Goal: Task Accomplishment & Management: Manage account settings

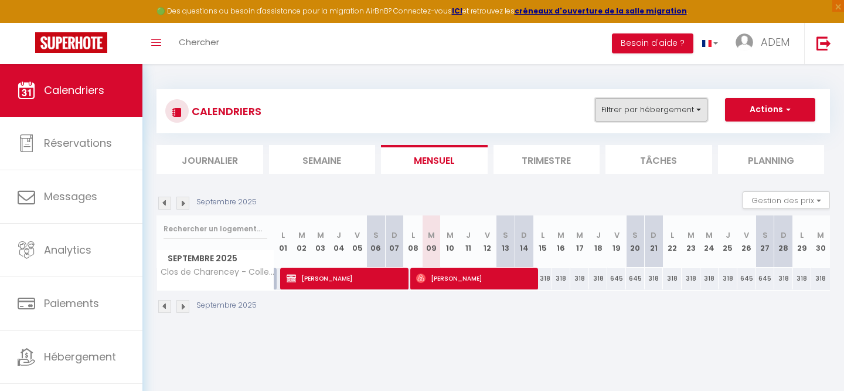
click at [644, 104] on button "Filtrer par hébergement" at bounding box center [651, 109] width 113 height 23
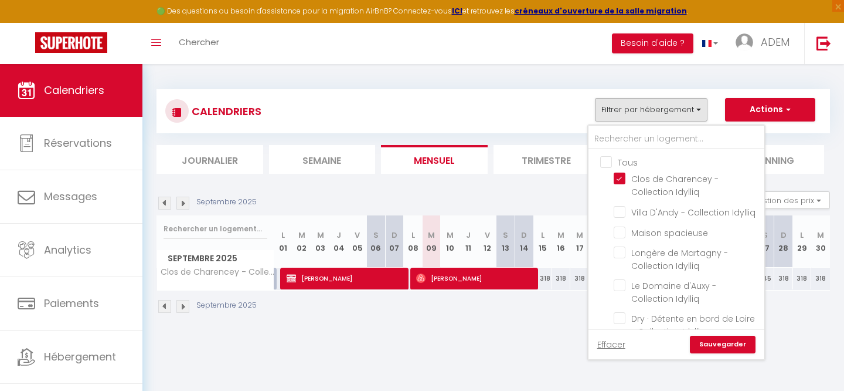
click at [610, 160] on input "Tous" at bounding box center [688, 161] width 176 height 12
checkbox input "true"
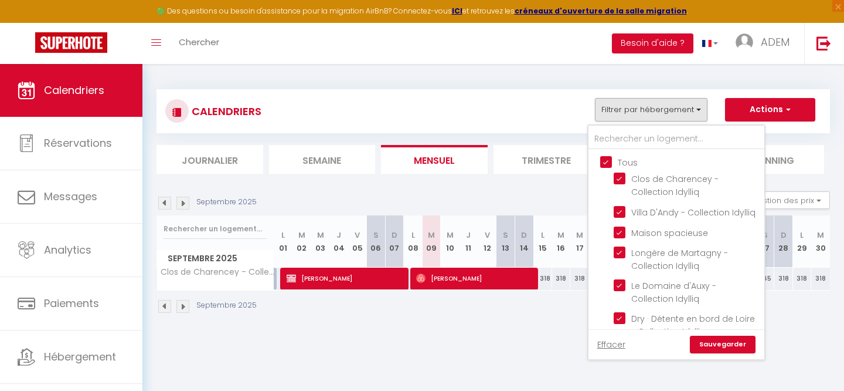
checkbox input "true"
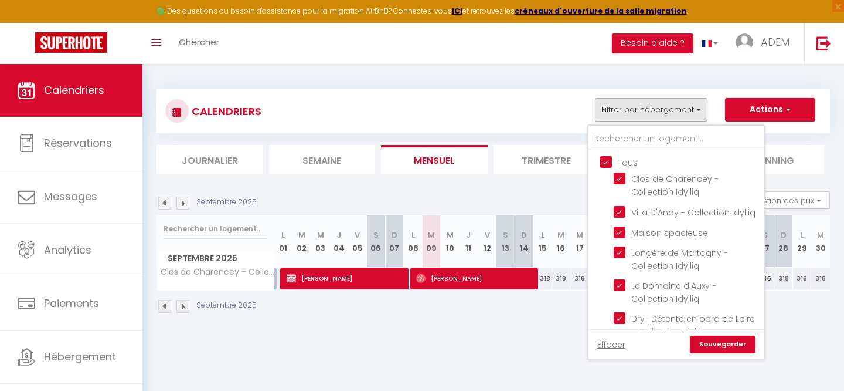
checkbox input "true"
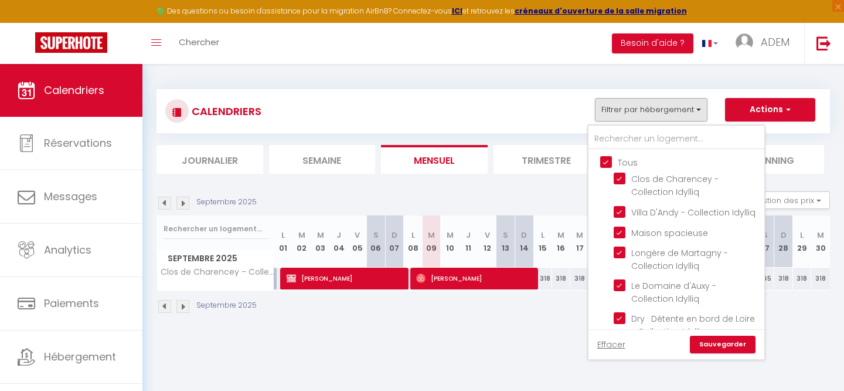
checkbox input "true"
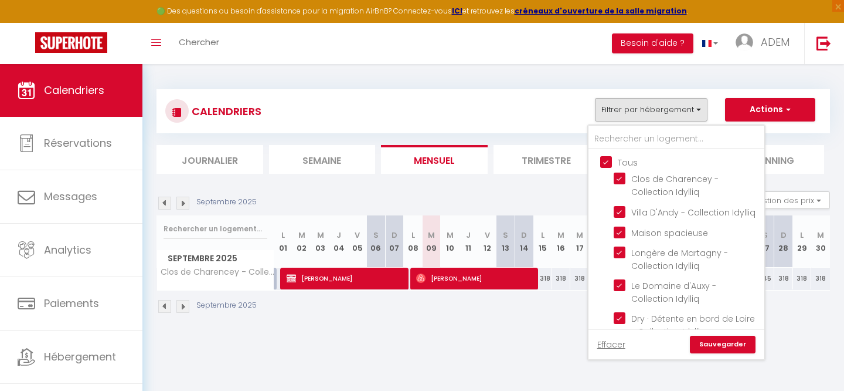
checkbox input "true"
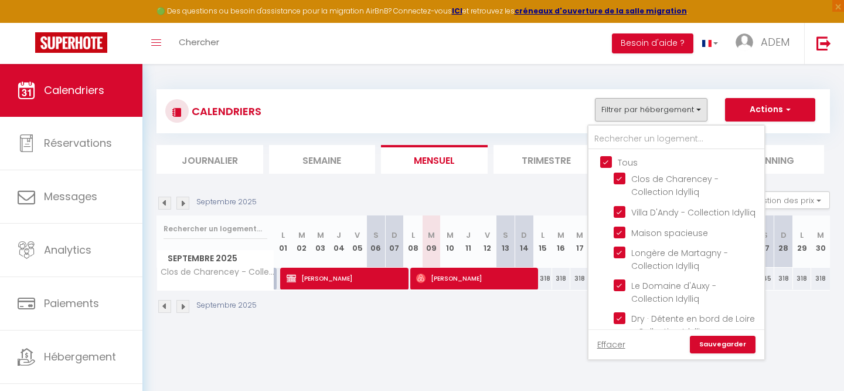
checkbox input "true"
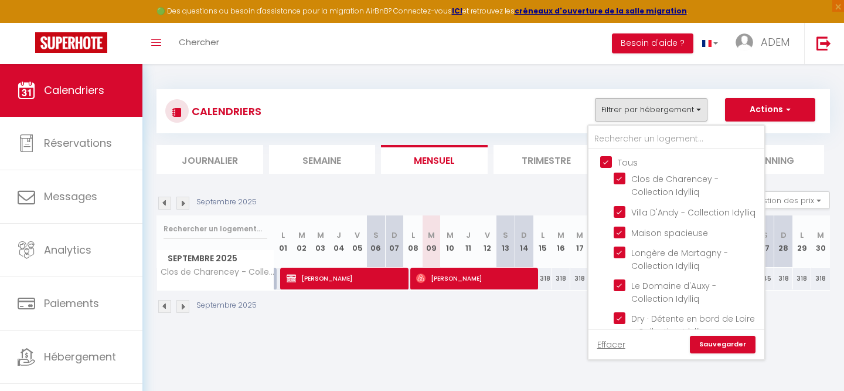
checkbox input "true"
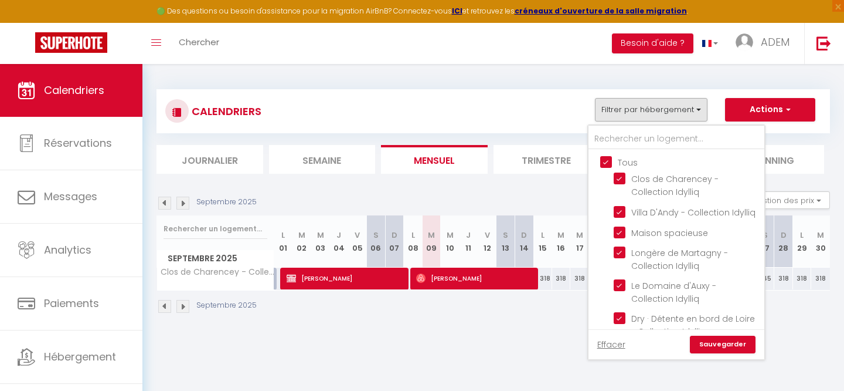
checkbox input "true"
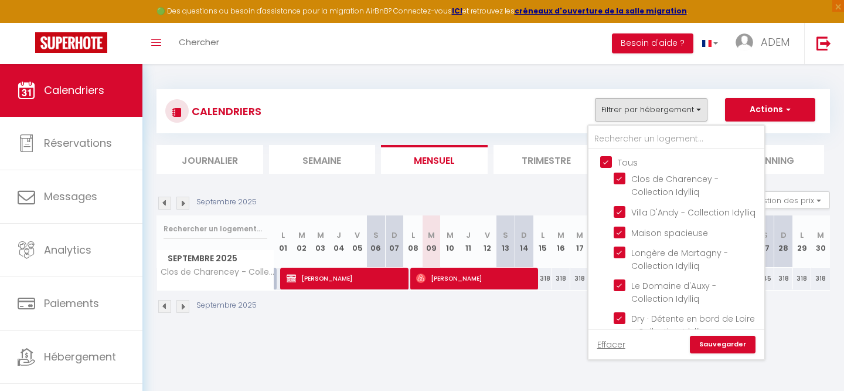
checkbox input "true"
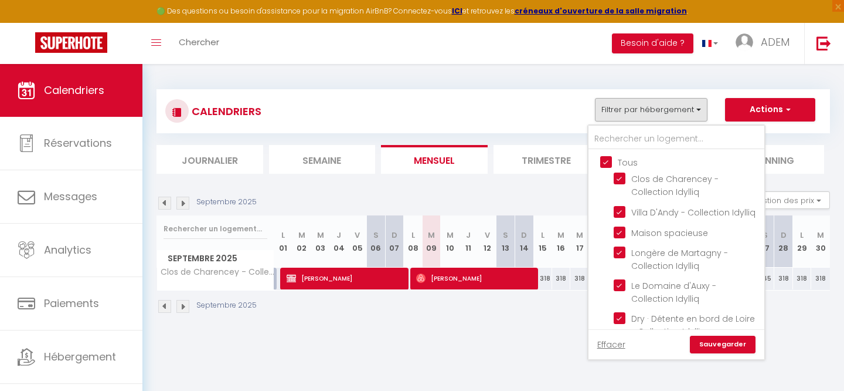
checkbox input "true"
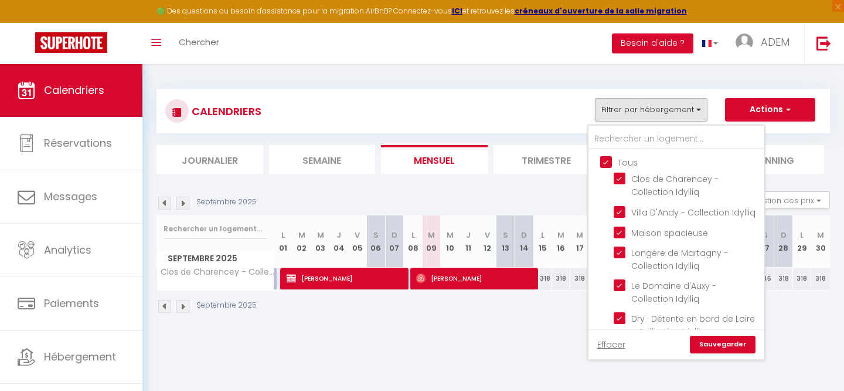
checkbox input "true"
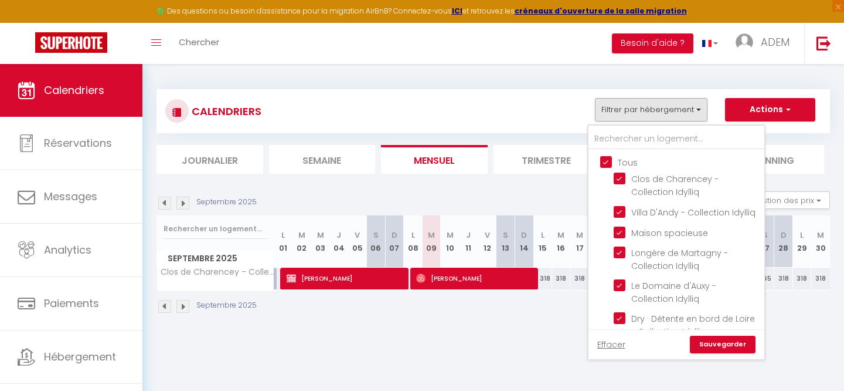
checkbox input "true"
click at [609, 160] on input "Tous" at bounding box center [688, 161] width 176 height 12
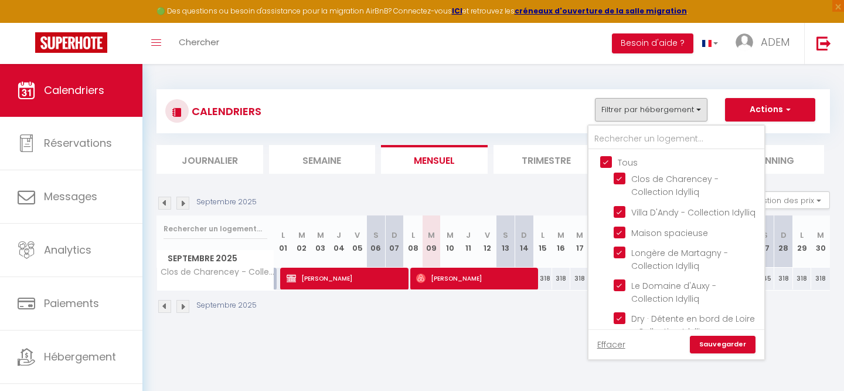
checkbox input "false"
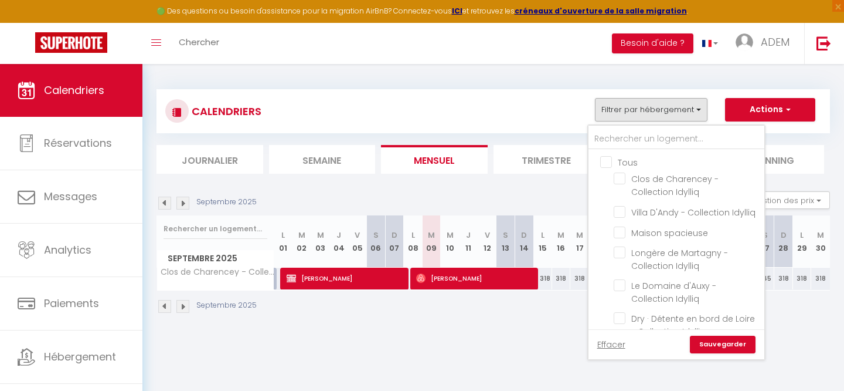
checkbox input "false"
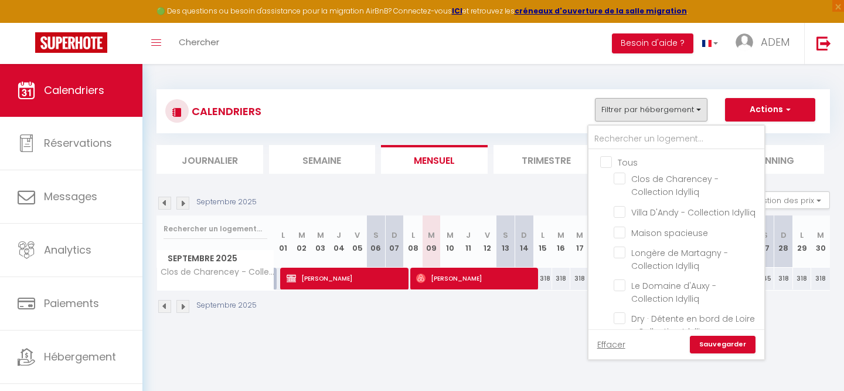
checkbox input "false"
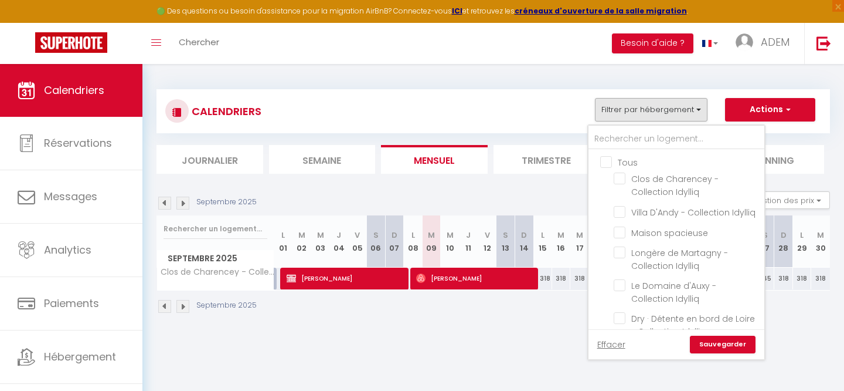
checkbox input "false"
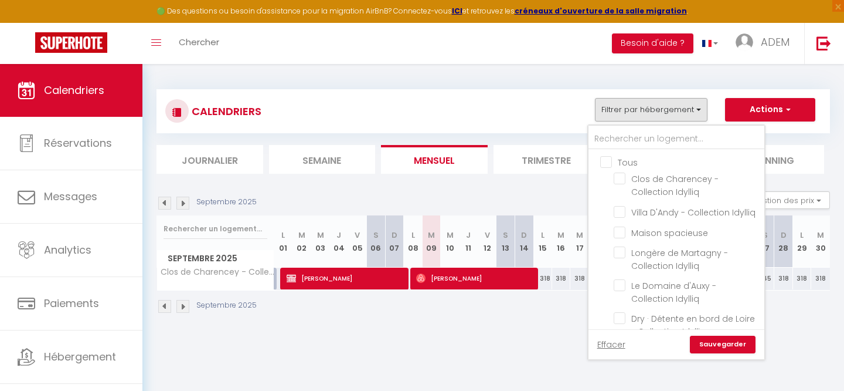
checkbox input "false"
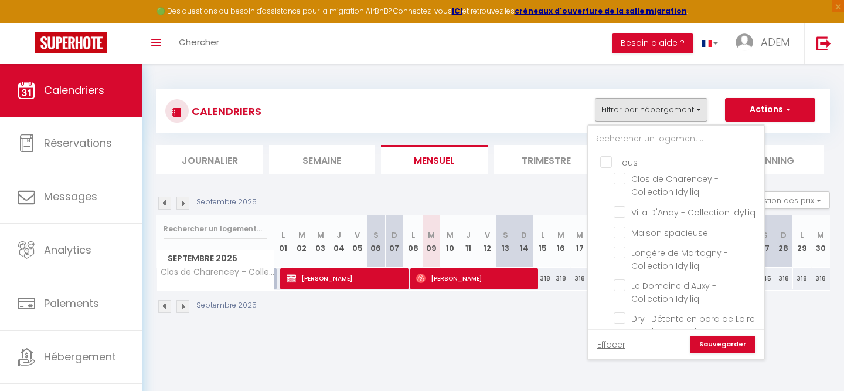
checkbox input "false"
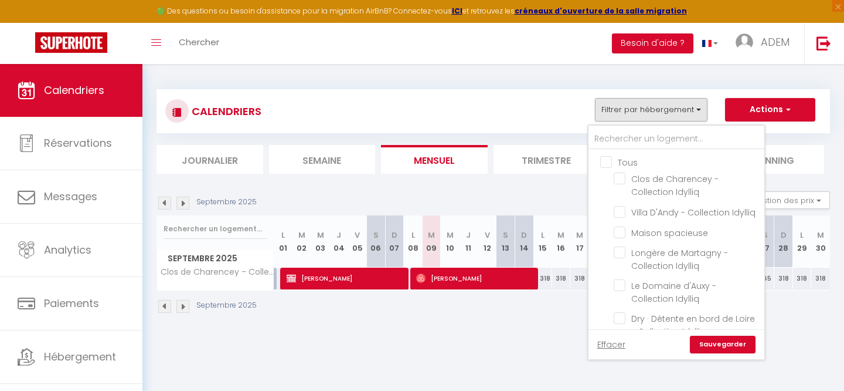
checkbox input "false"
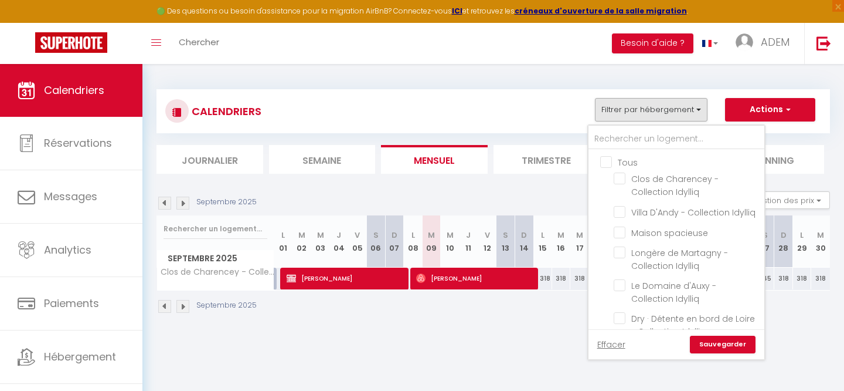
checkbox input "false"
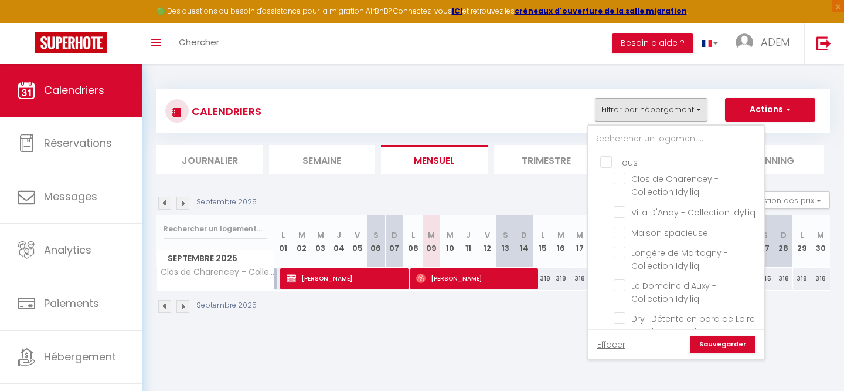
checkbox input "false"
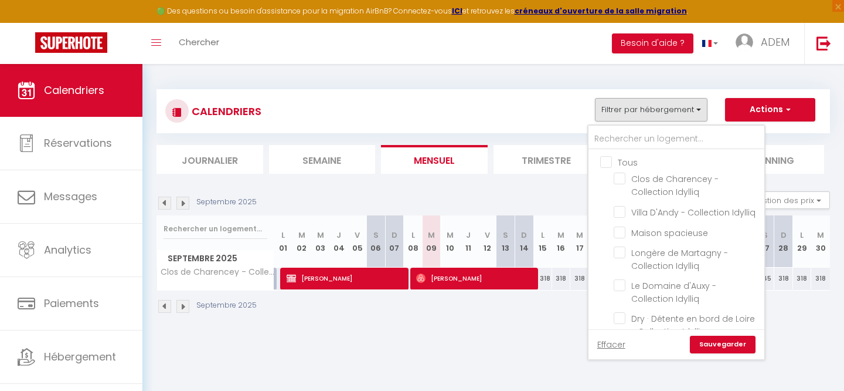
checkbox input "false"
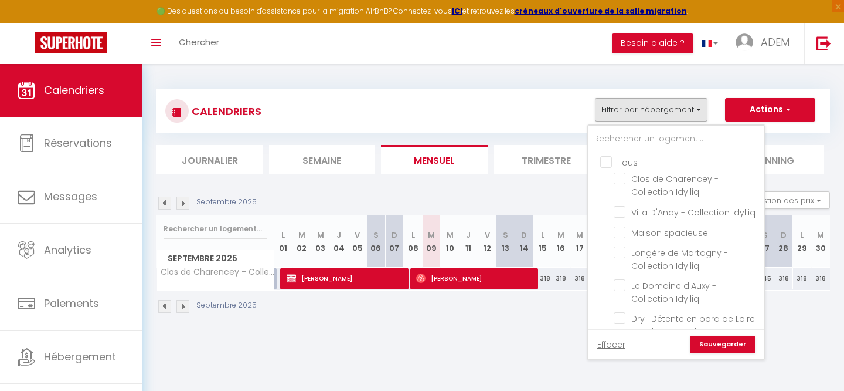
checkbox input "false"
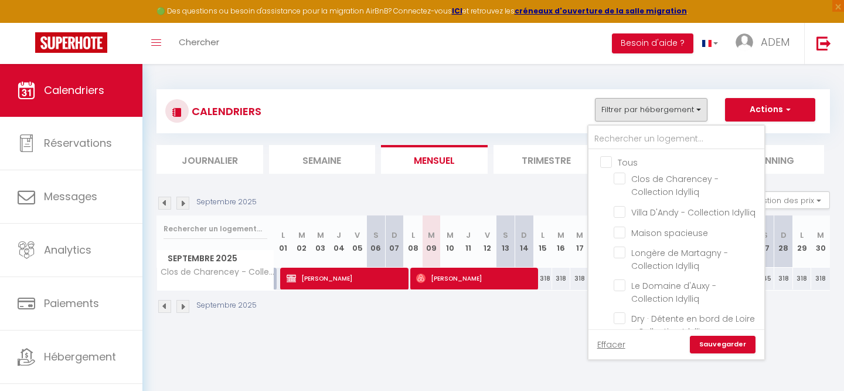
checkbox input "false"
click at [623, 136] on input "text" at bounding box center [677, 138] width 176 height 21
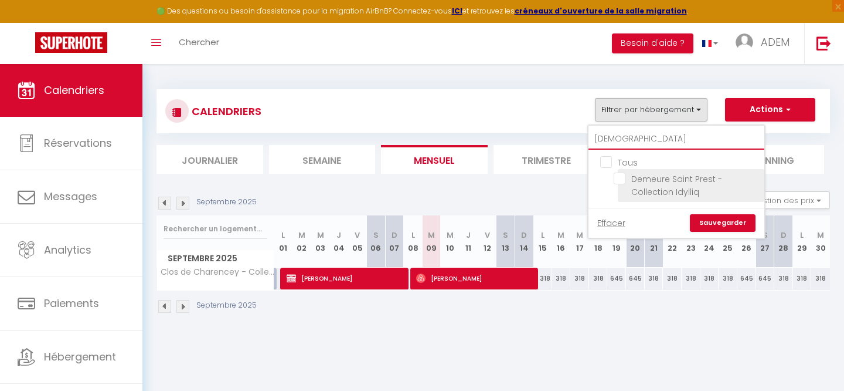
type input "[DEMOGRAPHIC_DATA]"
click at [620, 180] on input "Demeure Saint Prest - Collection Idylliq" at bounding box center [687, 178] width 147 height 12
checkbox input "true"
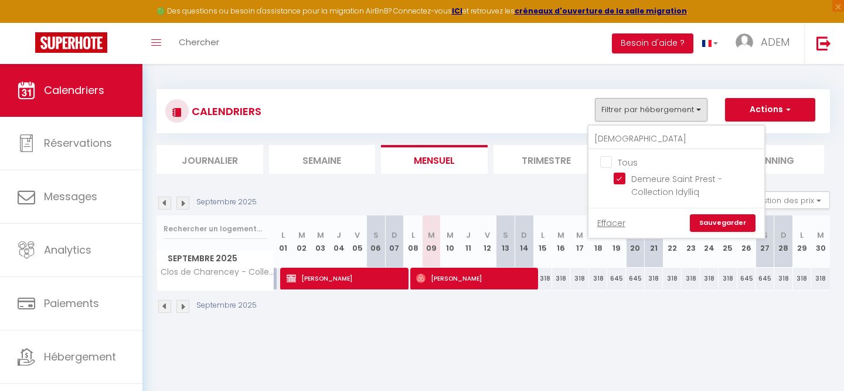
click at [724, 223] on link "Sauvegarder" at bounding box center [723, 223] width 66 height 18
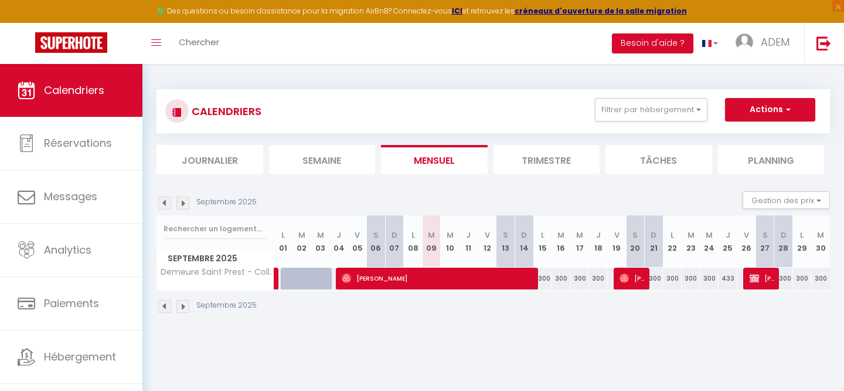
click at [550, 273] on div "300" at bounding box center [543, 278] width 19 height 22
type input "300"
type input "Lun 15 Septembre 2025"
type input "[DATE]"
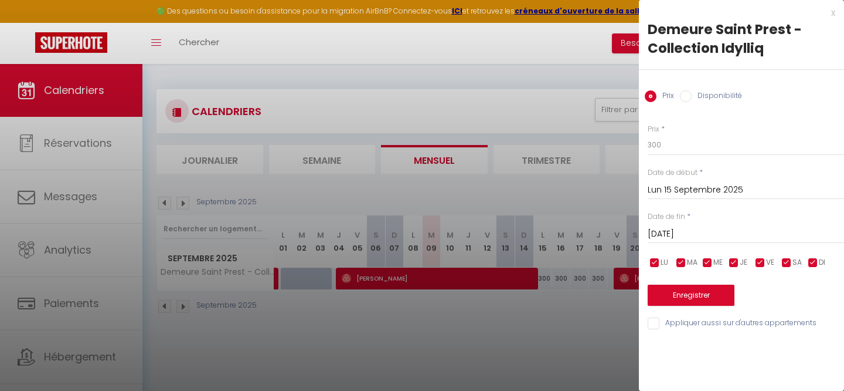
click at [700, 93] on label "Disponibilité" at bounding box center [717, 96] width 50 height 13
click at [692, 93] on input "Disponibilité" at bounding box center [686, 96] width 12 height 12
radio input "true"
radio input "false"
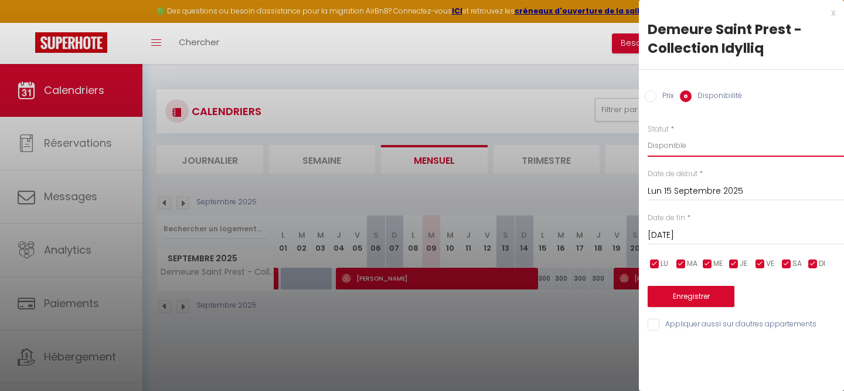
click at [674, 151] on select "Disponible Indisponible" at bounding box center [746, 145] width 196 height 22
select select "0"
click at [648, 134] on select "Disponible Indisponible" at bounding box center [746, 145] width 196 height 22
click at [674, 237] on input "[DATE]" at bounding box center [746, 235] width 196 height 15
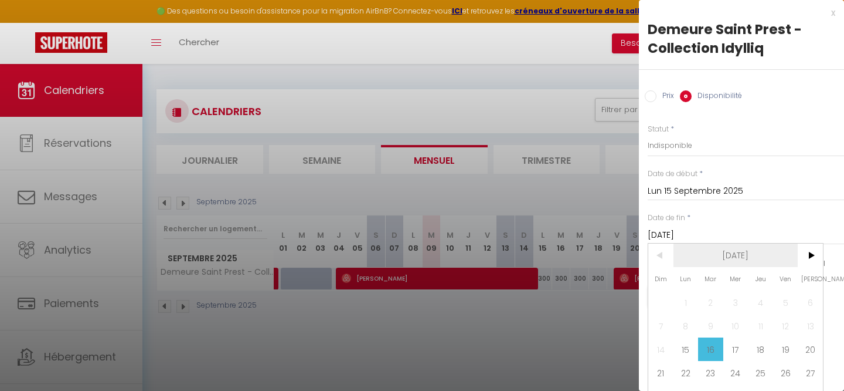
scroll to position [17, 0]
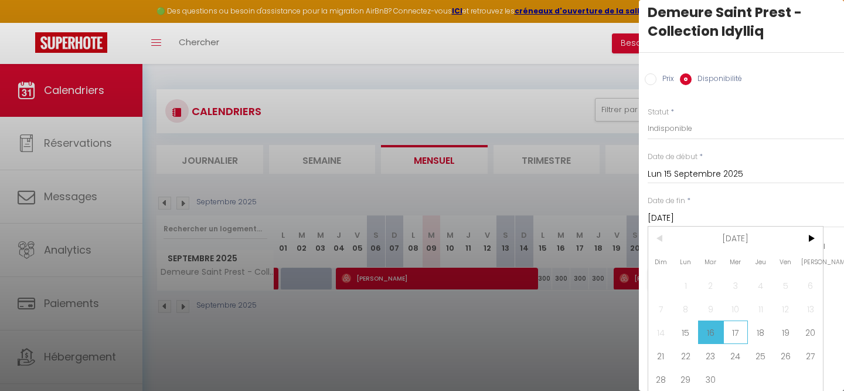
click at [736, 331] on span "17" at bounding box center [736, 331] width 25 height 23
type input "Mer 17 Septembre 2025"
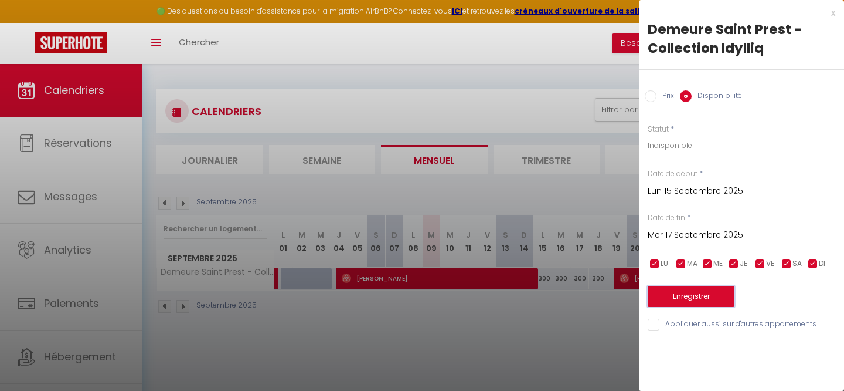
click at [691, 301] on button "Enregistrer" at bounding box center [691, 296] width 87 height 21
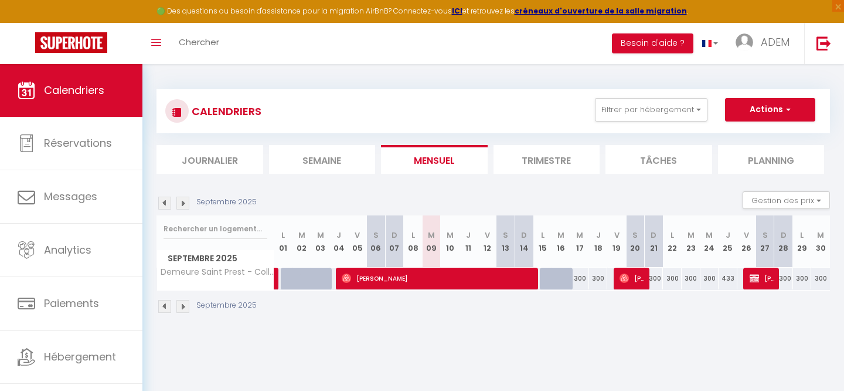
click at [180, 307] on img at bounding box center [183, 306] width 13 height 13
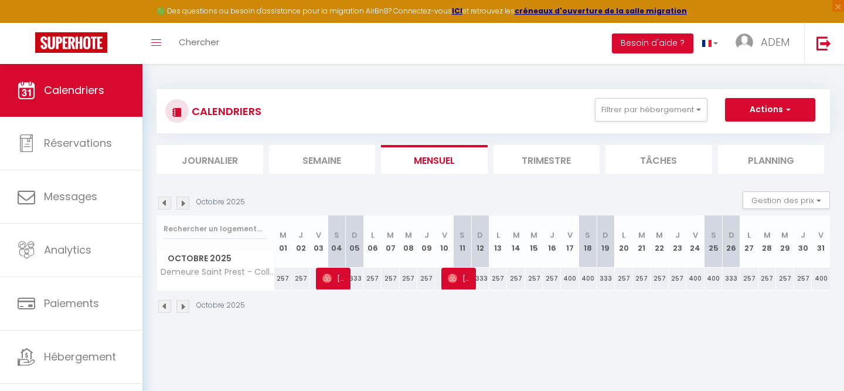
click at [180, 307] on img at bounding box center [183, 306] width 13 height 13
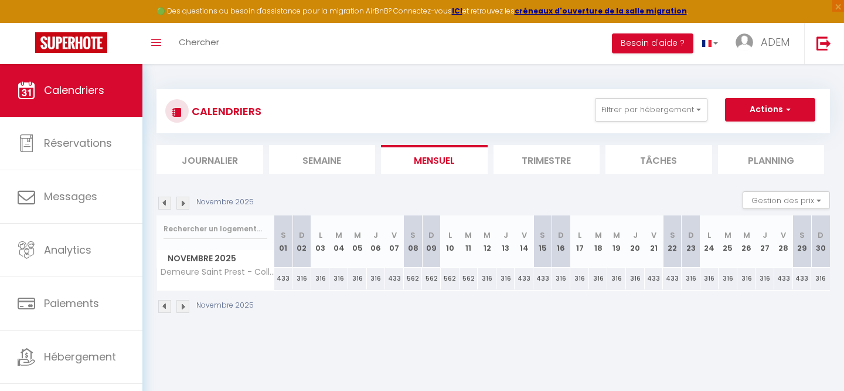
click at [162, 306] on img at bounding box center [164, 306] width 13 height 13
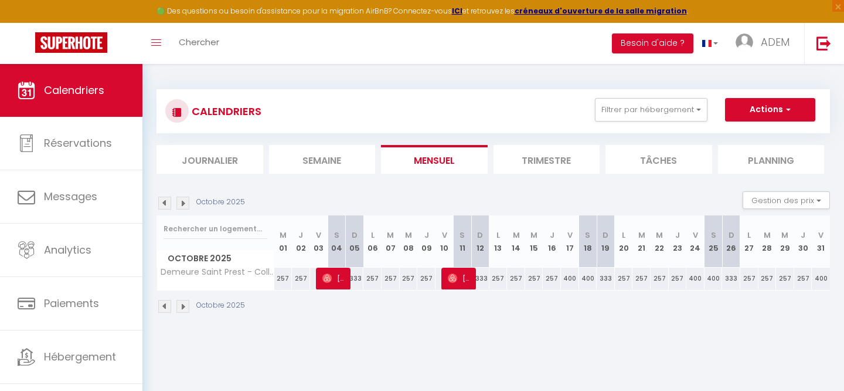
click at [184, 307] on img at bounding box center [183, 306] width 13 height 13
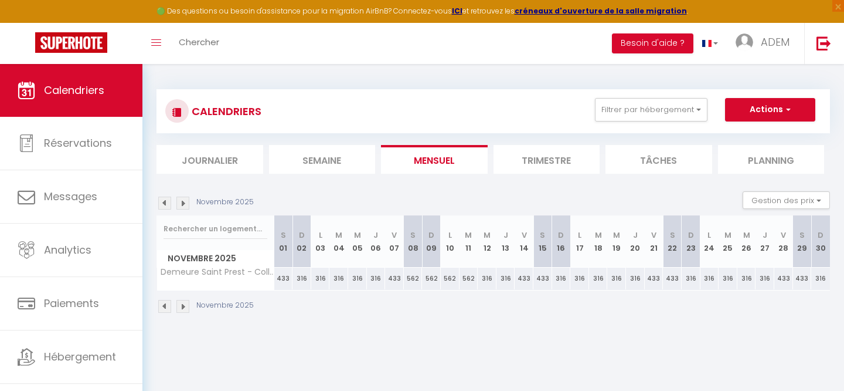
click at [395, 283] on div "433" at bounding box center [394, 278] width 19 height 22
type input "433"
select select "1"
type input "Ven 07 Novembre 2025"
type input "[DATE]"
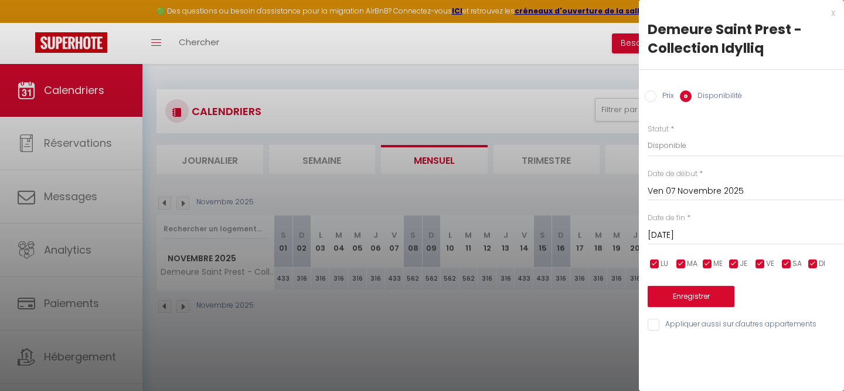
click at [667, 100] on label "Prix" at bounding box center [666, 96] width 18 height 13
click at [657, 100] on input "Prix" at bounding box center [651, 96] width 12 height 12
radio input "true"
radio input "false"
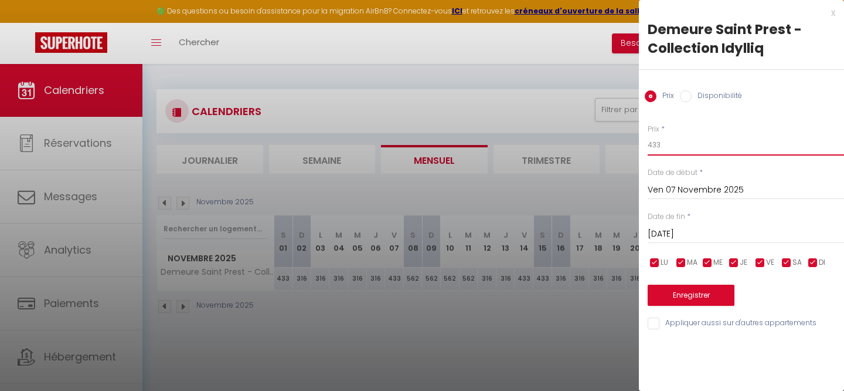
click at [659, 147] on input "433" at bounding box center [746, 144] width 196 height 21
type input "500"
click at [690, 238] on input "[DATE]" at bounding box center [746, 233] width 196 height 15
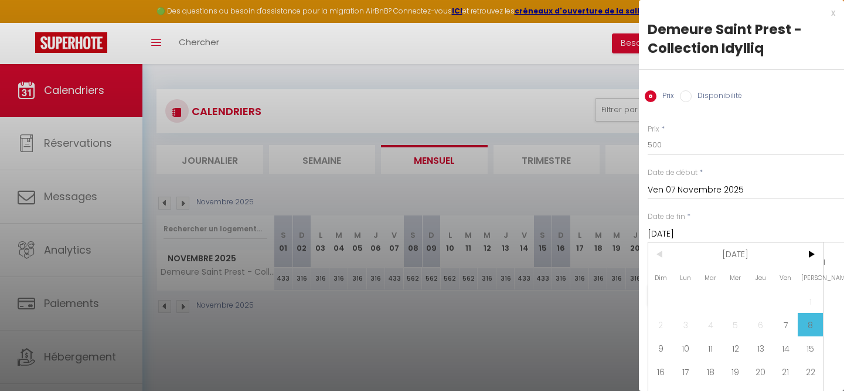
scroll to position [39, 0]
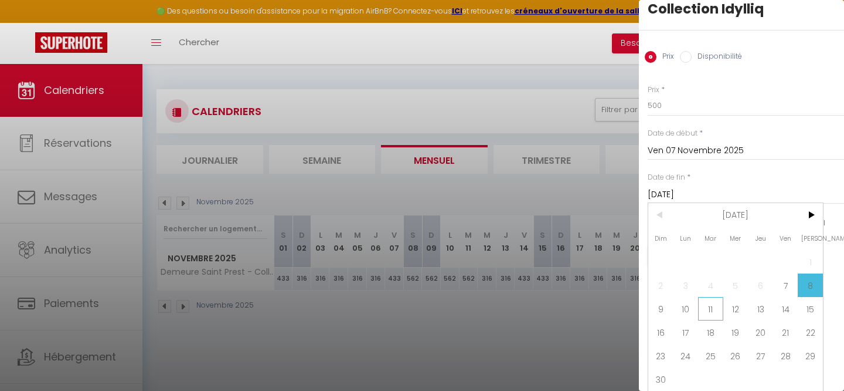
click at [705, 305] on span "11" at bounding box center [710, 308] width 25 height 23
type input "[DATE]"
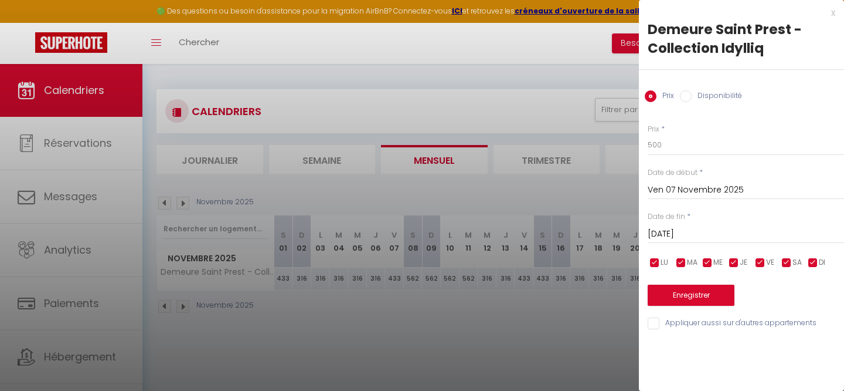
scroll to position [0, 0]
click at [705, 289] on button "Enregistrer" at bounding box center [691, 294] width 87 height 21
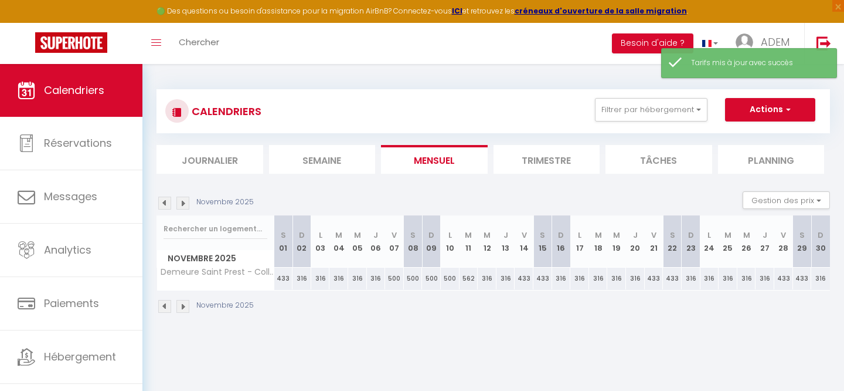
click at [471, 282] on div "562" at bounding box center [469, 278] width 19 height 22
type input "562"
type input "[DATE]"
type input "Mer 12 Novembre 2025"
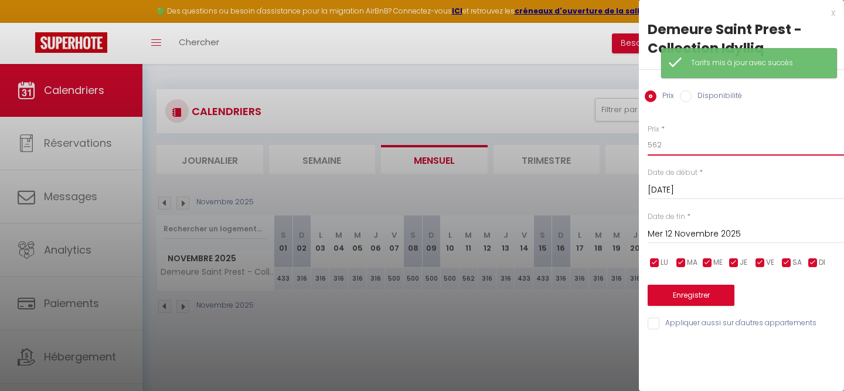
click at [666, 147] on input "562" at bounding box center [746, 144] width 196 height 21
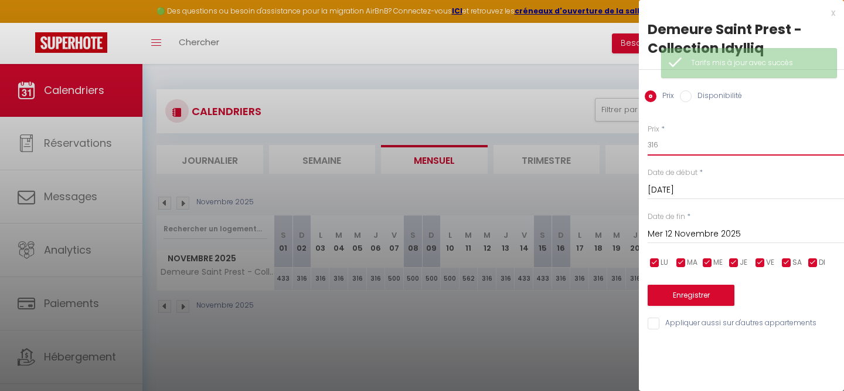
type input "316"
click at [656, 299] on button "Enregistrer" at bounding box center [691, 294] width 87 height 21
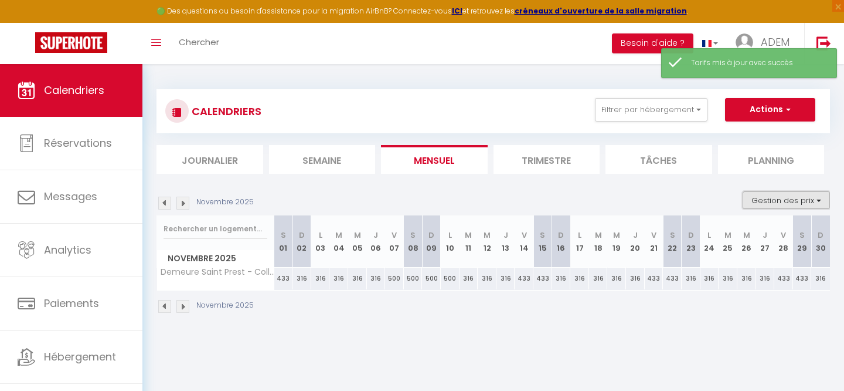
click at [760, 201] on button "Gestion des prix" at bounding box center [786, 200] width 87 height 18
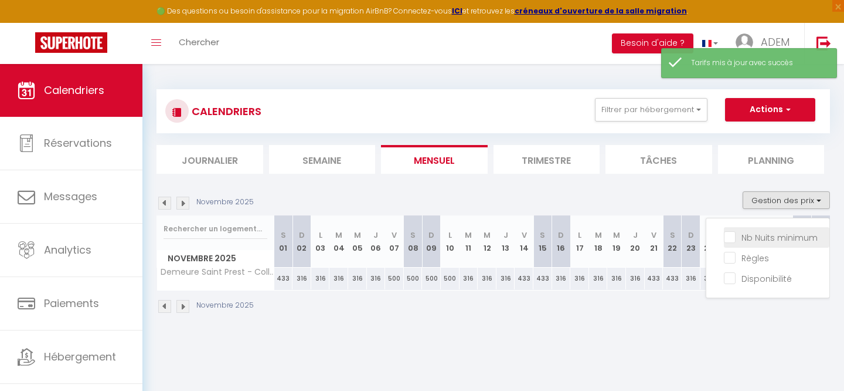
click at [733, 238] on input "Nb Nuits minimum" at bounding box center [777, 236] width 106 height 12
checkbox input "true"
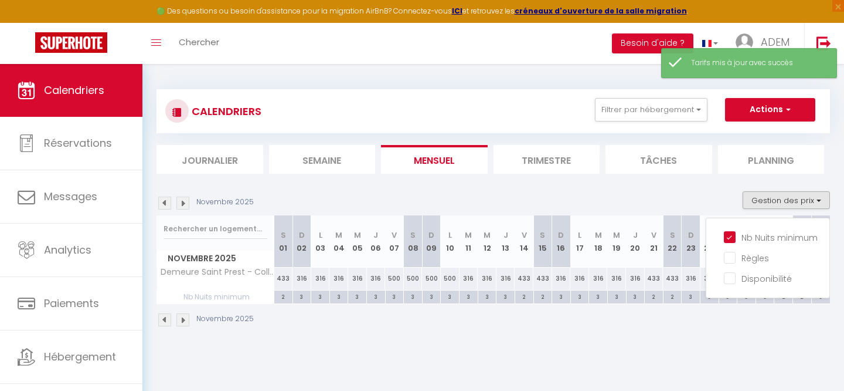
click at [583, 333] on div "Novembre 2025" at bounding box center [494, 321] width 674 height 35
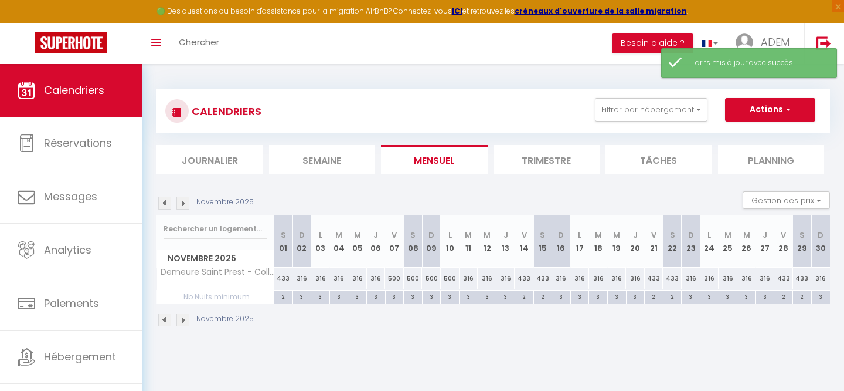
click at [186, 208] on img at bounding box center [183, 202] width 13 height 13
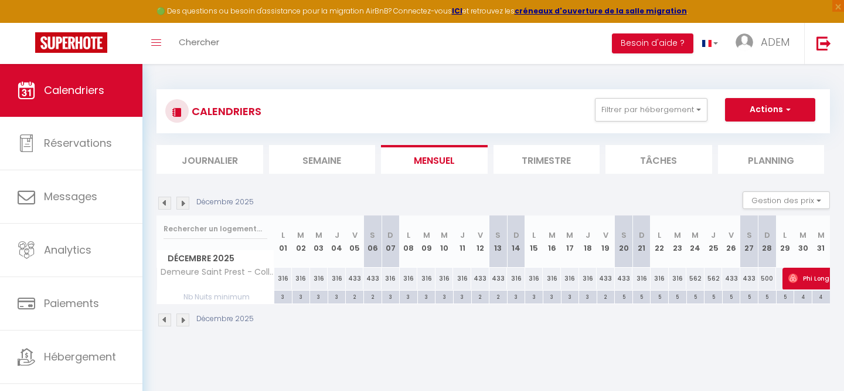
click at [186, 207] on img at bounding box center [183, 202] width 13 height 13
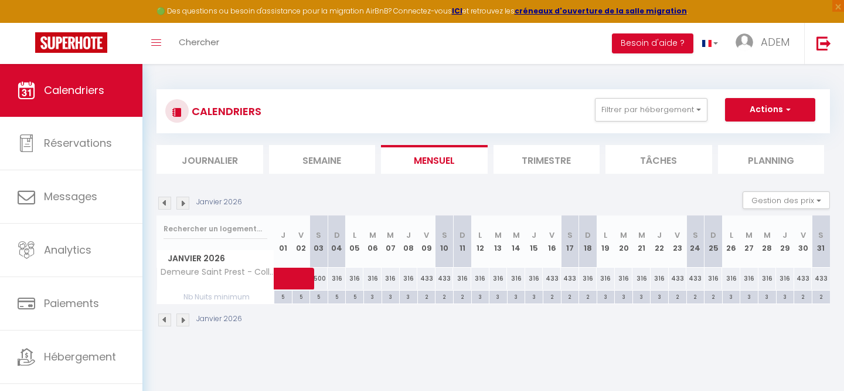
click at [166, 206] on img at bounding box center [164, 202] width 13 height 13
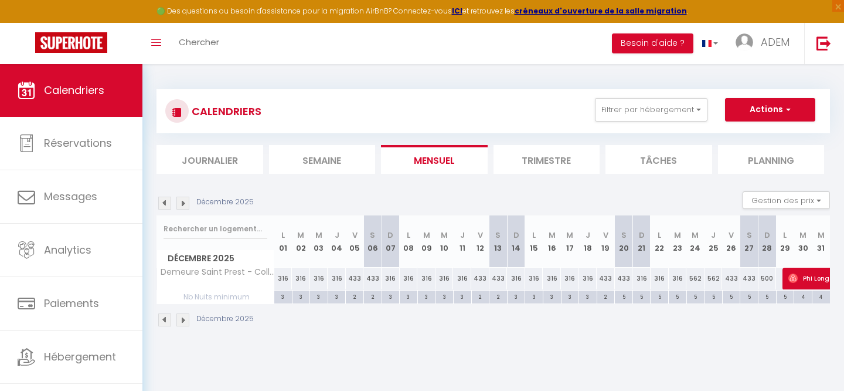
click at [623, 297] on div "5" at bounding box center [624, 295] width 18 height 11
type input "5"
type input "[DATE]"
type input "Dim 21 Décembre 2025"
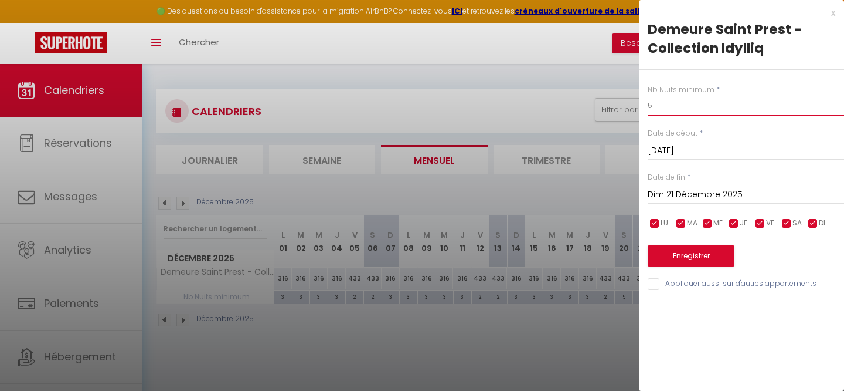
click at [694, 114] on input "5" at bounding box center [746, 105] width 196 height 21
type input "4"
click at [712, 184] on div "[DATE] < [DATE] > Dim Lun Mar Mer Jeu Ven Sam 1 2 3 4 5 6 7 8 9 10 11 12 13 14 …" at bounding box center [746, 193] width 196 height 21
click at [712, 187] on input "Dim 21 Décembre 2025" at bounding box center [746, 194] width 196 height 15
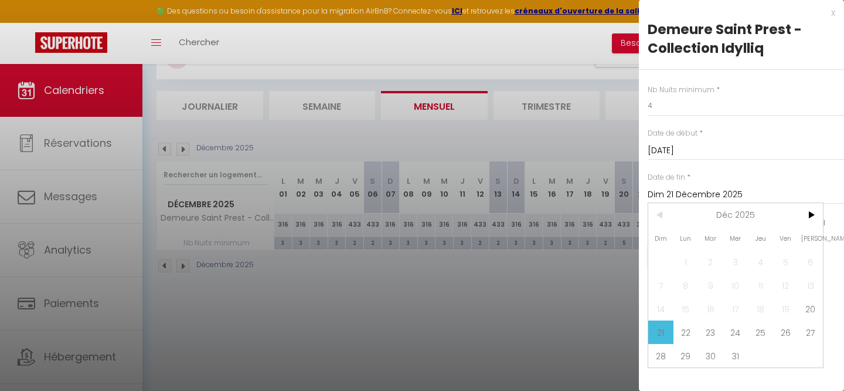
scroll to position [64, 0]
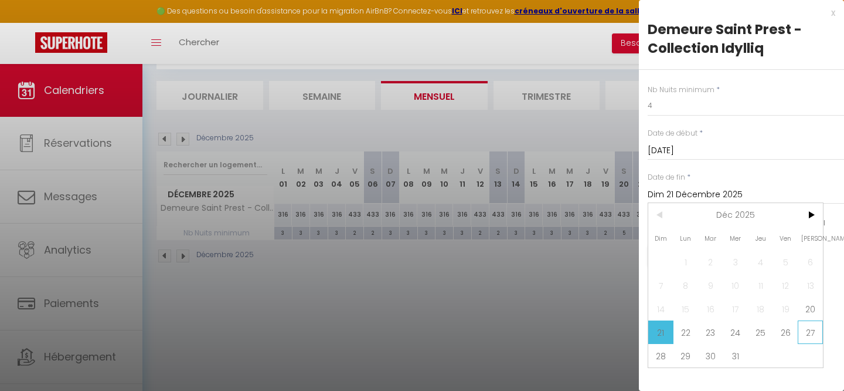
click at [809, 323] on span "27" at bounding box center [810, 331] width 25 height 23
type input "[DATE]"
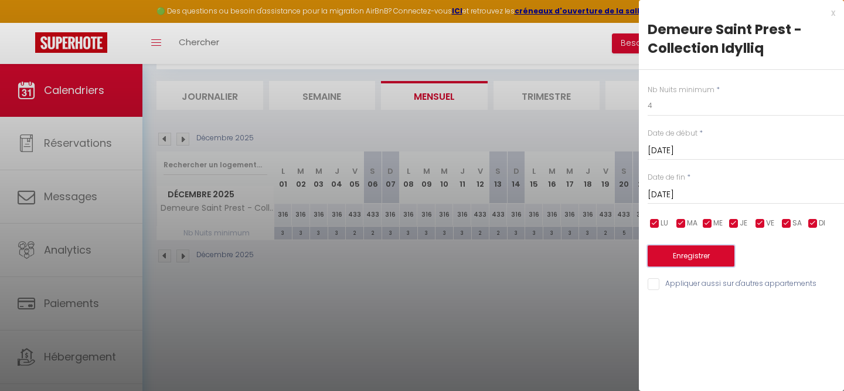
click at [684, 257] on button "Enregistrer" at bounding box center [691, 255] width 87 height 21
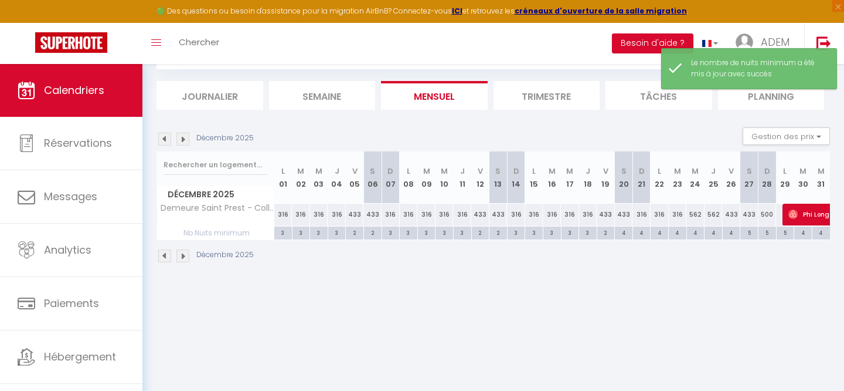
click at [752, 230] on div "5" at bounding box center [750, 231] width 18 height 11
type input "5"
type input "[DATE]"
type input "Dim 28 Décembre 2025"
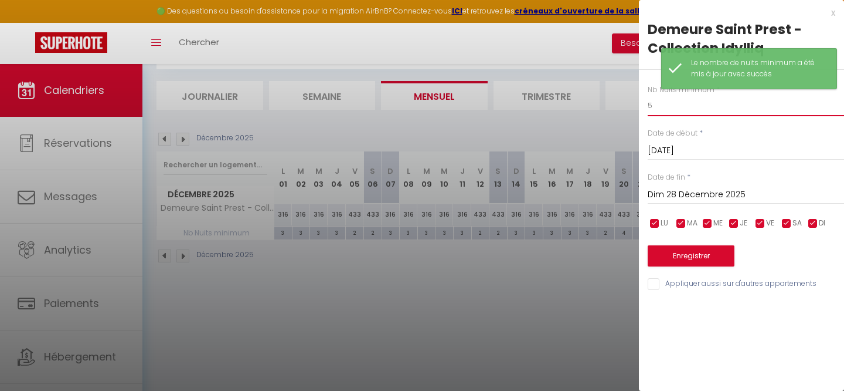
click at [670, 109] on input "5" at bounding box center [746, 105] width 196 height 21
type input "4"
click at [681, 194] on input "Dim 28 Décembre 2025" at bounding box center [746, 194] width 196 height 15
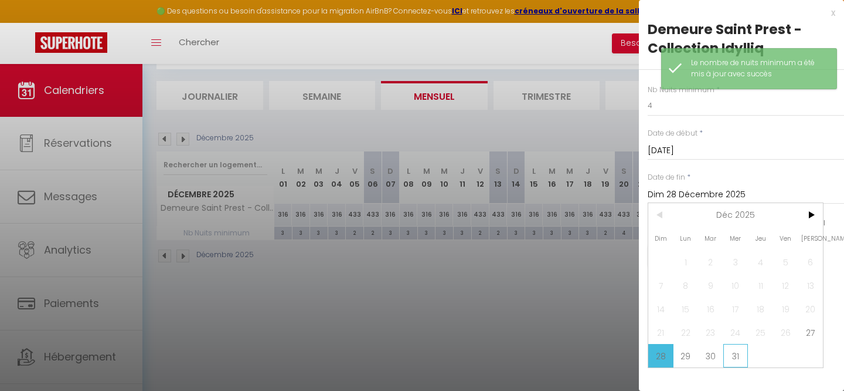
click at [728, 351] on span "31" at bounding box center [736, 355] width 25 height 23
type input "Mer 31 Décembre 2025"
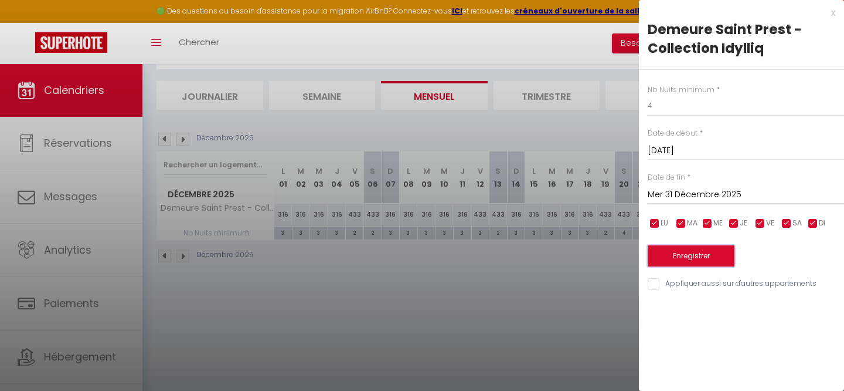
click at [681, 256] on button "Enregistrer" at bounding box center [691, 255] width 87 height 21
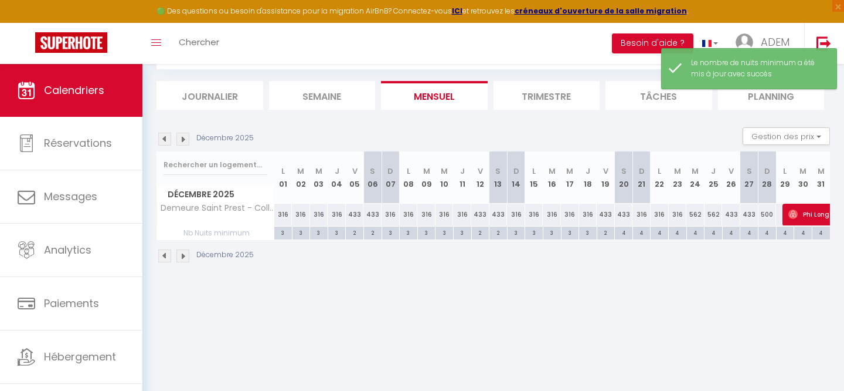
click at [626, 297] on body "🟢 Des questions ou besoin d'assistance pour la migration AirBnB? Connectez-vous…" at bounding box center [422, 195] width 844 height 391
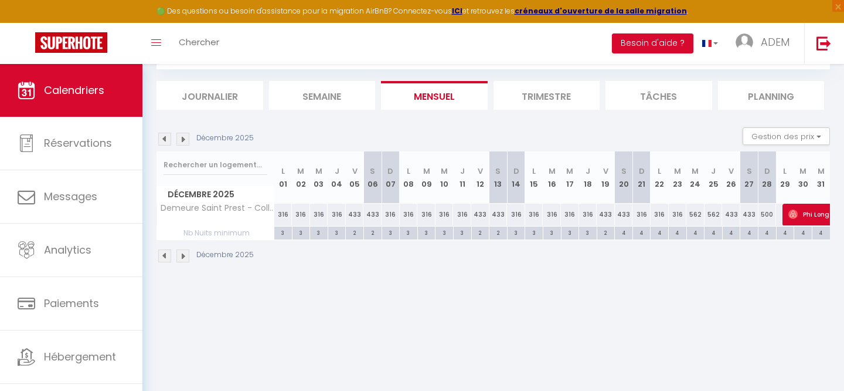
click at [161, 252] on img at bounding box center [164, 255] width 13 height 13
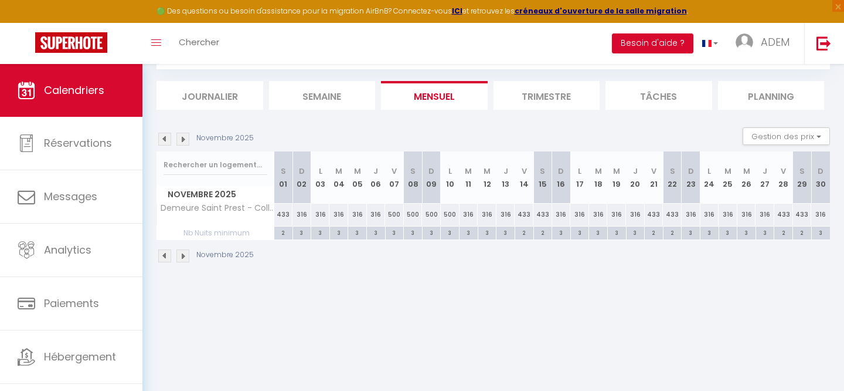
click at [161, 252] on img at bounding box center [164, 255] width 13 height 13
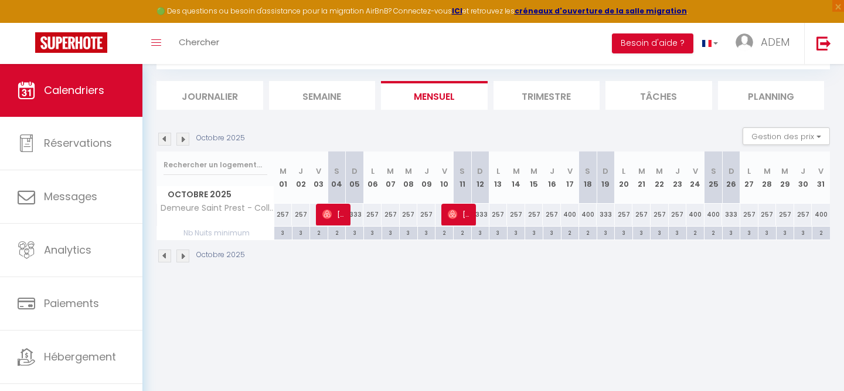
click at [161, 252] on img at bounding box center [164, 255] width 13 height 13
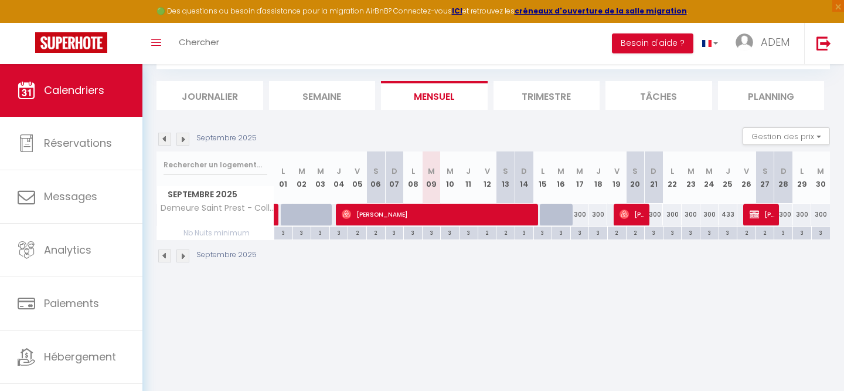
click at [161, 252] on img at bounding box center [164, 255] width 13 height 13
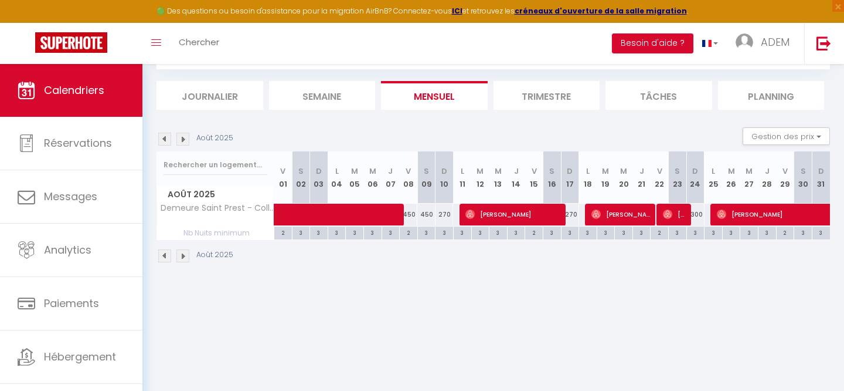
click at [161, 252] on img at bounding box center [164, 255] width 13 height 13
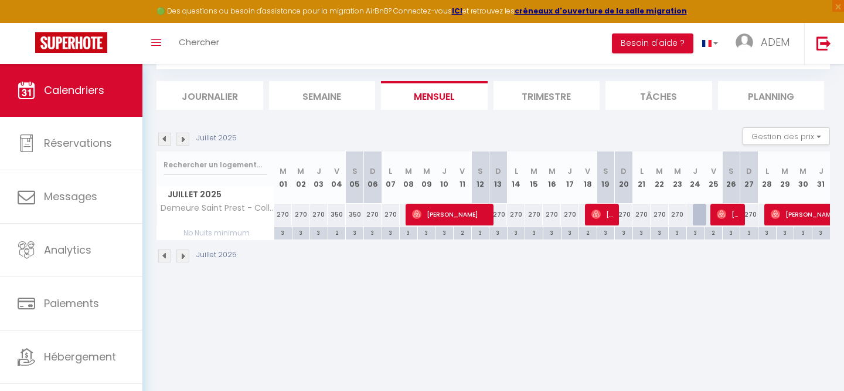
click at [161, 252] on img at bounding box center [164, 255] width 13 height 13
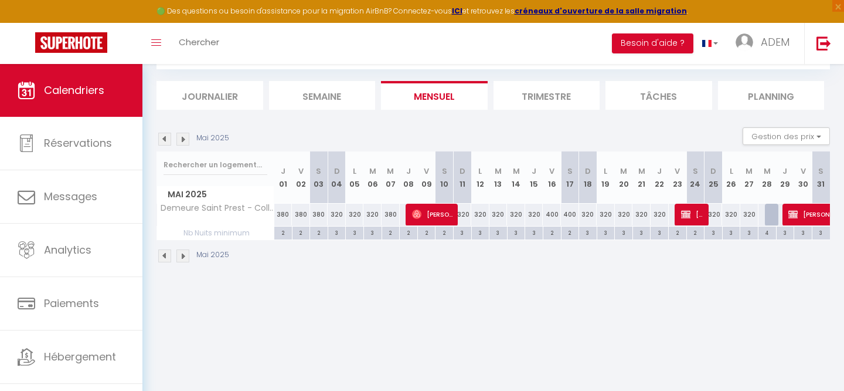
click at [161, 252] on img at bounding box center [164, 255] width 13 height 13
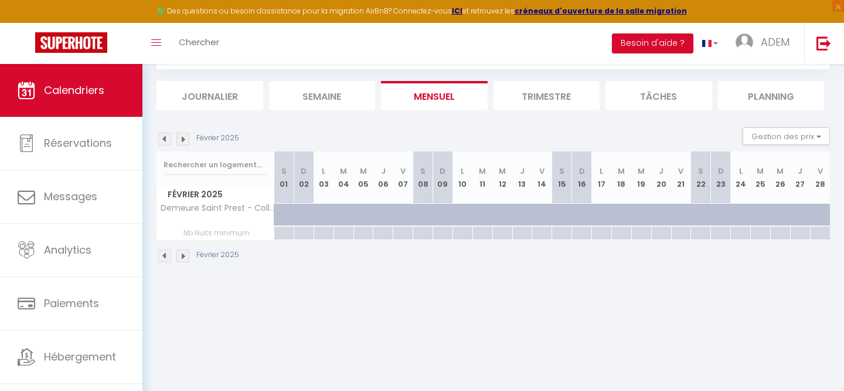
click at [161, 252] on img at bounding box center [164, 255] width 13 height 13
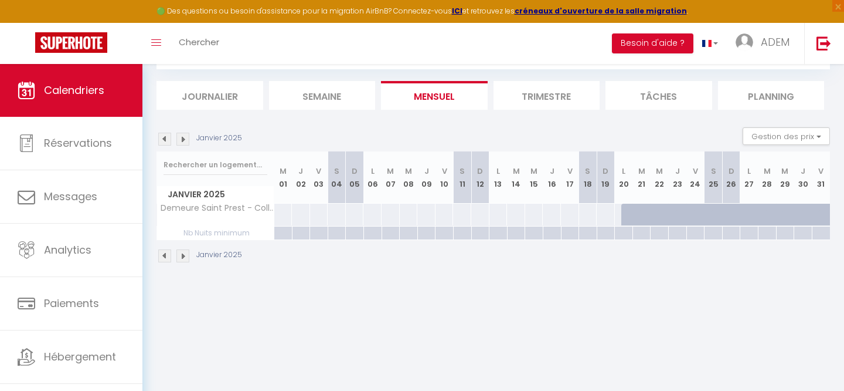
click at [181, 256] on img at bounding box center [183, 255] width 13 height 13
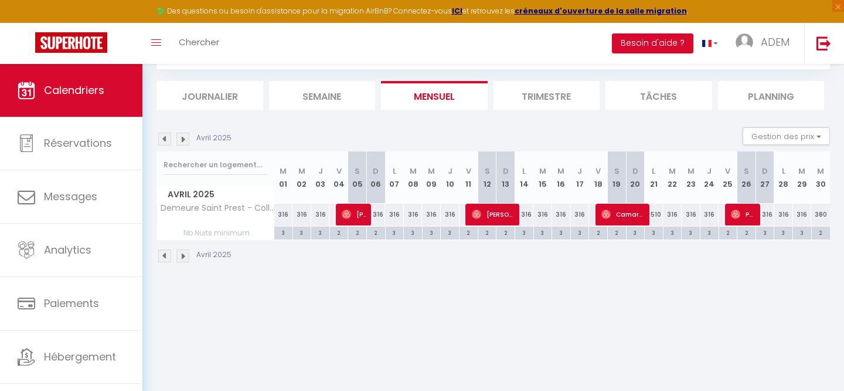
click at [181, 256] on img at bounding box center [183, 255] width 13 height 13
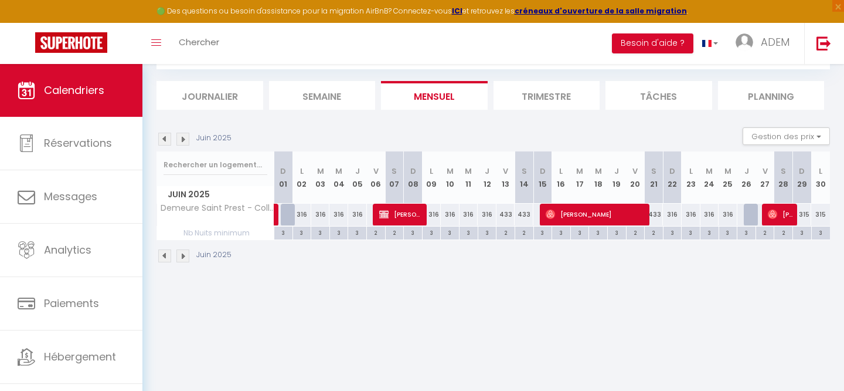
click at [180, 256] on img at bounding box center [183, 255] width 13 height 13
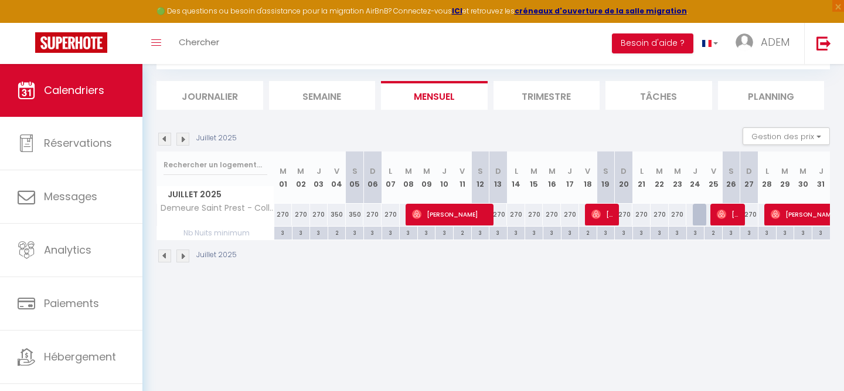
click at [180, 256] on img at bounding box center [183, 255] width 13 height 13
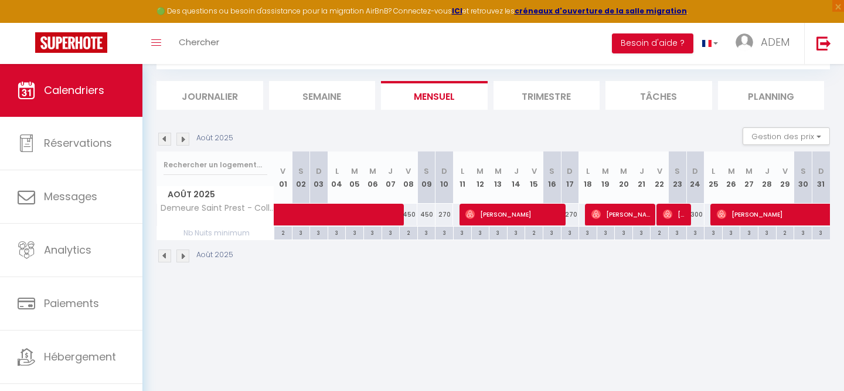
click at [180, 256] on img at bounding box center [183, 255] width 13 height 13
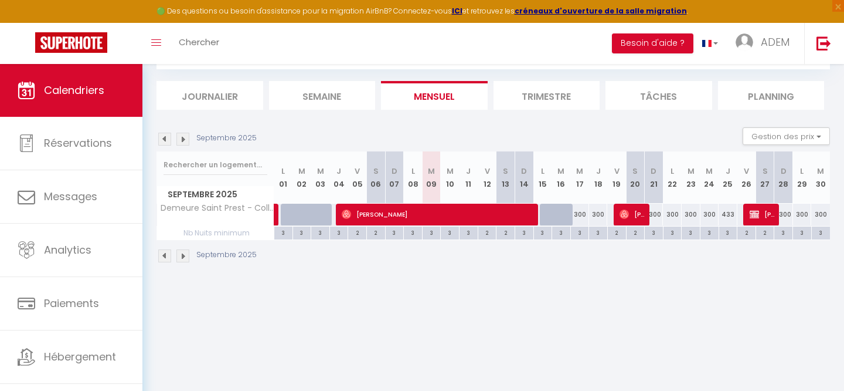
click at [183, 256] on img at bounding box center [183, 255] width 13 height 13
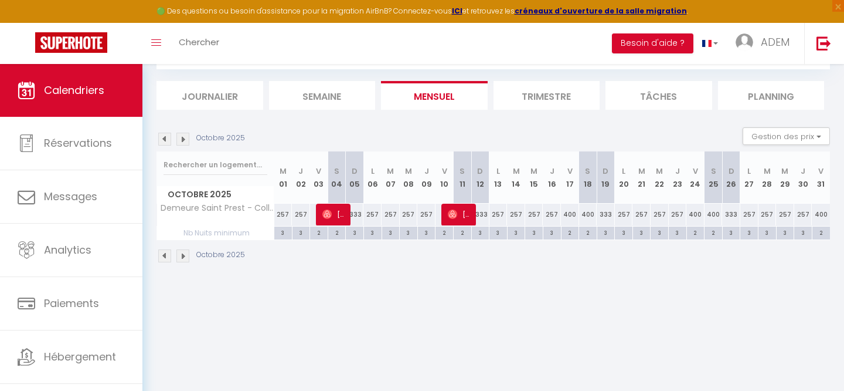
click at [183, 256] on img at bounding box center [183, 255] width 13 height 13
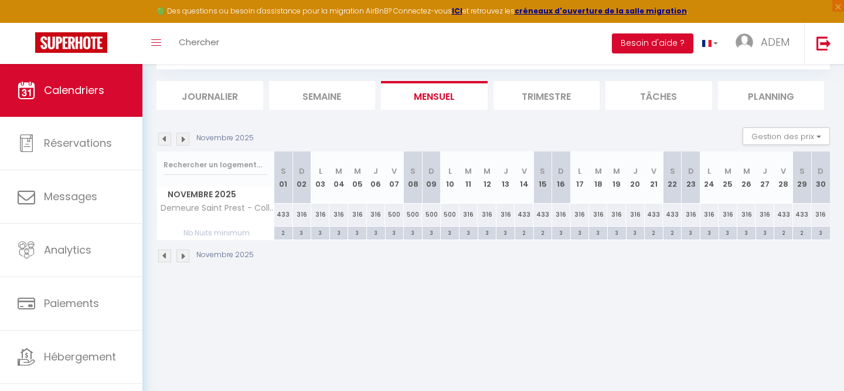
click at [183, 256] on img at bounding box center [183, 255] width 13 height 13
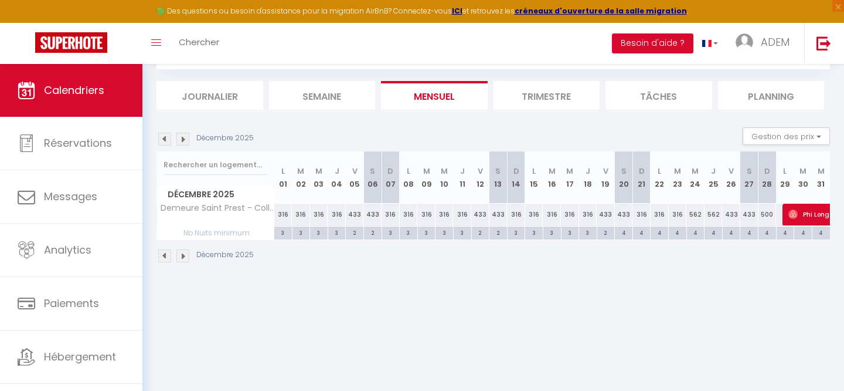
click at [604, 214] on div "433" at bounding box center [606, 214] width 18 height 22
type input "433"
type input "Ven 19 Décembre 2025"
type input "[DATE]"
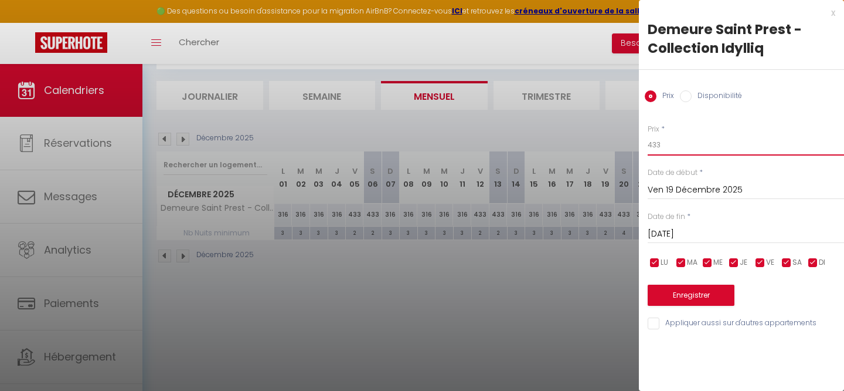
click at [679, 147] on input "433" at bounding box center [746, 144] width 196 height 21
type input "480"
click at [674, 231] on input "[DATE]" at bounding box center [746, 233] width 196 height 15
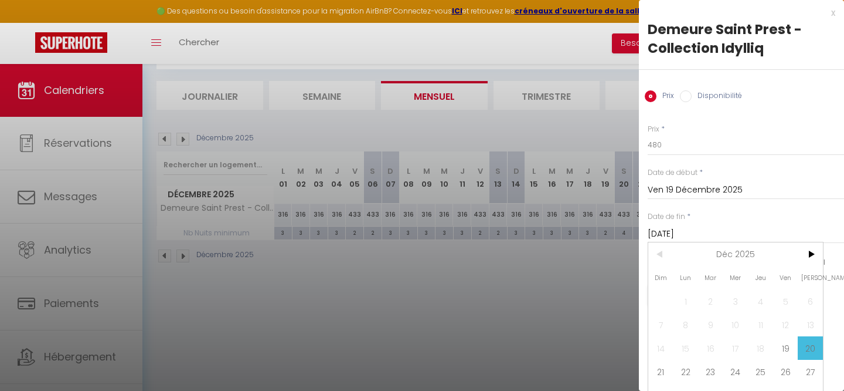
scroll to position [16, 0]
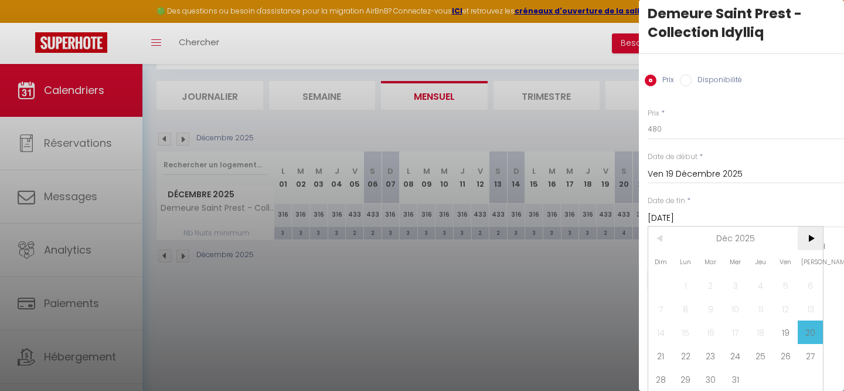
click at [809, 233] on span ">" at bounding box center [810, 237] width 25 height 23
click at [664, 242] on span "<" at bounding box center [661, 237] width 25 height 23
click at [726, 378] on span "31" at bounding box center [736, 378] width 25 height 23
type input "Mer 31 Décembre 2025"
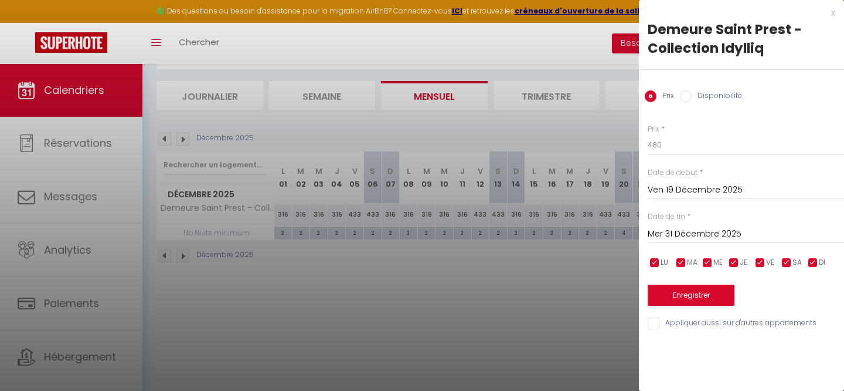
scroll to position [0, 0]
click at [690, 300] on button "Enregistrer" at bounding box center [691, 294] width 87 height 21
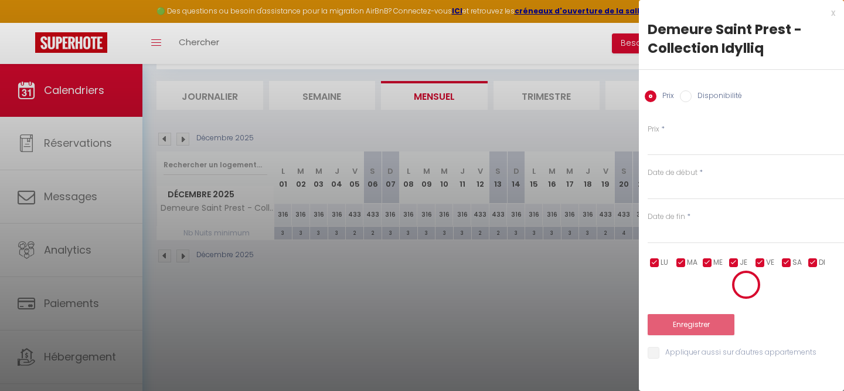
select select
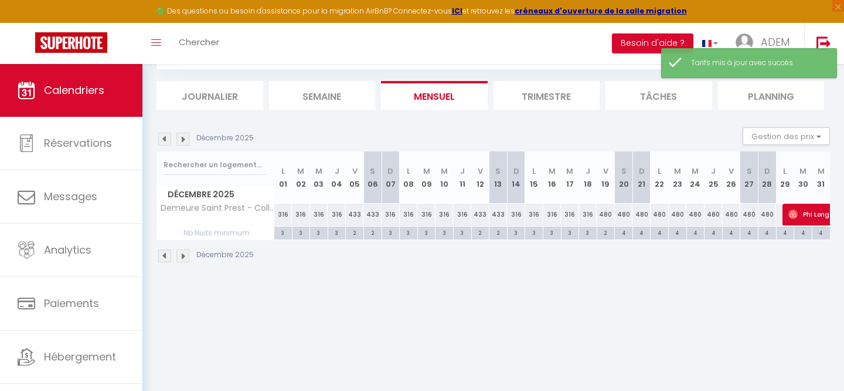
click at [502, 298] on body "🟢 Des questions ou besoin d'assistance pour la migration AirBnB? Connectez-vous…" at bounding box center [422, 195] width 844 height 391
click at [800, 218] on span "Phi Long" at bounding box center [856, 214] width 135 height 22
select select "OK"
select select "0"
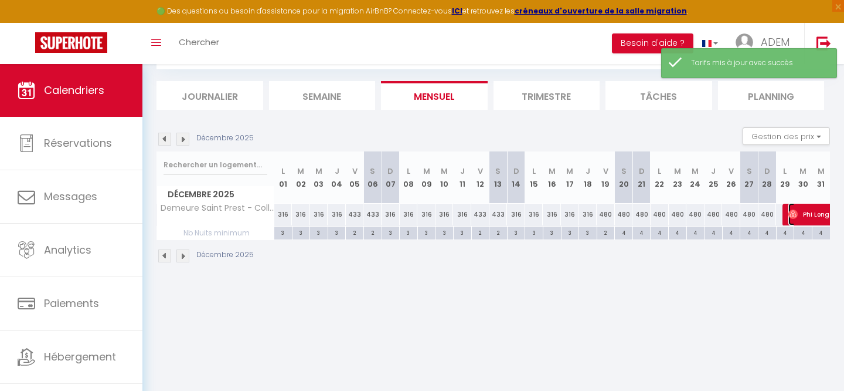
select select "0"
select select "1"
select select
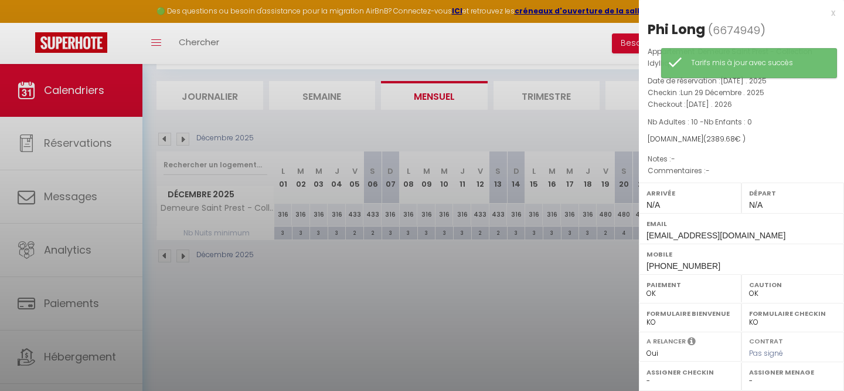
select select "42069"
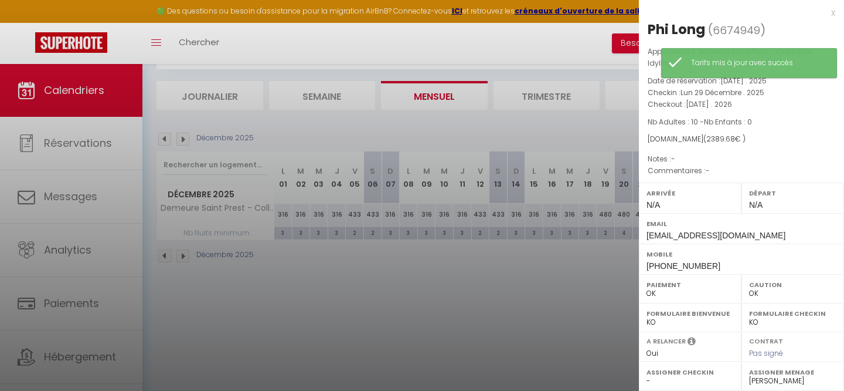
click at [835, 12] on div "x" at bounding box center [737, 13] width 196 height 14
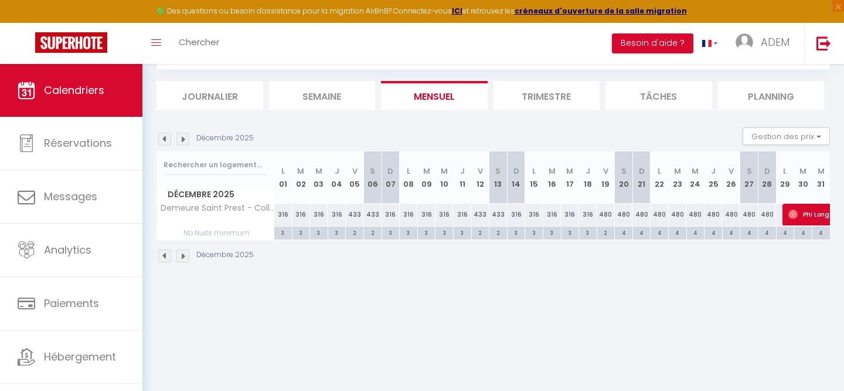
click at [186, 259] on img at bounding box center [183, 255] width 13 height 13
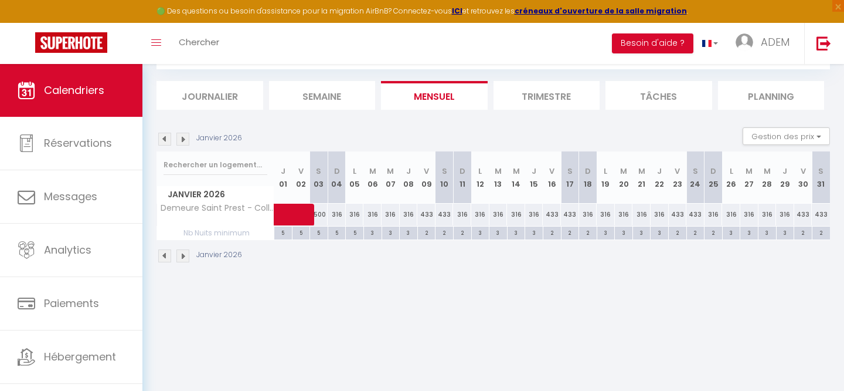
click at [166, 257] on img at bounding box center [164, 255] width 13 height 13
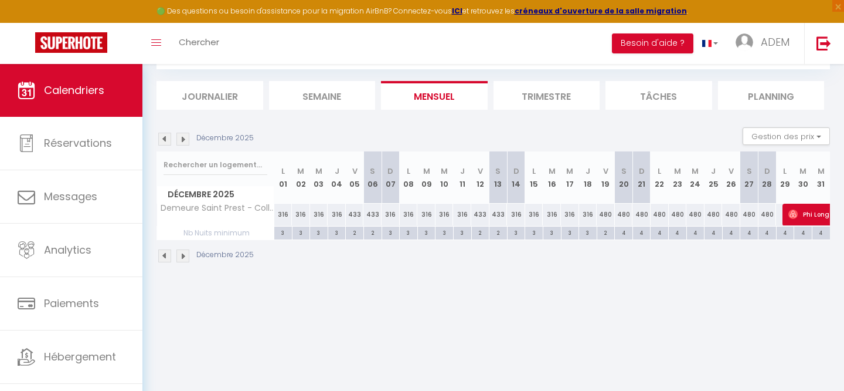
click at [165, 259] on img at bounding box center [164, 255] width 13 height 13
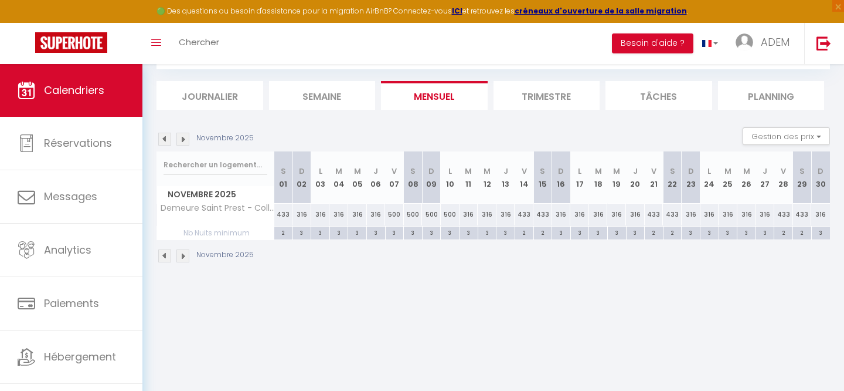
click at [165, 259] on img at bounding box center [164, 255] width 13 height 13
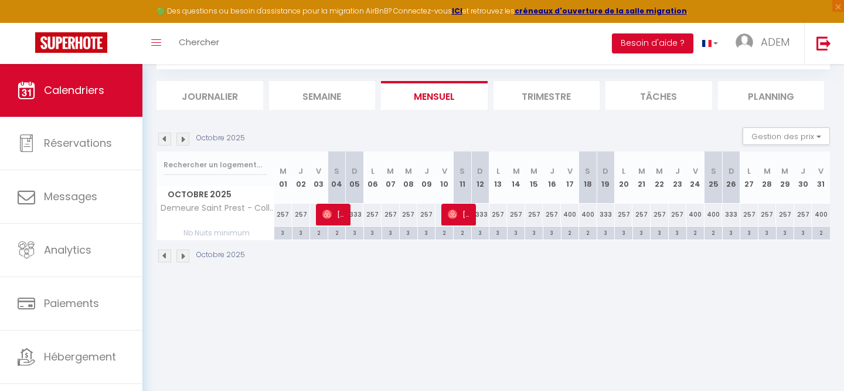
click at [165, 259] on img at bounding box center [164, 255] width 13 height 13
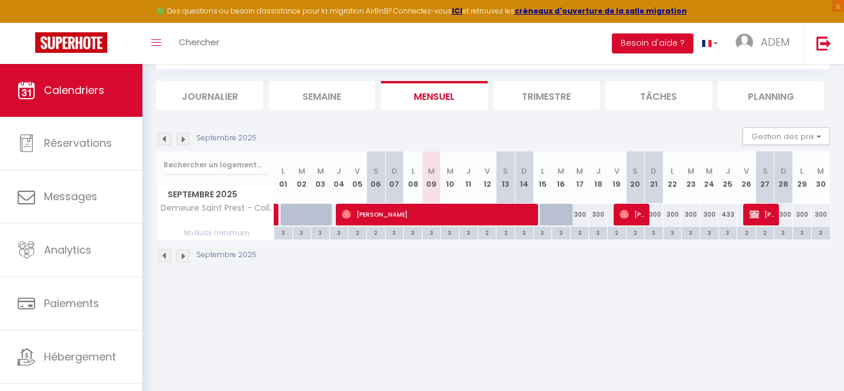
click at [188, 261] on img at bounding box center [183, 255] width 13 height 13
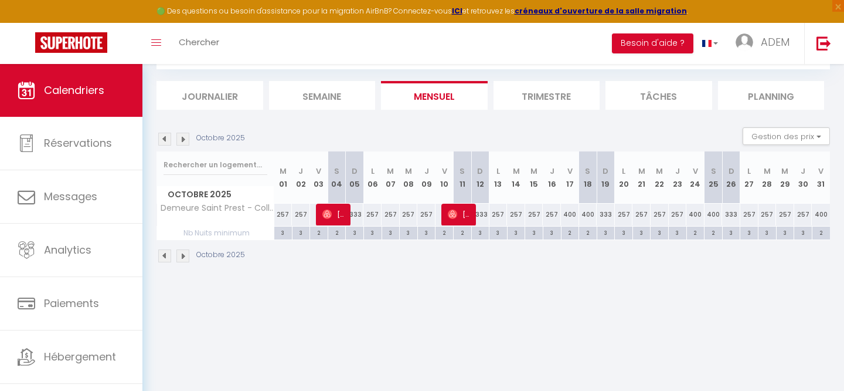
click at [162, 255] on img at bounding box center [164, 255] width 13 height 13
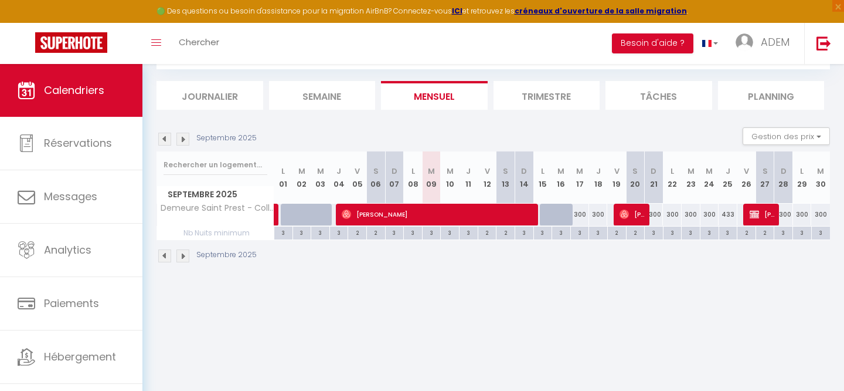
click at [581, 217] on div "300" at bounding box center [580, 214] width 19 height 22
type input "300"
type input "Mer 17 Septembre 2025"
type input "Jeu 18 Septembre 2025"
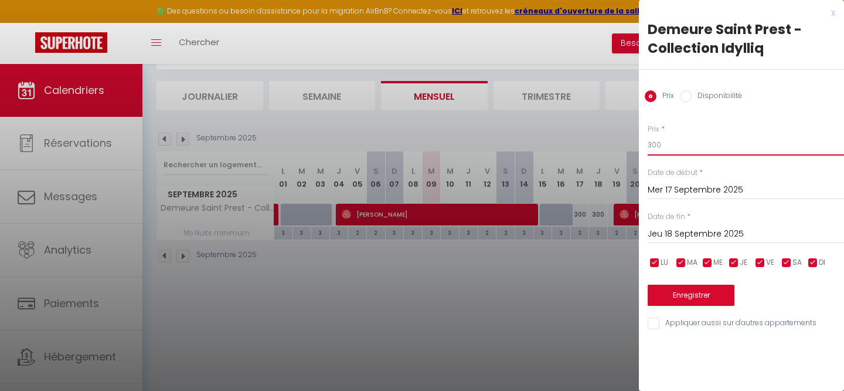
click at [704, 139] on input "300" at bounding box center [746, 144] width 196 height 21
type input "250"
click at [693, 235] on input "Jeu 18 Septembre 2025" at bounding box center [746, 233] width 196 height 15
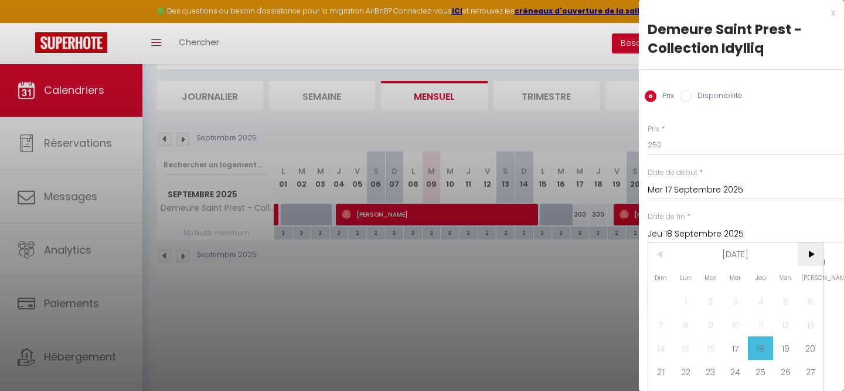
click at [808, 250] on span ">" at bounding box center [810, 253] width 25 height 23
click at [809, 260] on span ">" at bounding box center [810, 253] width 25 height 23
click at [672, 253] on span "<" at bounding box center [661, 253] width 25 height 23
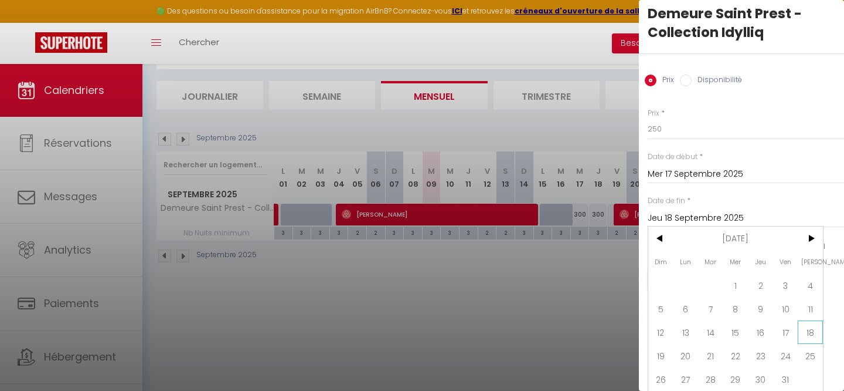
click at [803, 330] on span "18" at bounding box center [810, 331] width 25 height 23
type input "[DATE]"
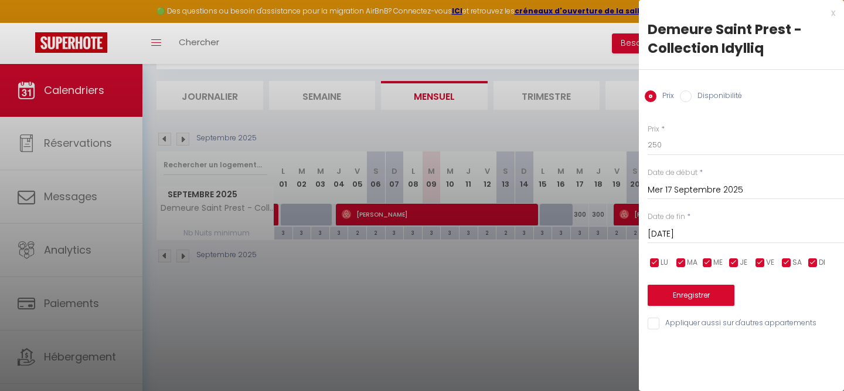
scroll to position [0, 0]
click at [785, 259] on input "checkbox" at bounding box center [787, 263] width 12 height 12
checkbox input "false"
click at [761, 259] on input "checkbox" at bounding box center [761, 263] width 12 height 12
checkbox input "false"
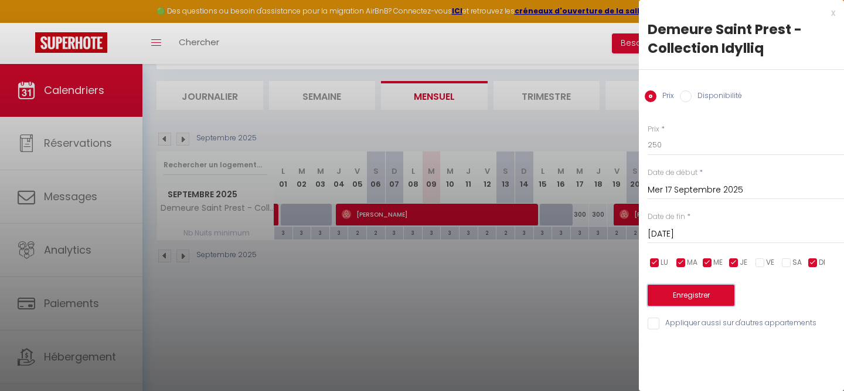
click at [701, 289] on button "Enregistrer" at bounding box center [691, 294] width 87 height 21
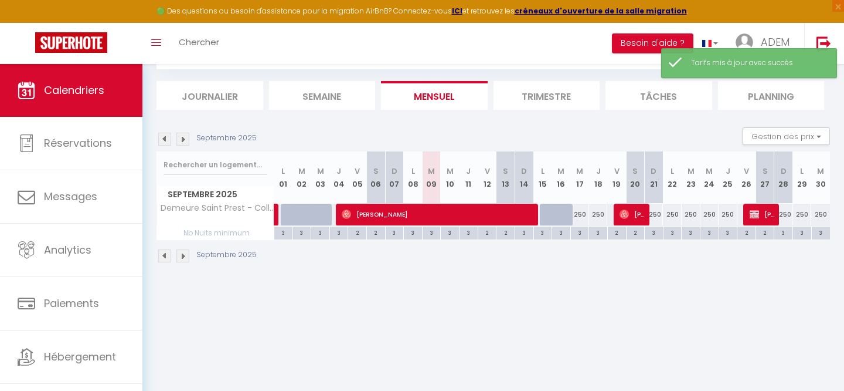
click at [186, 259] on img at bounding box center [183, 255] width 13 height 13
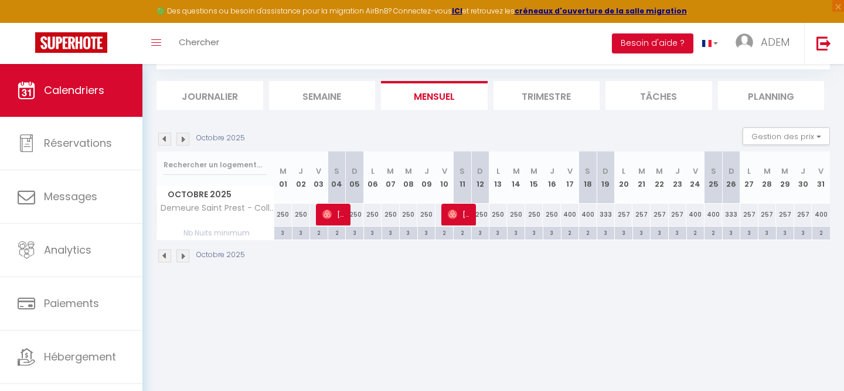
click at [415, 276] on div "CALENDRIERS Filtrer par hébergement prest Tous Demeure Saint Prest - Collection…" at bounding box center [494, 144] width 702 height 289
click at [162, 257] on img at bounding box center [164, 255] width 13 height 13
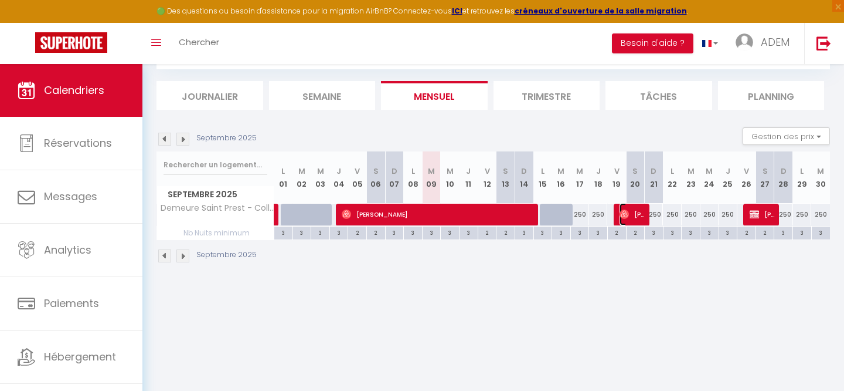
click at [630, 213] on span "[PERSON_NAME]" at bounding box center [632, 214] width 25 height 22
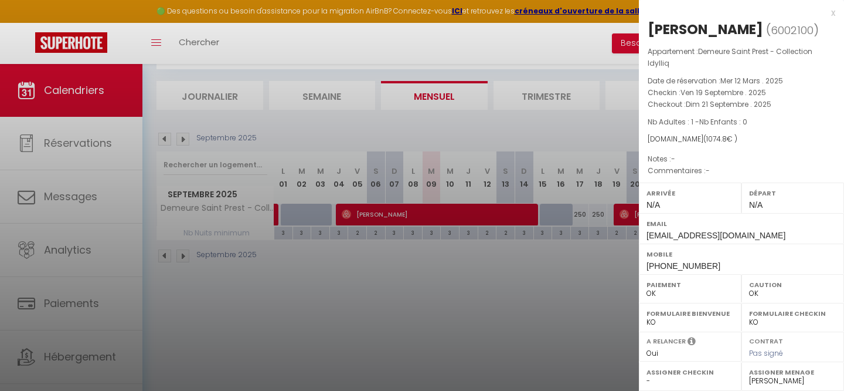
click at [831, 15] on div "x" at bounding box center [737, 13] width 196 height 14
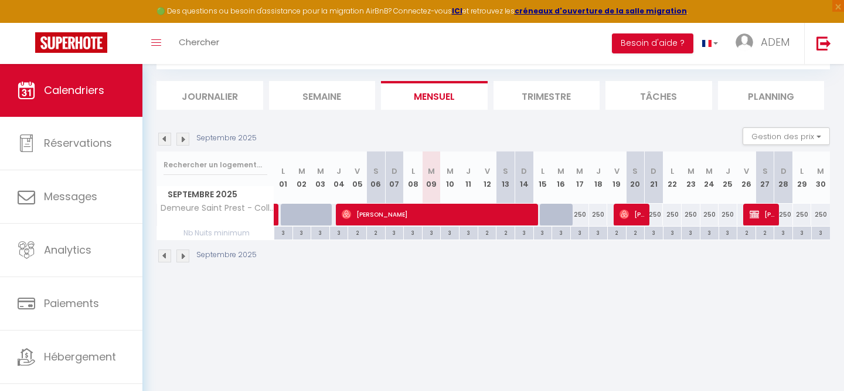
click at [585, 233] on div "3" at bounding box center [580, 231] width 18 height 11
type input "3"
type input "Mer 17 Septembre 2025"
type input "Jeu 18 Septembre 2025"
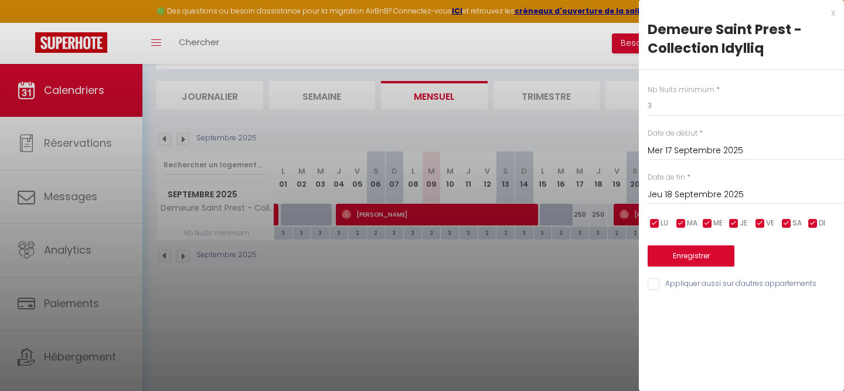
click at [832, 12] on div "x" at bounding box center [737, 13] width 196 height 14
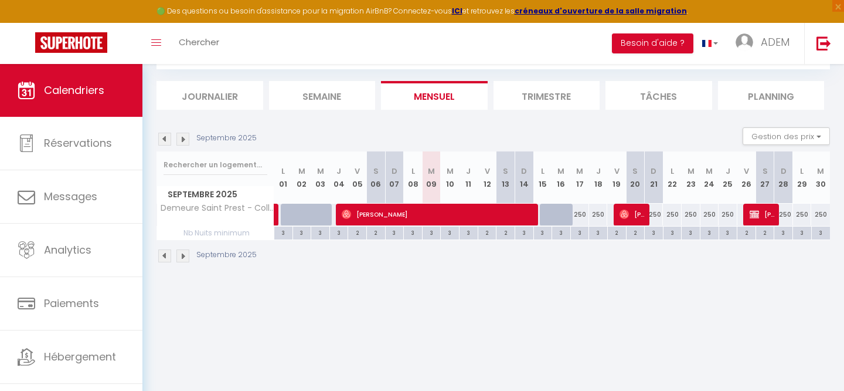
click at [181, 259] on img at bounding box center [183, 255] width 13 height 13
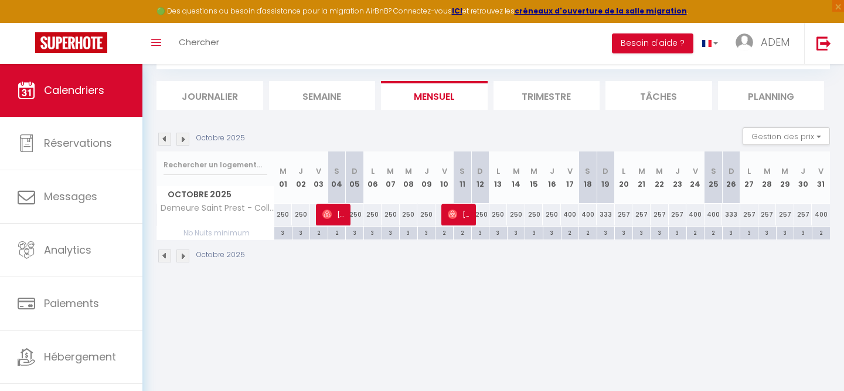
click at [164, 261] on img at bounding box center [164, 255] width 13 height 13
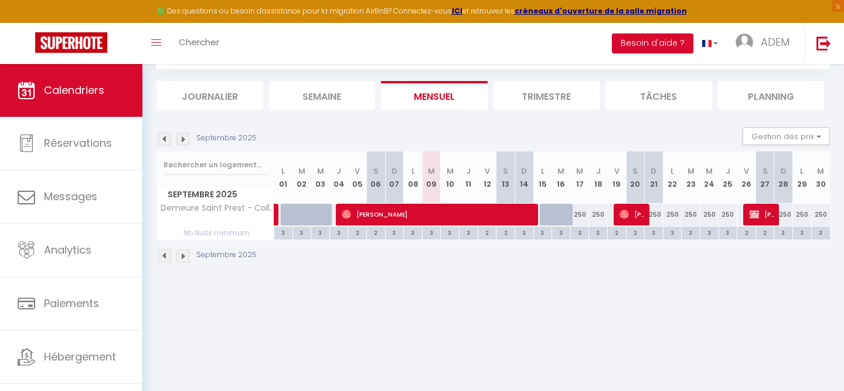
click at [581, 219] on div "250" at bounding box center [580, 214] width 19 height 22
type input "250"
type input "Mer 17 Septembre 2025"
type input "Jeu 18 Septembre 2025"
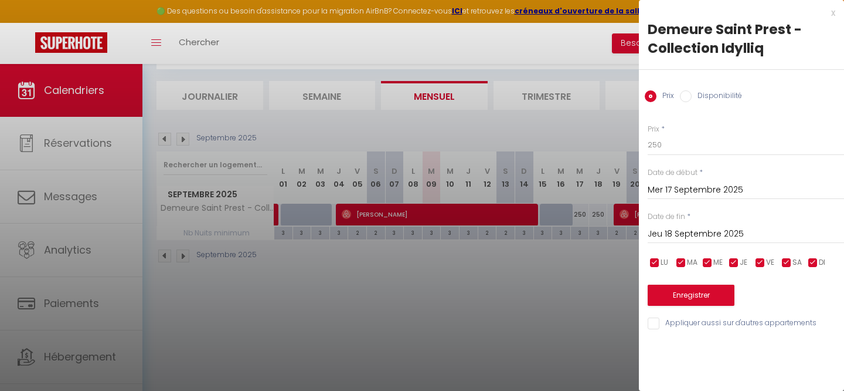
click at [495, 338] on div at bounding box center [422, 195] width 844 height 391
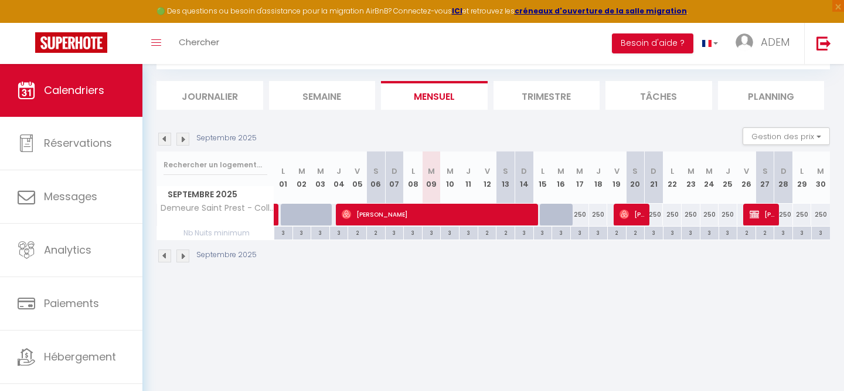
click at [584, 218] on div "250" at bounding box center [580, 214] width 19 height 22
type input "250"
type input "Mer 17 Septembre 2025"
type input "Jeu 18 Septembre 2025"
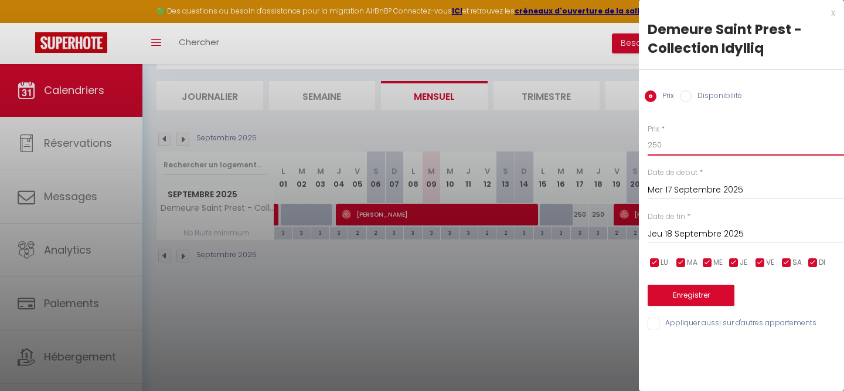
click at [666, 143] on input "250" at bounding box center [746, 144] width 196 height 21
click at [665, 144] on input "250" at bounding box center [746, 144] width 196 height 21
type input "300"
click at [683, 239] on input "Jeu 18 Septembre 2025" at bounding box center [746, 233] width 196 height 15
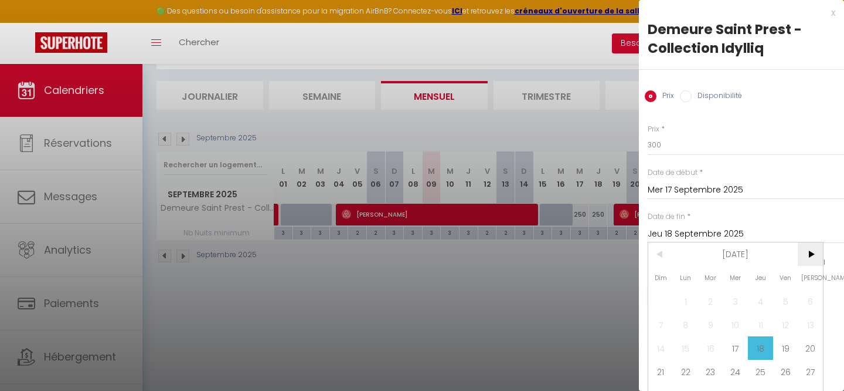
click at [813, 252] on span ">" at bounding box center [810, 253] width 25 height 23
click at [780, 350] on span "17" at bounding box center [785, 347] width 25 height 23
type input "Ven 17 Octobre 2025"
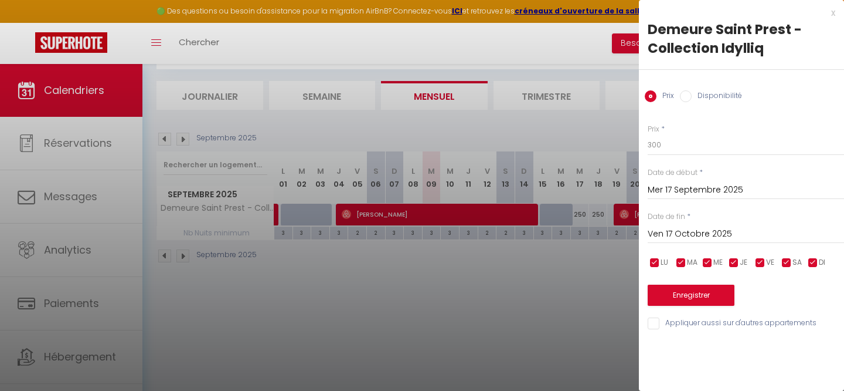
click at [790, 266] on input "checkbox" at bounding box center [787, 263] width 12 height 12
checkbox input "false"
click at [762, 262] on input "checkbox" at bounding box center [761, 263] width 12 height 12
checkbox input "false"
click at [725, 291] on button "Enregistrer" at bounding box center [691, 294] width 87 height 21
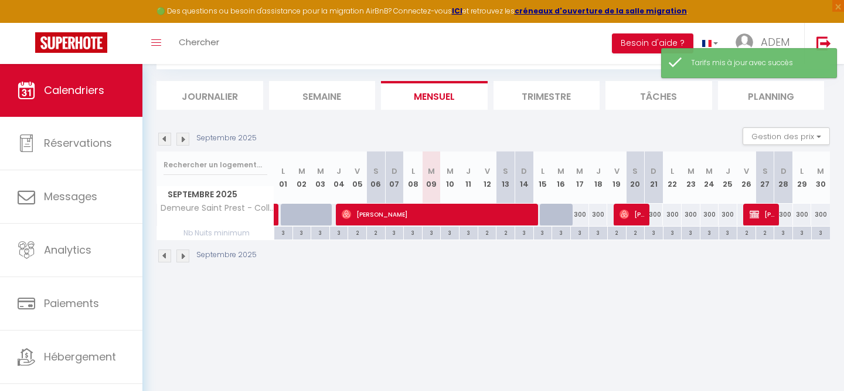
click at [582, 235] on div "3" at bounding box center [580, 231] width 18 height 11
type input "3"
type input "Mer 17 Septembre 2025"
type input "Jeu 18 Septembre 2025"
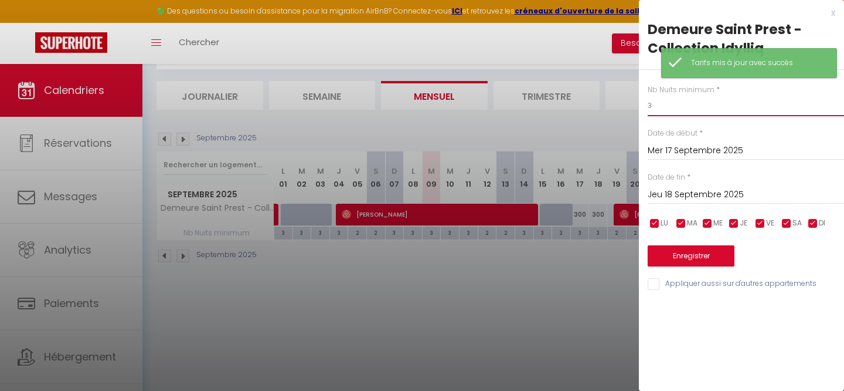
click at [671, 108] on input "3" at bounding box center [746, 105] width 196 height 21
type input "2"
click at [686, 195] on input "Jeu 18 Septembre 2025" at bounding box center [746, 194] width 196 height 15
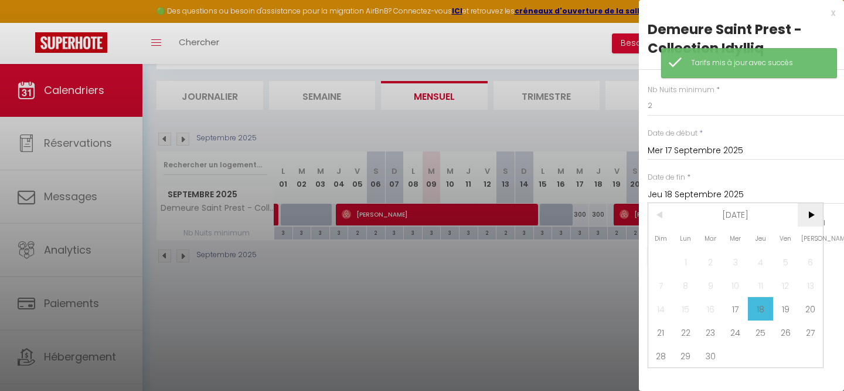
click at [806, 219] on span ">" at bounding box center [810, 214] width 25 height 23
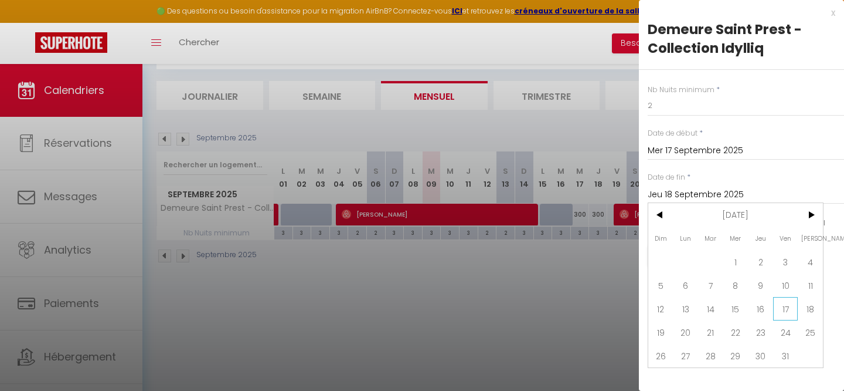
click at [783, 308] on span "17" at bounding box center [785, 308] width 25 height 23
type input "Ven 17 Octobre 2025"
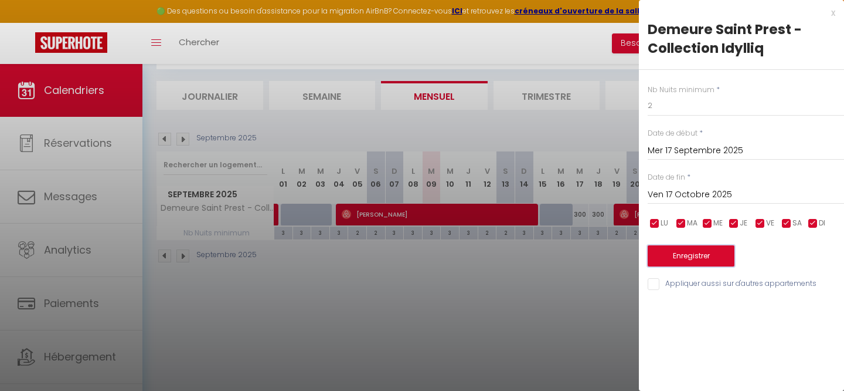
click at [698, 261] on button "Enregistrer" at bounding box center [691, 255] width 87 height 21
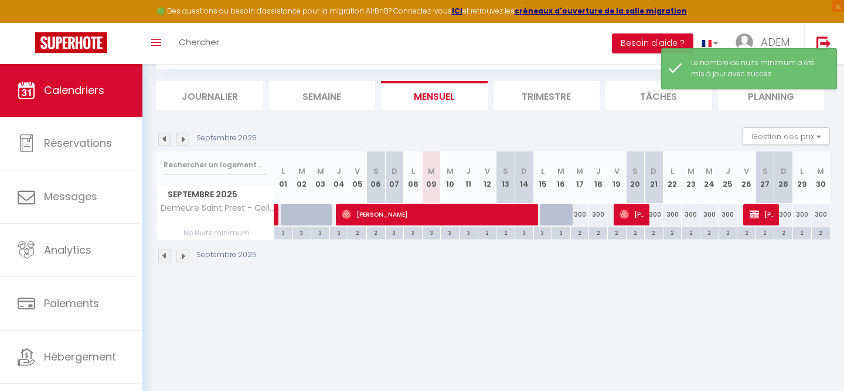
click at [179, 255] on img at bounding box center [183, 255] width 13 height 13
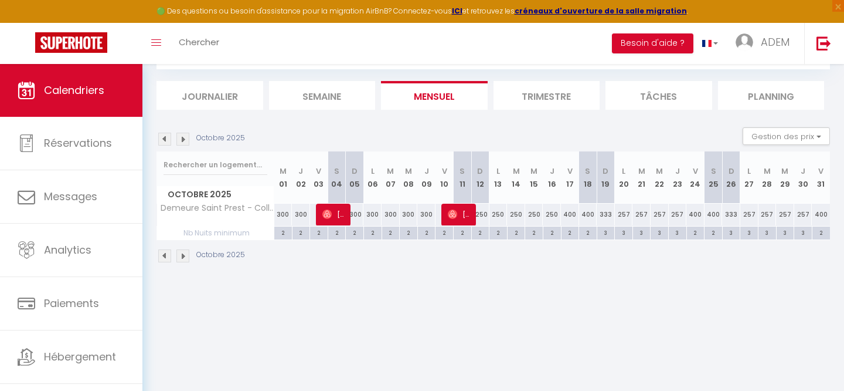
click at [483, 219] on div "250" at bounding box center [480, 214] width 18 height 22
type input "250"
type input "Dim 12 Octobre 2025"
type input "Lun 13 Octobre 2025"
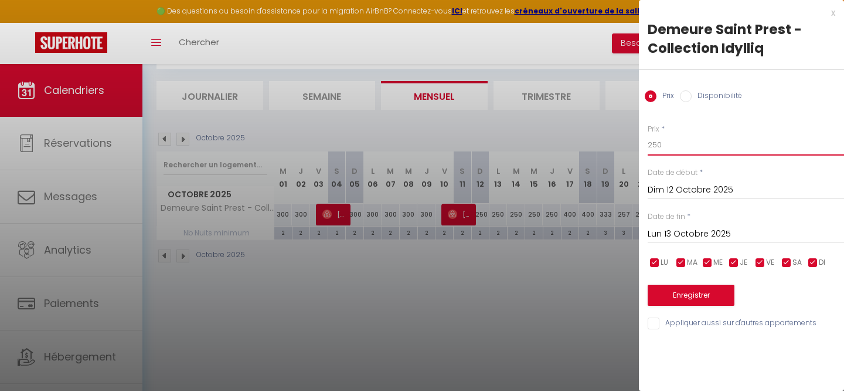
click at [677, 148] on input "250" at bounding box center [746, 144] width 196 height 21
type input "300"
click at [714, 232] on input "Lun 13 Octobre 2025" at bounding box center [746, 233] width 196 height 15
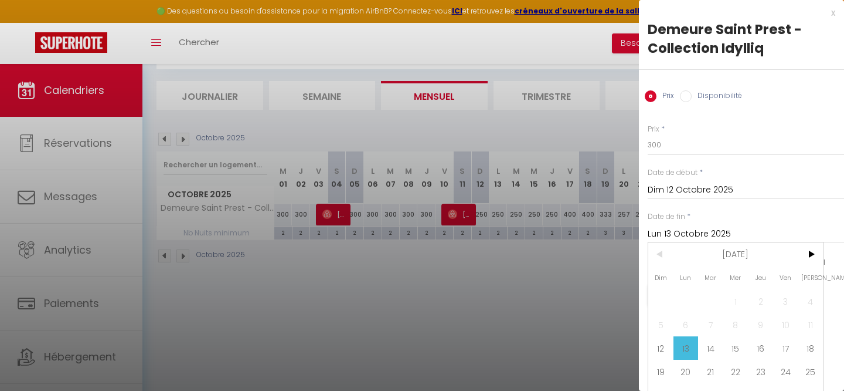
scroll to position [16, 0]
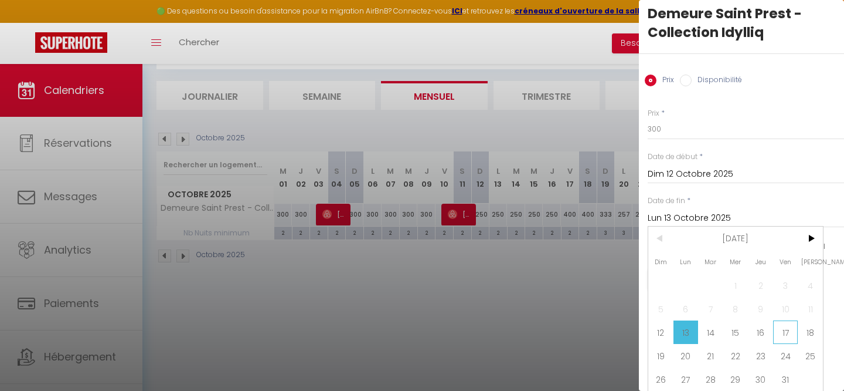
click at [788, 328] on span "17" at bounding box center [785, 331] width 25 height 23
type input "Ven 17 Octobre 2025"
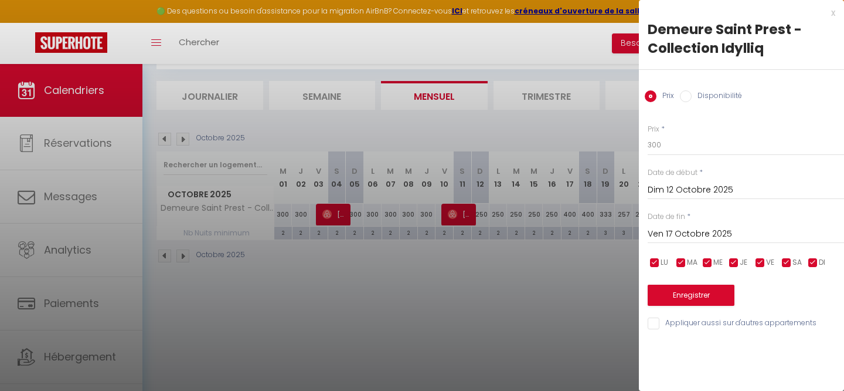
scroll to position [0, 0]
click at [693, 296] on button "Enregistrer" at bounding box center [691, 294] width 87 height 21
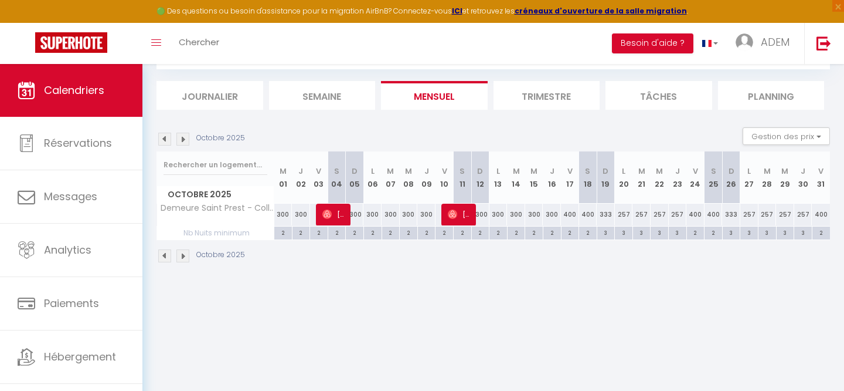
click at [168, 255] on img at bounding box center [164, 255] width 13 height 13
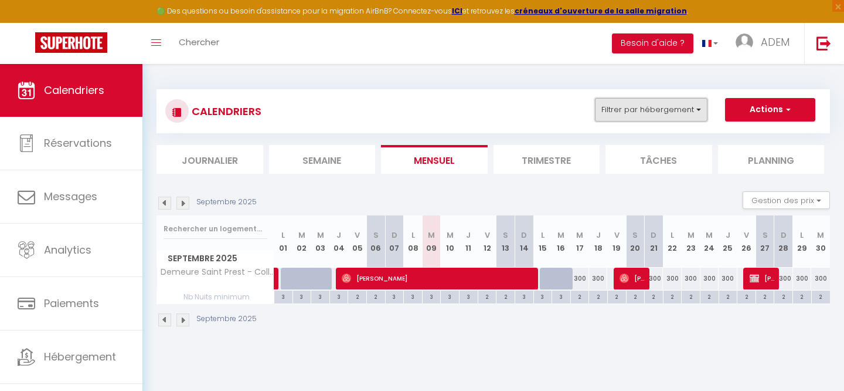
click at [649, 106] on button "Filtrer par hébergement" at bounding box center [651, 109] width 113 height 23
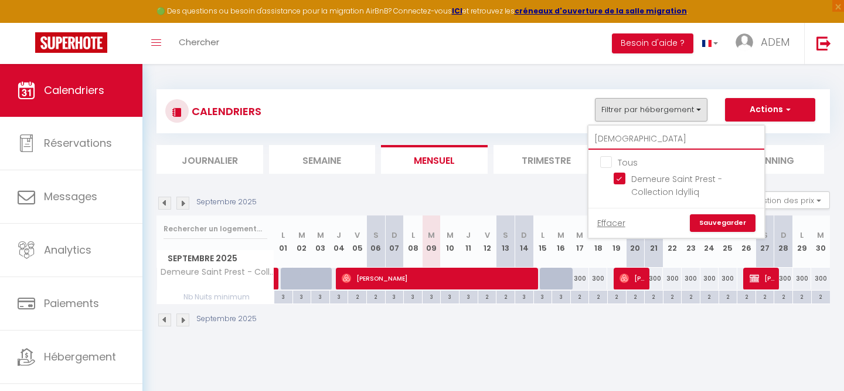
click at [605, 138] on input "[DEMOGRAPHIC_DATA]" at bounding box center [677, 138] width 176 height 21
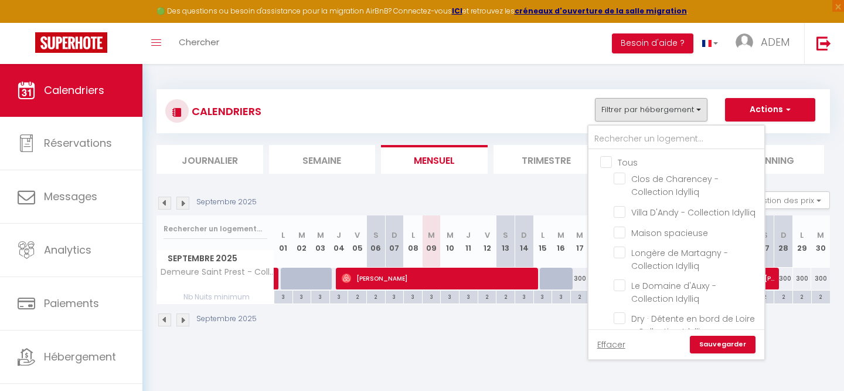
click at [606, 165] on input "Tous" at bounding box center [688, 161] width 176 height 12
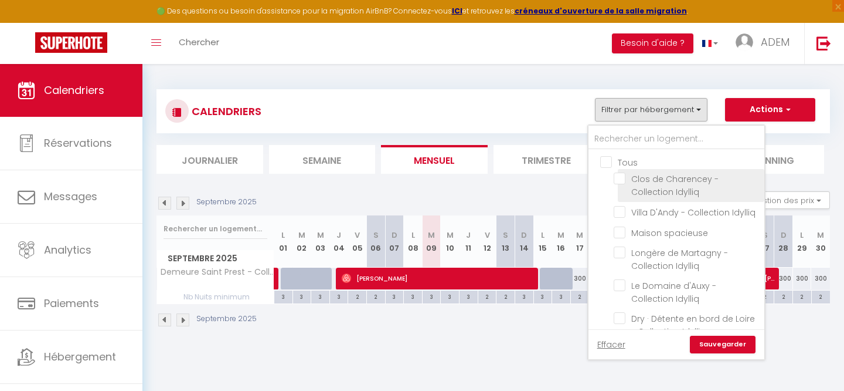
click at [618, 174] on input "Clos de Charencey - Collection Idylliq" at bounding box center [687, 178] width 147 height 12
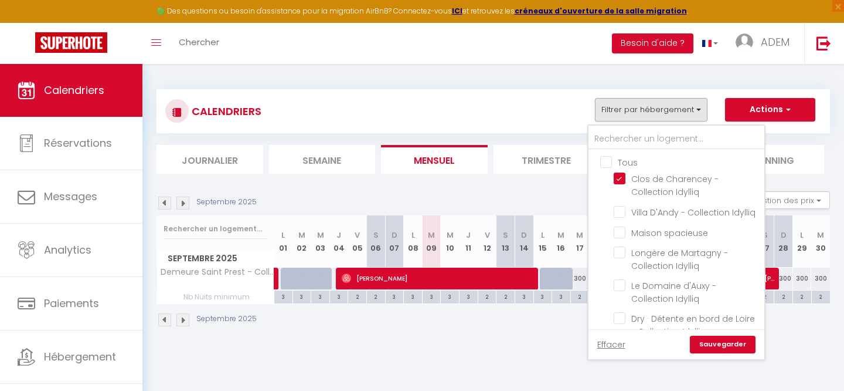
click at [708, 344] on link "Sauvegarder" at bounding box center [723, 344] width 66 height 18
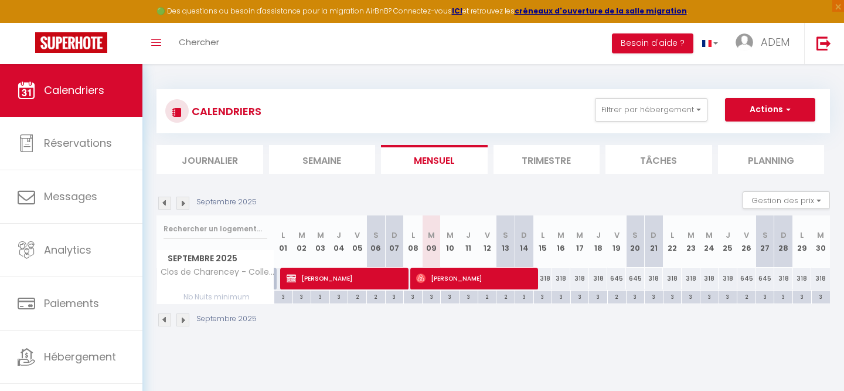
click at [189, 321] on div "Septembre 2025" at bounding box center [209, 319] width 104 height 13
click at [186, 321] on img at bounding box center [183, 319] width 13 height 13
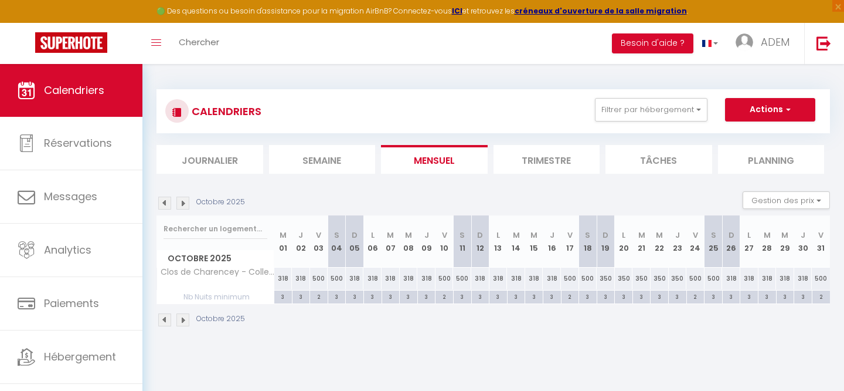
click at [162, 319] on img at bounding box center [164, 319] width 13 height 13
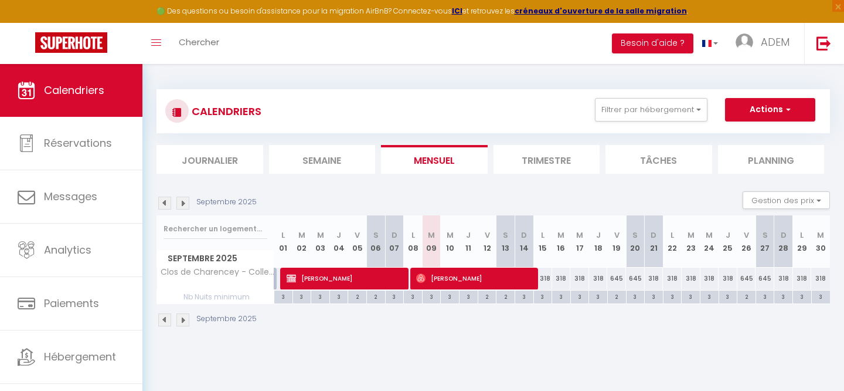
click at [183, 319] on img at bounding box center [183, 319] width 13 height 13
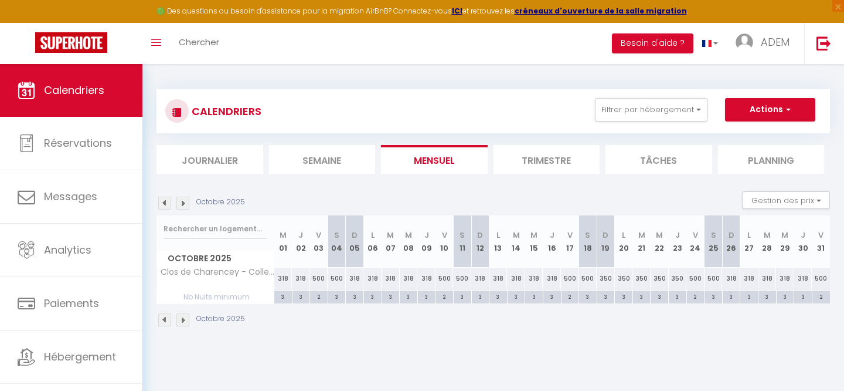
click at [183, 319] on img at bounding box center [183, 319] width 13 height 13
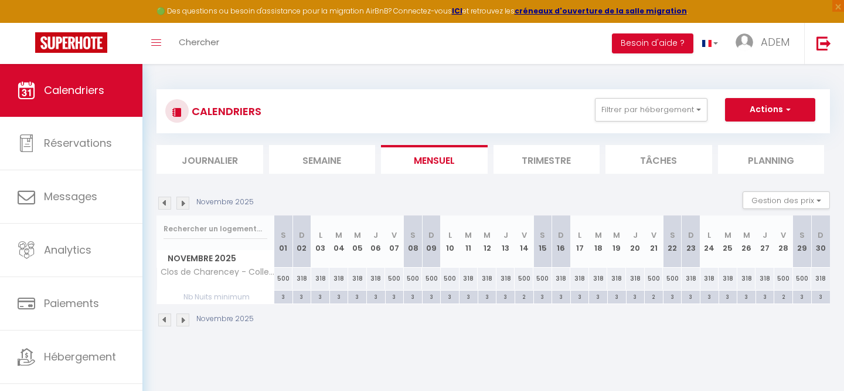
click at [183, 318] on img at bounding box center [183, 319] width 13 height 13
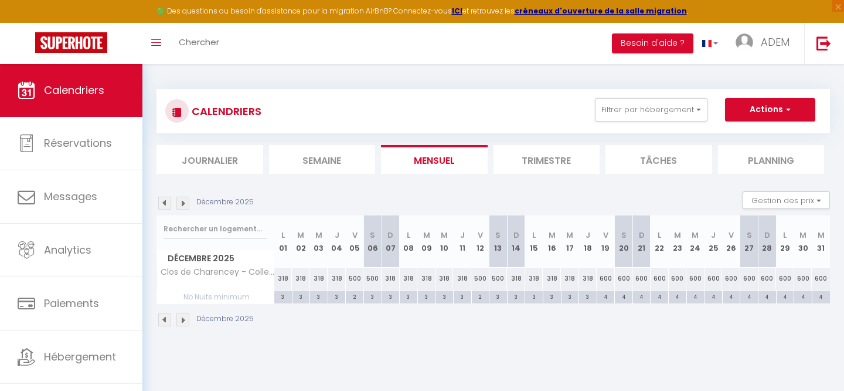
click at [605, 298] on div "4" at bounding box center [607, 295] width 18 height 11
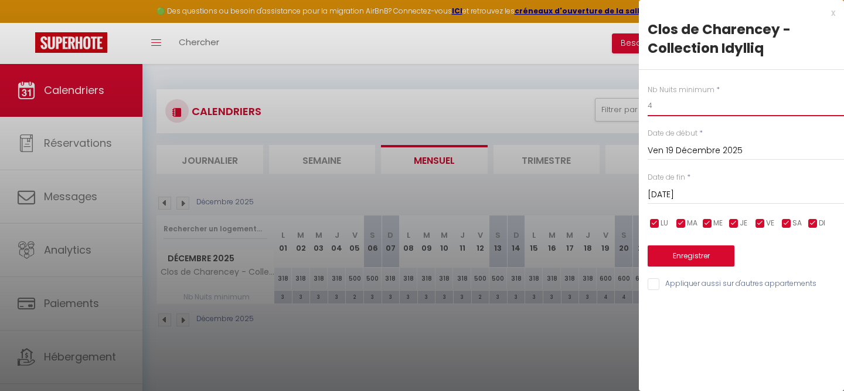
click at [674, 104] on input "4" at bounding box center [746, 105] width 196 height 21
click at [670, 189] on input "[DATE]" at bounding box center [746, 194] width 196 height 15
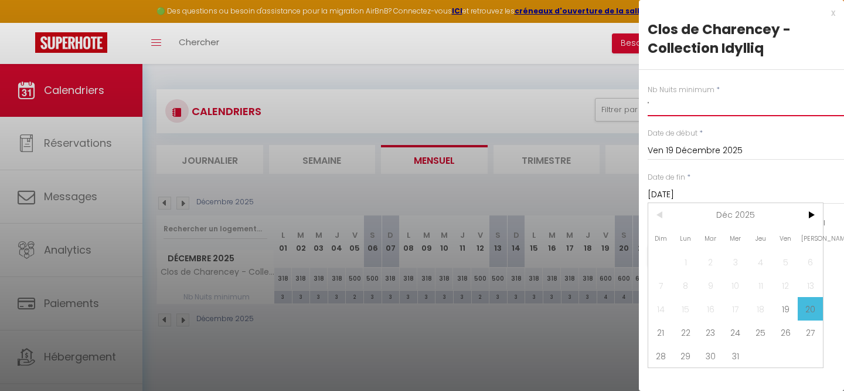
click at [672, 114] on input """ at bounding box center [746, 105] width 196 height 21
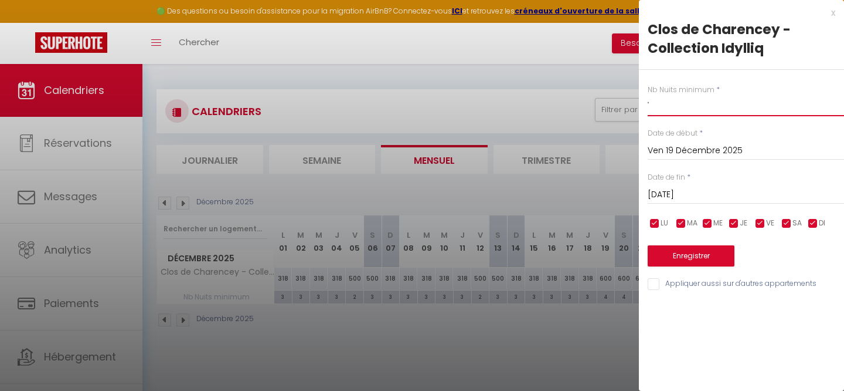
click at [672, 111] on input """ at bounding box center [746, 105] width 196 height 21
click at [672, 110] on input """ at bounding box center [746, 105] width 196 height 21
click at [670, 191] on input "[DATE]" at bounding box center [746, 194] width 196 height 15
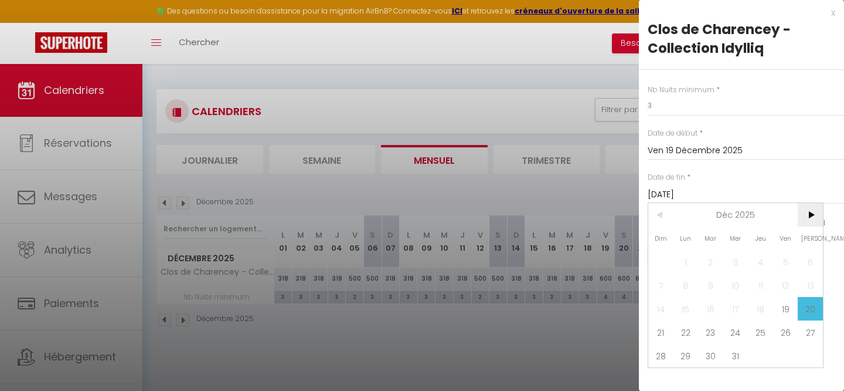
click at [802, 213] on span ">" at bounding box center [810, 214] width 25 height 23
click at [664, 285] on span "4" at bounding box center [661, 284] width 25 height 23
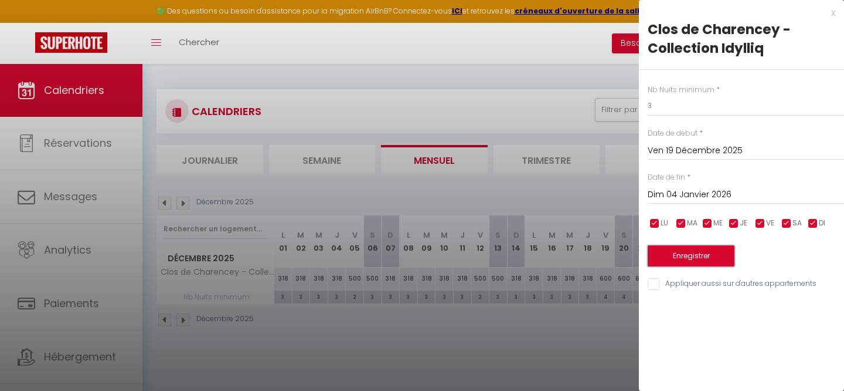
click at [689, 255] on button "Enregistrer" at bounding box center [691, 255] width 87 height 21
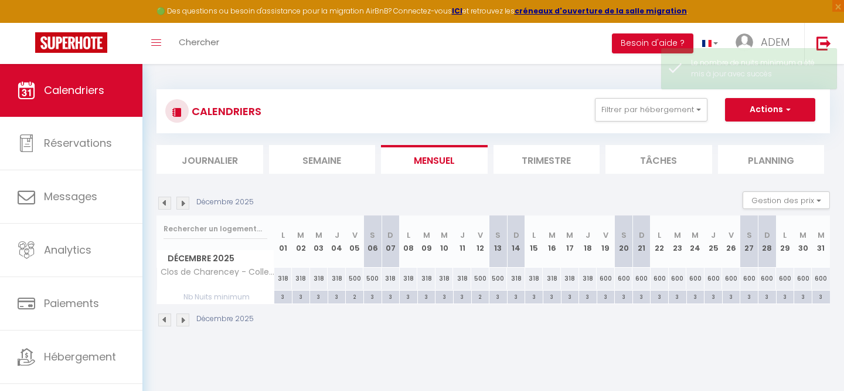
click at [660, 280] on div "600" at bounding box center [660, 278] width 18 height 22
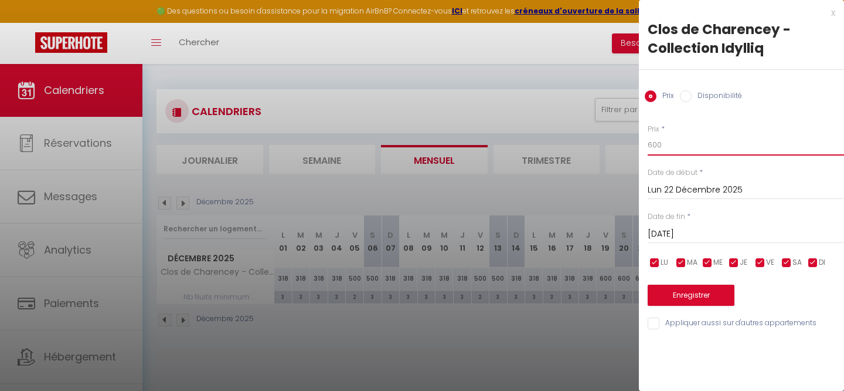
click at [683, 152] on input "600" at bounding box center [746, 144] width 196 height 21
click at [677, 300] on button "Enregistrer" at bounding box center [691, 294] width 87 height 21
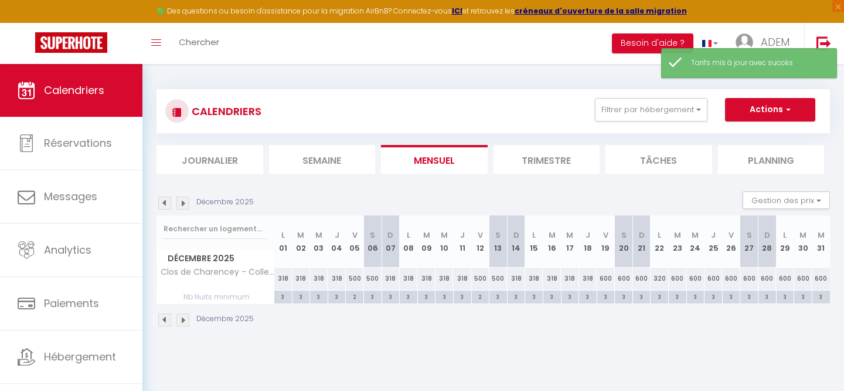
click at [641, 279] on div "600" at bounding box center [642, 278] width 18 height 22
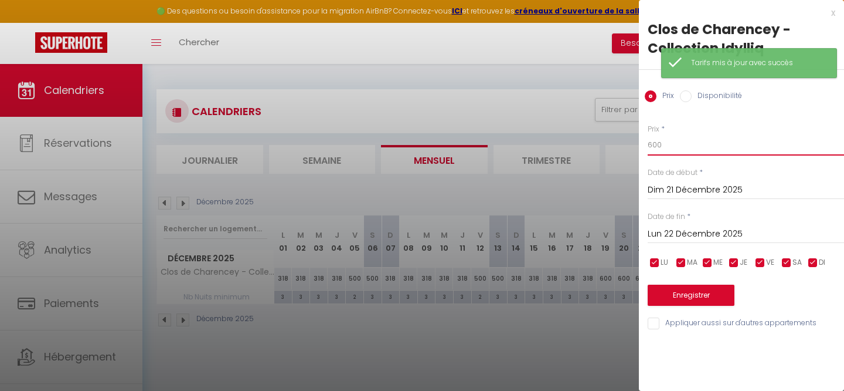
click at [662, 146] on input "600" at bounding box center [746, 144] width 196 height 21
click at [661, 146] on input "600" at bounding box center [746, 144] width 196 height 21
click at [662, 296] on button "Enregistrer" at bounding box center [691, 294] width 87 height 21
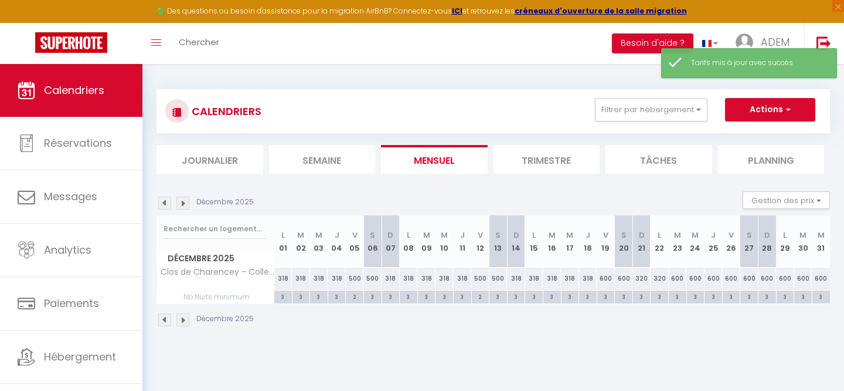
click at [605, 281] on div "600" at bounding box center [606, 278] width 18 height 22
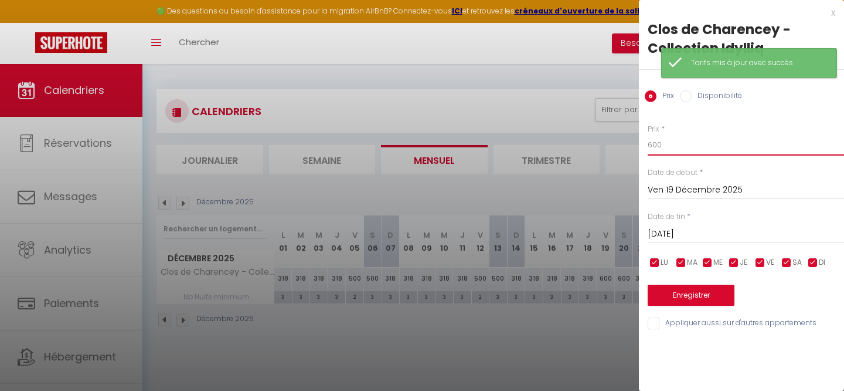
click at [695, 144] on input "600" at bounding box center [746, 144] width 196 height 21
click at [687, 233] on input "[DATE]" at bounding box center [746, 233] width 196 height 15
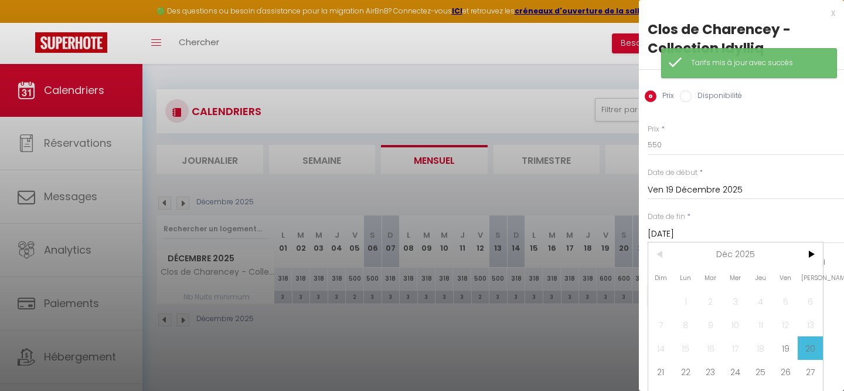
scroll to position [16, 0]
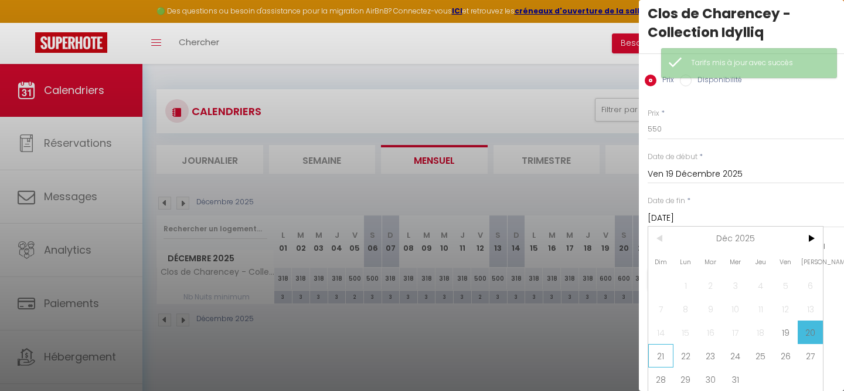
click at [667, 358] on span "21" at bounding box center [661, 355] width 25 height 23
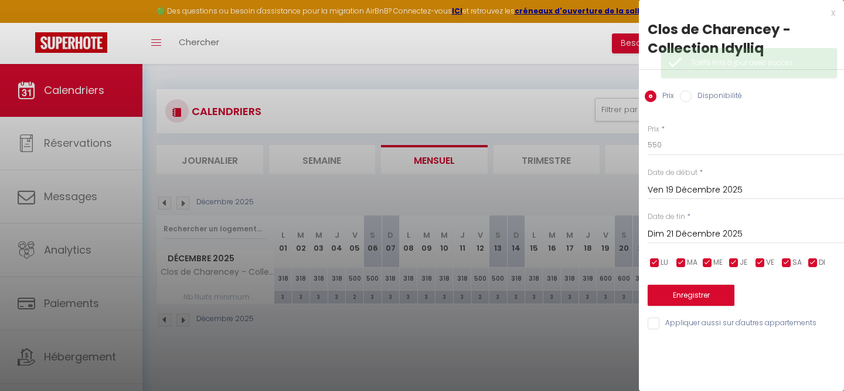
scroll to position [0, 0]
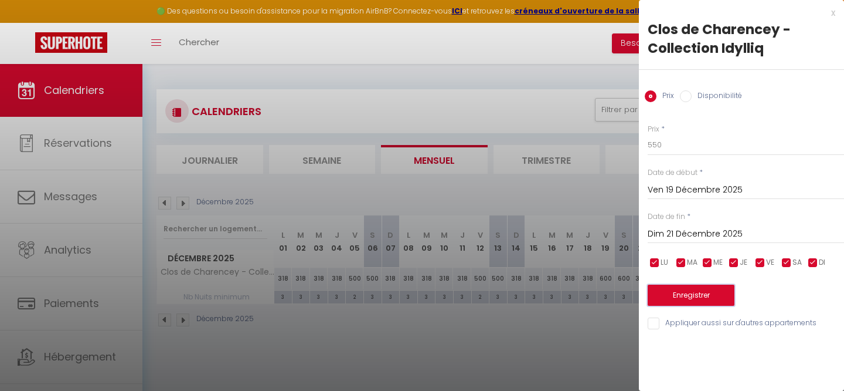
click at [678, 291] on button "Enregistrer" at bounding box center [691, 294] width 87 height 21
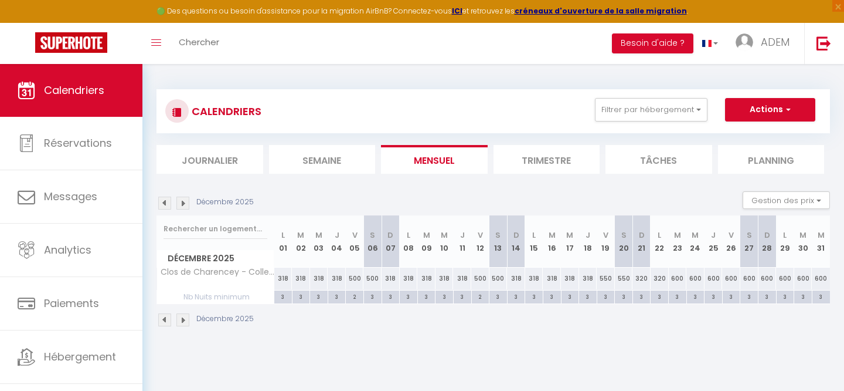
click at [765, 280] on div "600" at bounding box center [768, 278] width 18 height 22
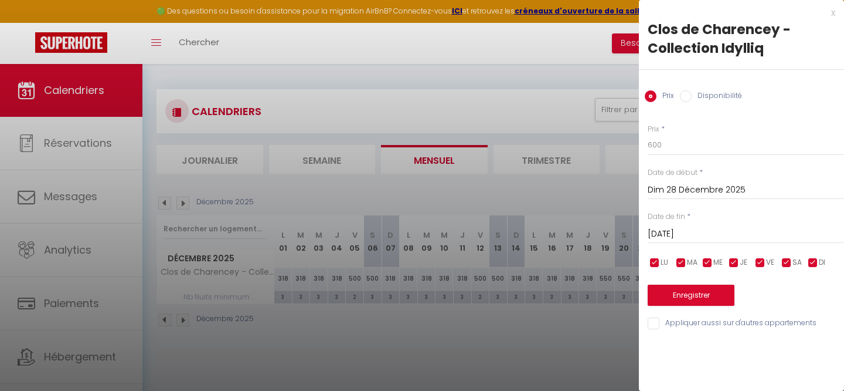
click at [678, 158] on div "Prix * 600 Statut * Disponible Indisponible Date de début * [DATE] < [DATE] > D…" at bounding box center [741, 220] width 205 height 222
click at [678, 148] on input "600" at bounding box center [746, 144] width 196 height 21
click at [671, 299] on button "Enregistrer" at bounding box center [691, 294] width 87 height 21
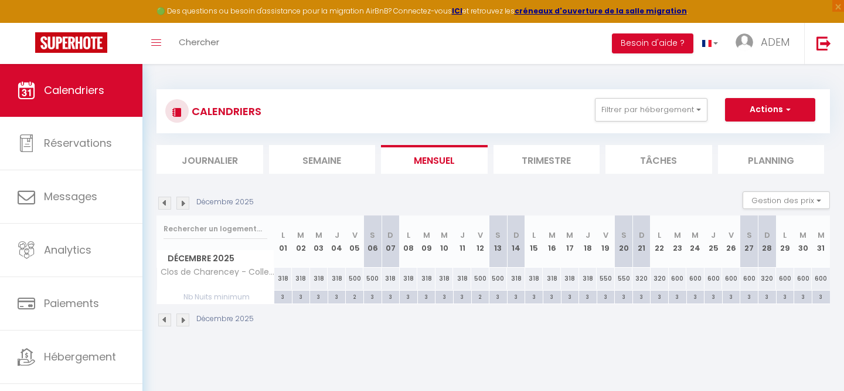
click at [781, 280] on div "600" at bounding box center [785, 278] width 18 height 22
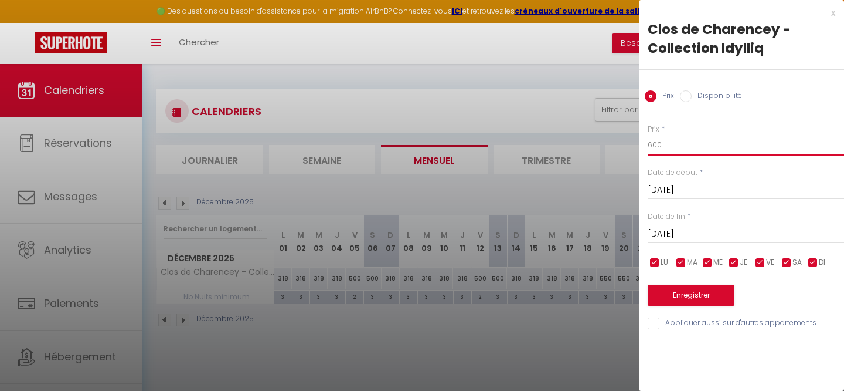
click at [701, 145] on input "600" at bounding box center [746, 144] width 196 height 21
click at [673, 291] on button "Enregistrer" at bounding box center [691, 294] width 87 height 21
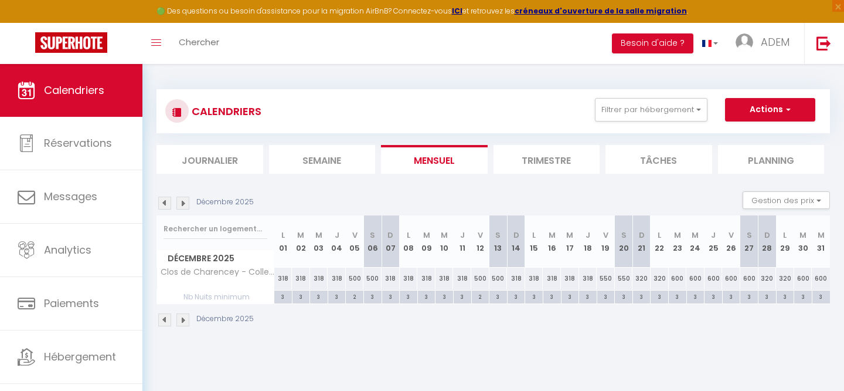
click at [179, 321] on img at bounding box center [183, 319] width 13 height 13
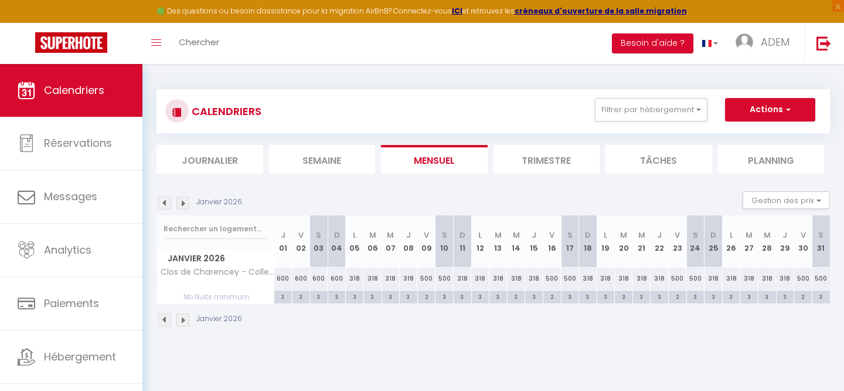
click at [302, 279] on div "600" at bounding box center [301, 278] width 18 height 22
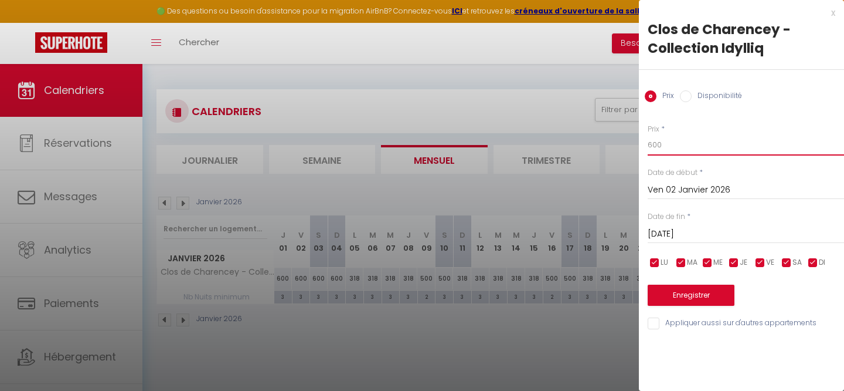
click at [679, 151] on input "600" at bounding box center [746, 144] width 196 height 21
click at [682, 236] on input "[DATE]" at bounding box center [746, 233] width 196 height 15
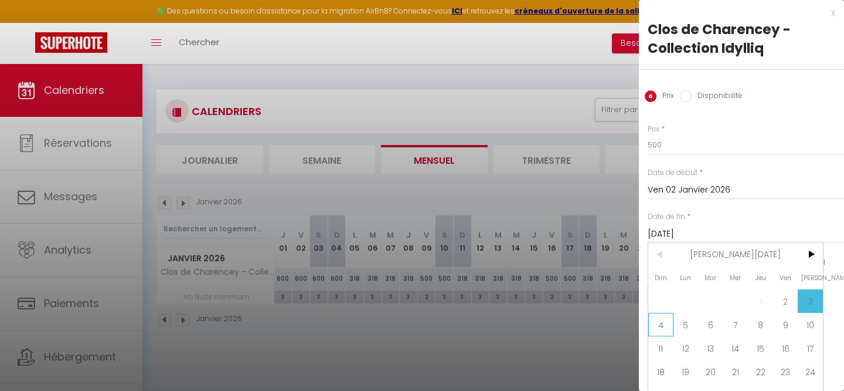
click at [668, 327] on span "4" at bounding box center [661, 324] width 25 height 23
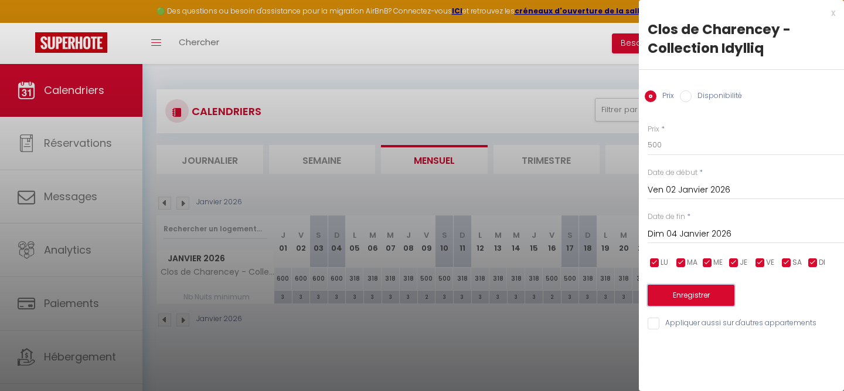
click at [677, 284] on button "Enregistrer" at bounding box center [691, 294] width 87 height 21
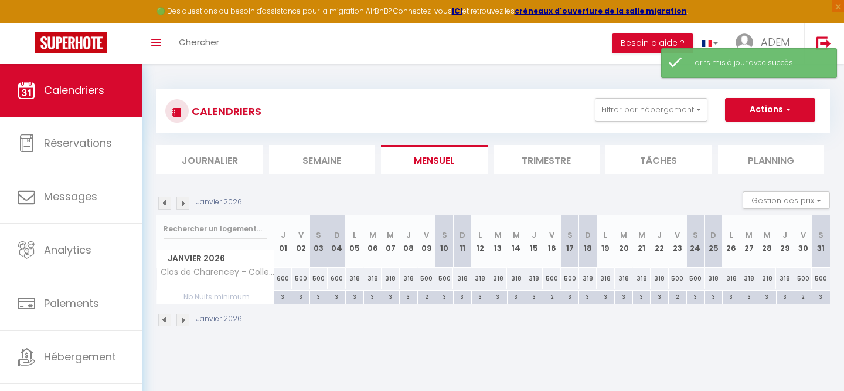
click at [336, 279] on div "600" at bounding box center [337, 278] width 18 height 22
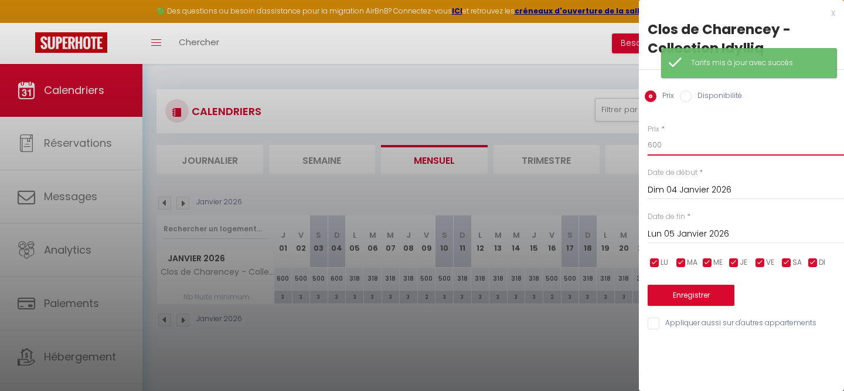
click at [706, 150] on input "600" at bounding box center [746, 144] width 196 height 21
click at [700, 296] on button "Enregistrer" at bounding box center [691, 294] width 87 height 21
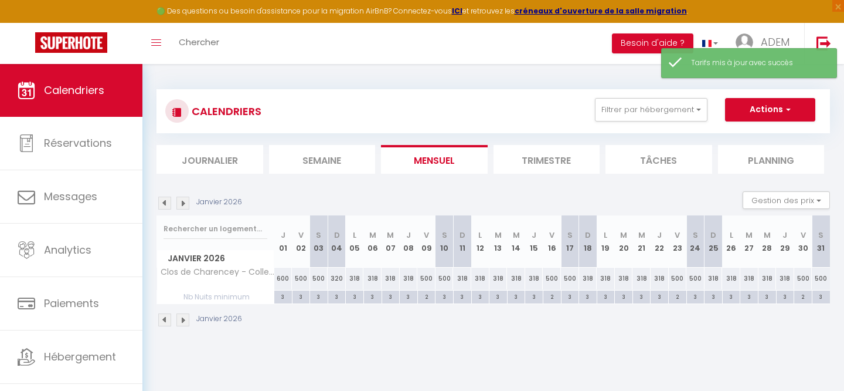
click at [164, 321] on img at bounding box center [164, 319] width 13 height 13
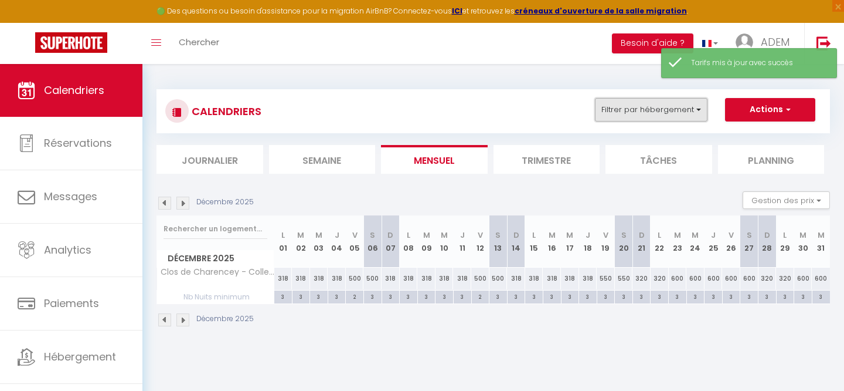
click at [619, 113] on button "Filtrer par hébergement" at bounding box center [651, 109] width 113 height 23
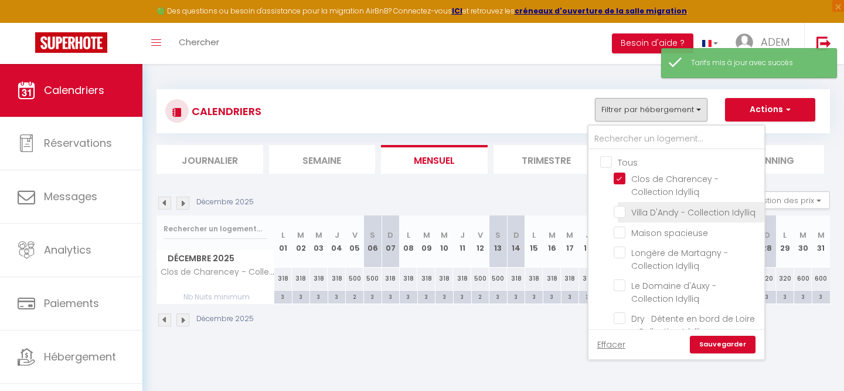
click at [622, 210] on input "Villa D'Andy - Collection Idylliq" at bounding box center [687, 211] width 147 height 12
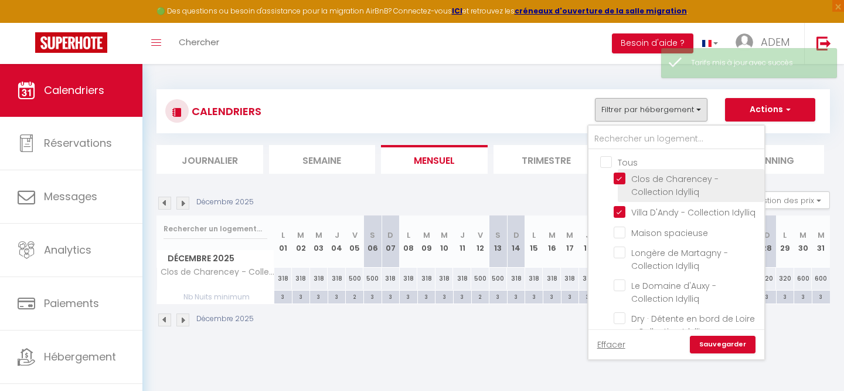
click at [622, 172] on input "Clos de Charencey - Collection Idylliq" at bounding box center [687, 178] width 147 height 12
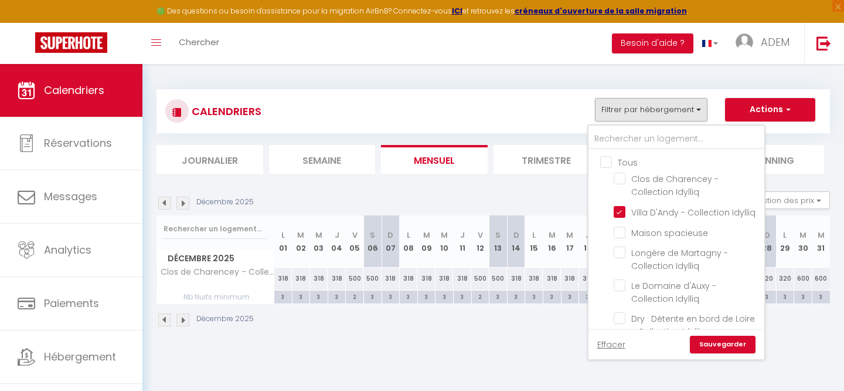
click at [704, 347] on link "Sauvegarder" at bounding box center [723, 344] width 66 height 18
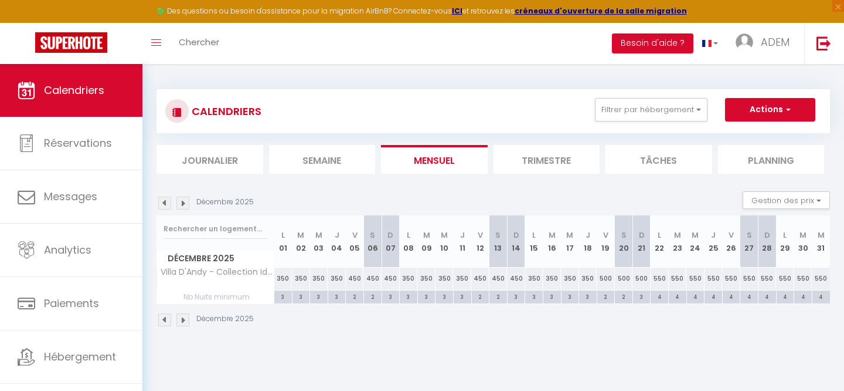
click at [163, 324] on img at bounding box center [164, 319] width 13 height 13
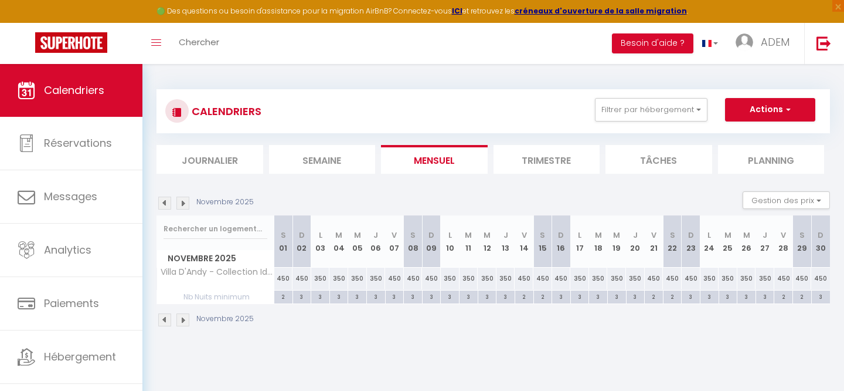
click at [163, 324] on img at bounding box center [164, 319] width 13 height 13
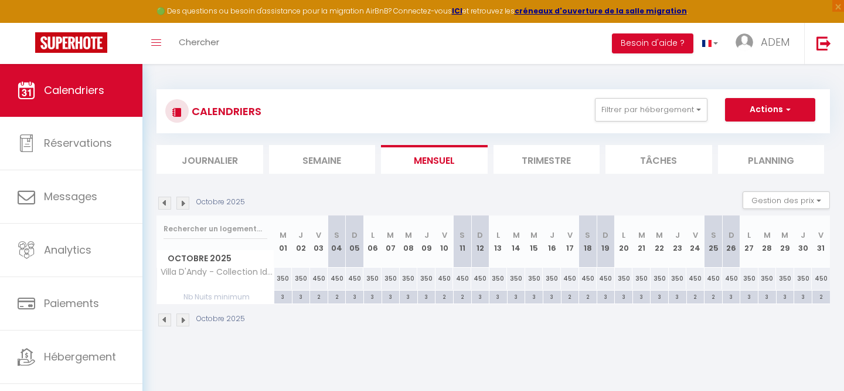
click at [163, 324] on img at bounding box center [164, 319] width 13 height 13
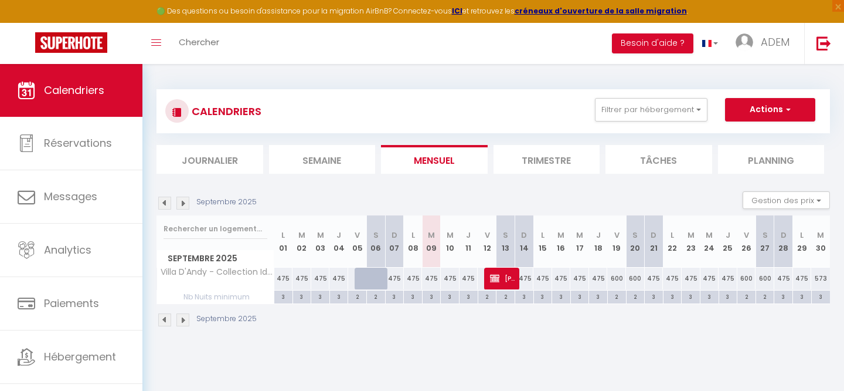
click at [395, 296] on div "3" at bounding box center [395, 295] width 18 height 11
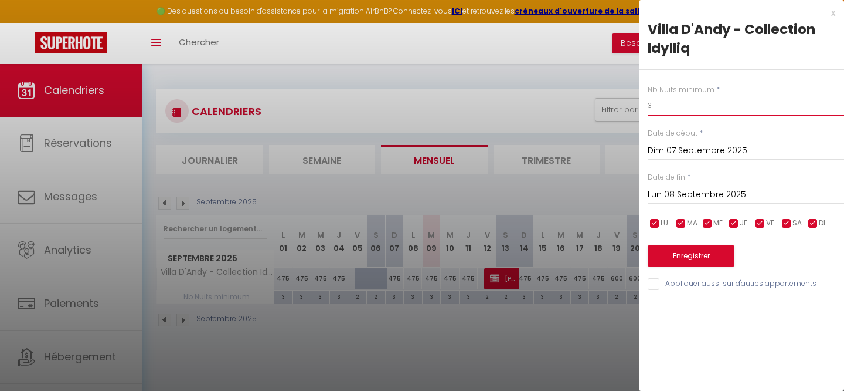
click at [693, 113] on input "3" at bounding box center [746, 105] width 196 height 21
click at [684, 194] on input "Lun 08 Septembre 2025" at bounding box center [746, 194] width 196 height 15
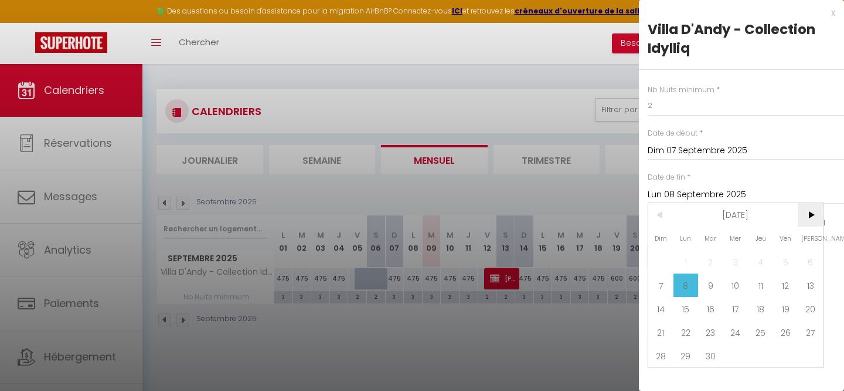
click at [814, 210] on span ">" at bounding box center [810, 214] width 25 height 23
click at [781, 308] on span "17" at bounding box center [785, 308] width 25 height 23
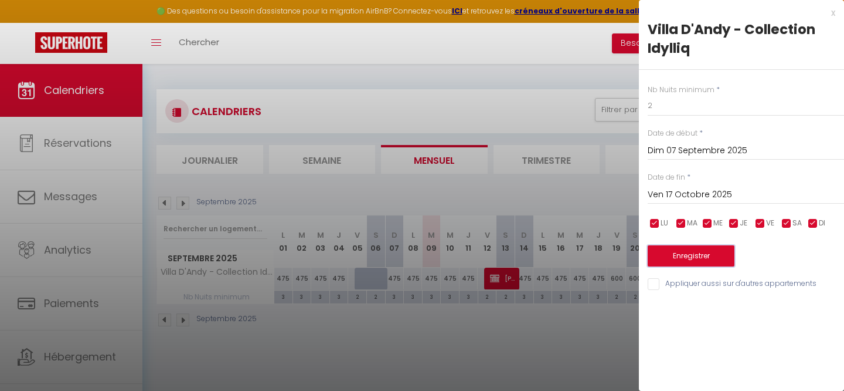
click at [681, 255] on button "Enregistrer" at bounding box center [691, 255] width 87 height 21
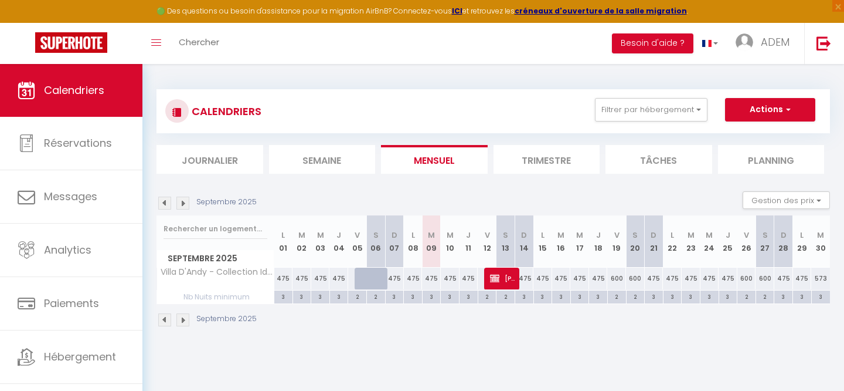
click at [432, 298] on div "3" at bounding box center [432, 295] width 18 height 11
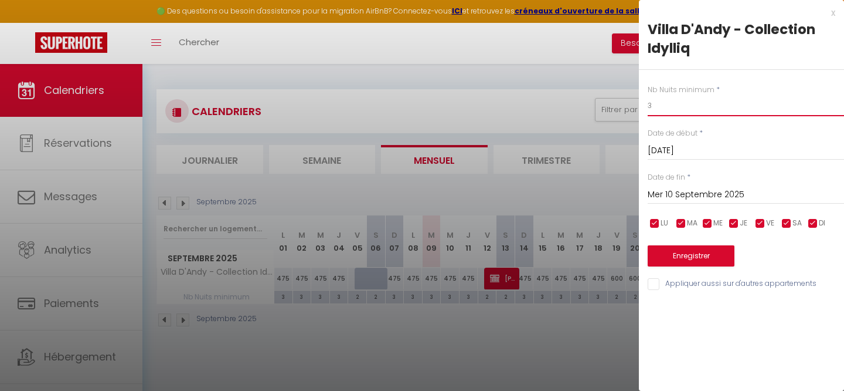
click at [667, 106] on input "3" at bounding box center [746, 105] width 196 height 21
click at [698, 200] on input "Mer 10 Septembre 2025" at bounding box center [746, 194] width 196 height 15
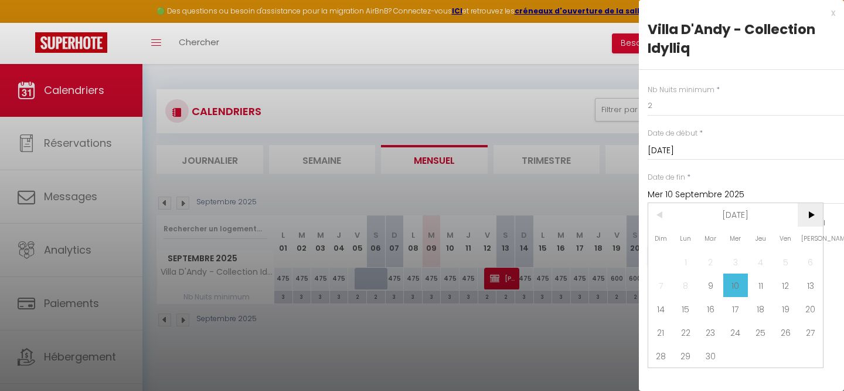
click at [803, 219] on span ">" at bounding box center [810, 214] width 25 height 23
click at [778, 310] on span "17" at bounding box center [785, 308] width 25 height 23
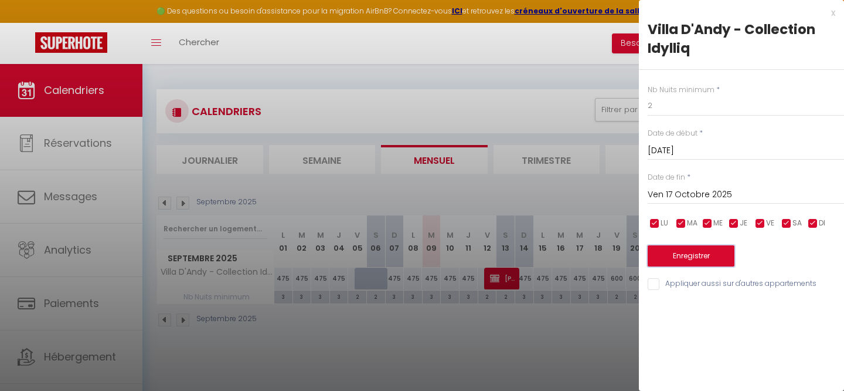
click at [701, 262] on button "Enregistrer" at bounding box center [691, 255] width 87 height 21
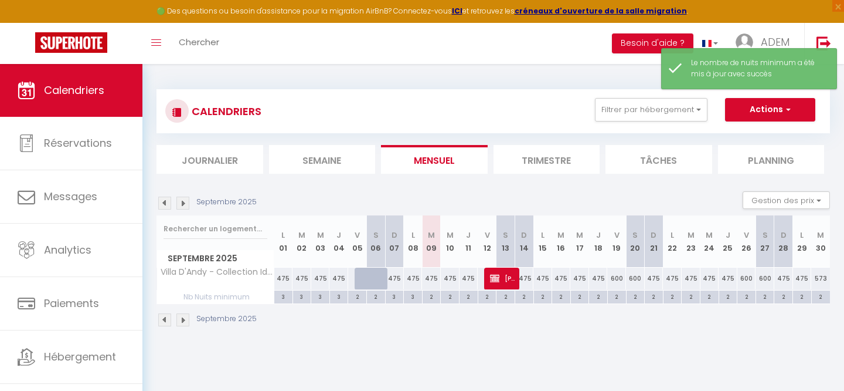
click at [582, 338] on div "CALENDRIERS Filtrer par hébergement Tous Clos de Charencey - Collection Idylliq…" at bounding box center [494, 208] width 702 height 289
click at [618, 280] on div "600" at bounding box center [617, 278] width 19 height 22
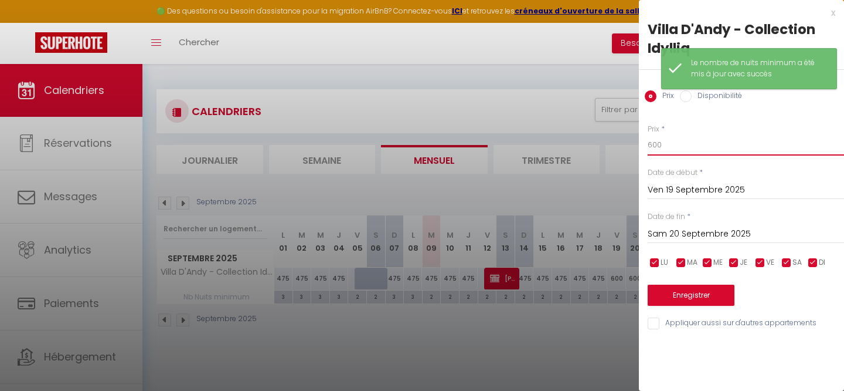
click at [674, 150] on input "600" at bounding box center [746, 144] width 196 height 21
click at [682, 238] on input "Sam 20 Septembre 2025" at bounding box center [746, 233] width 196 height 15
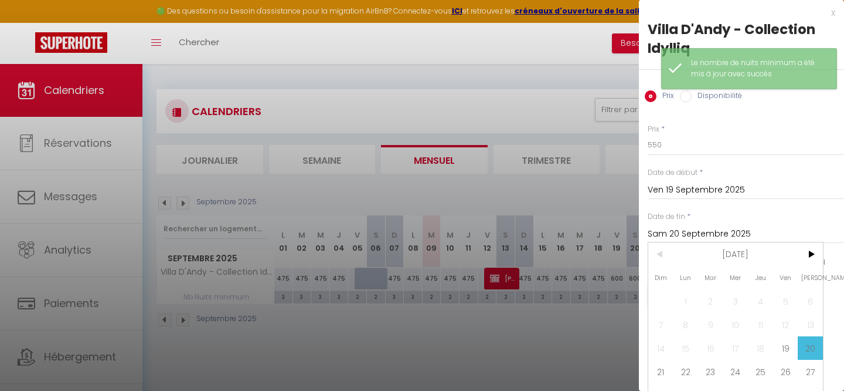
scroll to position [16, 0]
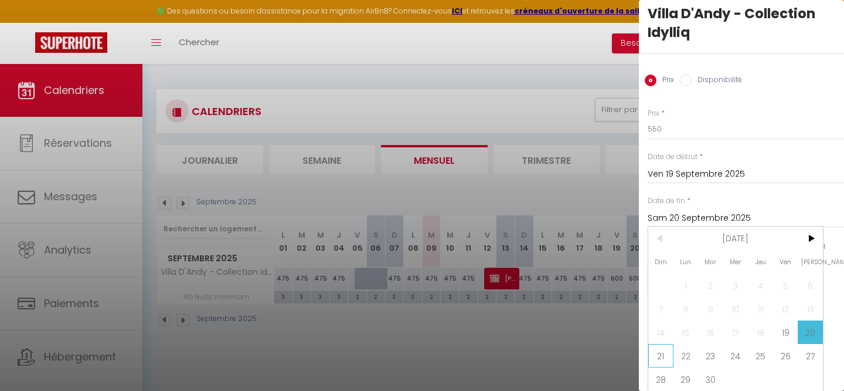
click at [649, 352] on span "21" at bounding box center [661, 355] width 25 height 23
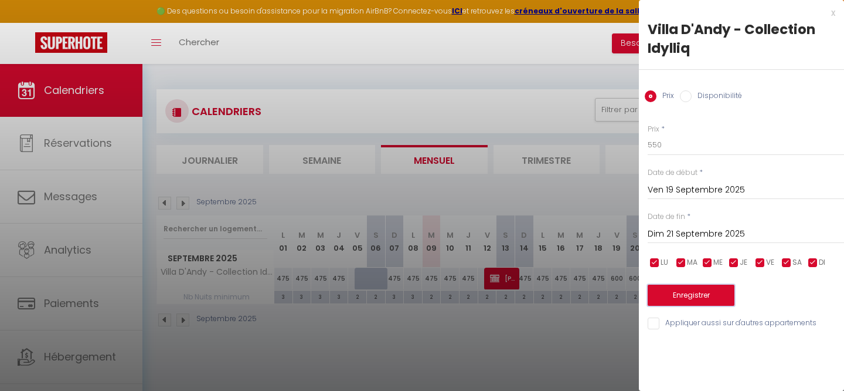
click at [673, 295] on button "Enregistrer" at bounding box center [691, 294] width 87 height 21
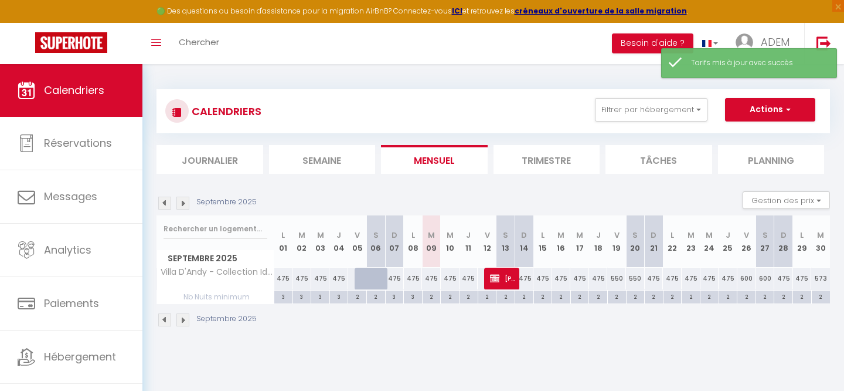
click at [749, 281] on div "600" at bounding box center [747, 278] width 19 height 22
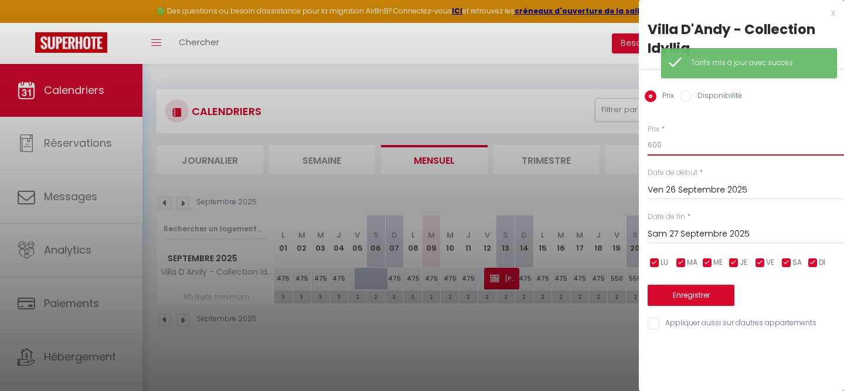
click at [692, 140] on input "600" at bounding box center [746, 144] width 196 height 21
click at [669, 228] on input "Sam 27 Septembre 2025" at bounding box center [746, 233] width 196 height 15
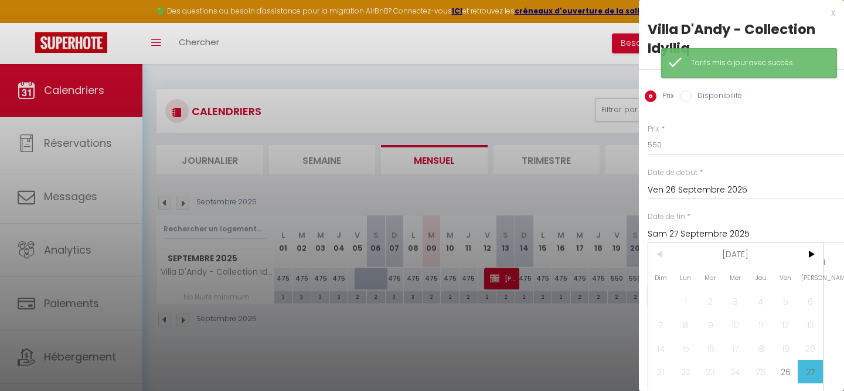
scroll to position [16, 0]
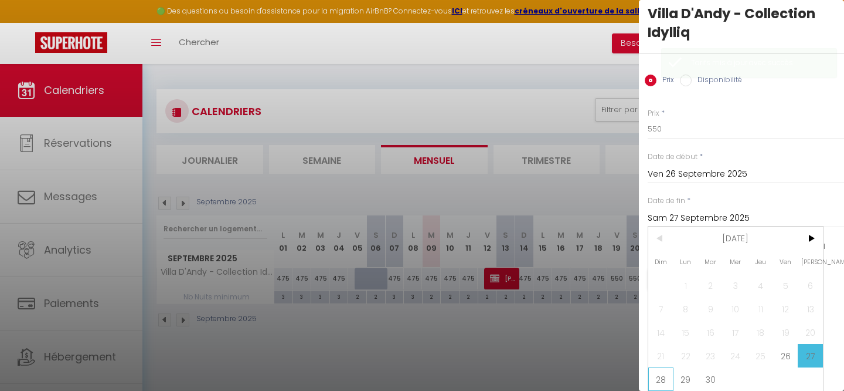
click at [670, 374] on span "28" at bounding box center [661, 378] width 25 height 23
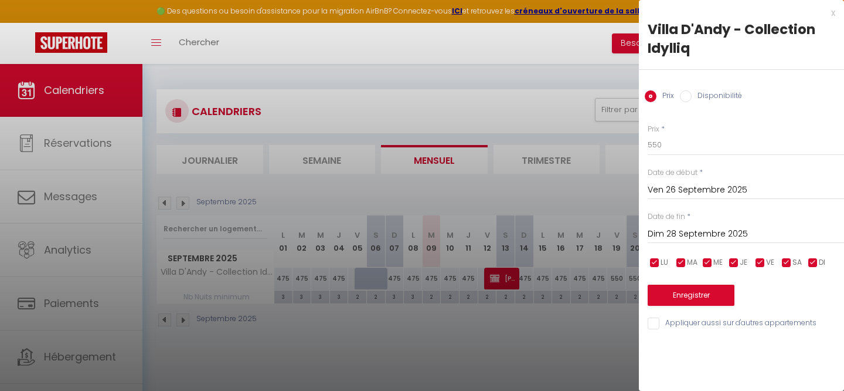
scroll to position [0, 0]
click at [681, 286] on button "Enregistrer" at bounding box center [691, 294] width 87 height 21
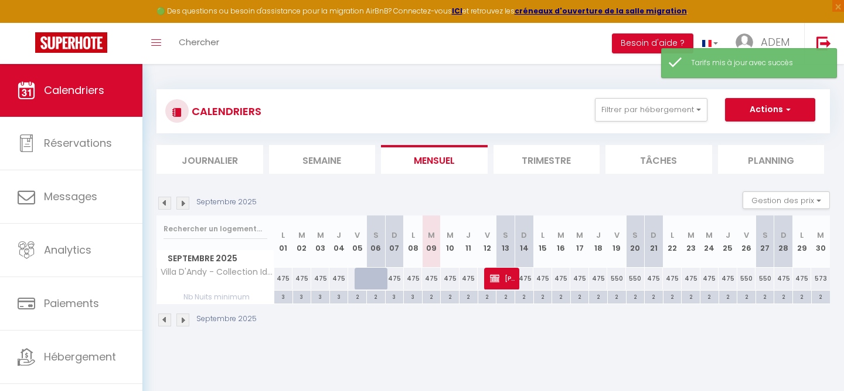
click at [562, 330] on div "Septembre 2025" at bounding box center [494, 321] width 674 height 35
click at [184, 323] on img at bounding box center [183, 319] width 13 height 13
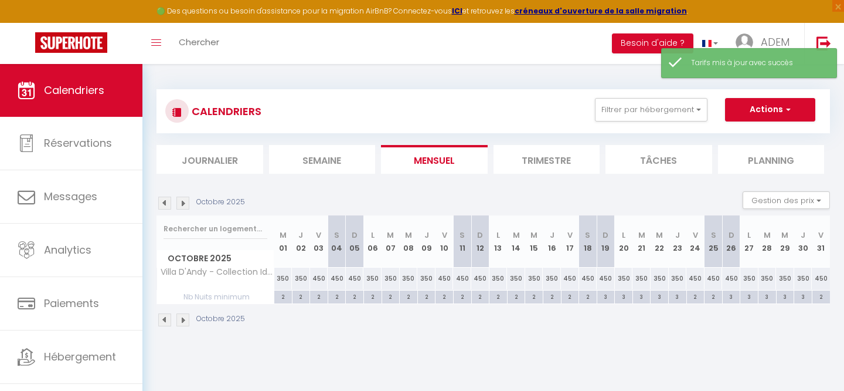
click at [167, 322] on img at bounding box center [164, 319] width 13 height 13
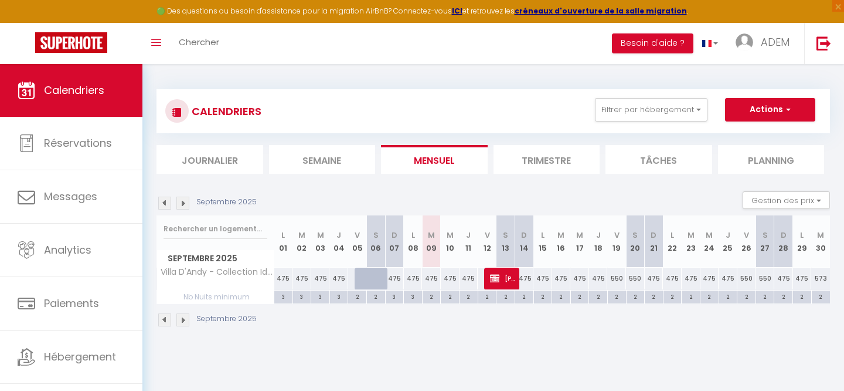
click at [820, 283] on div "573" at bounding box center [821, 278] width 19 height 22
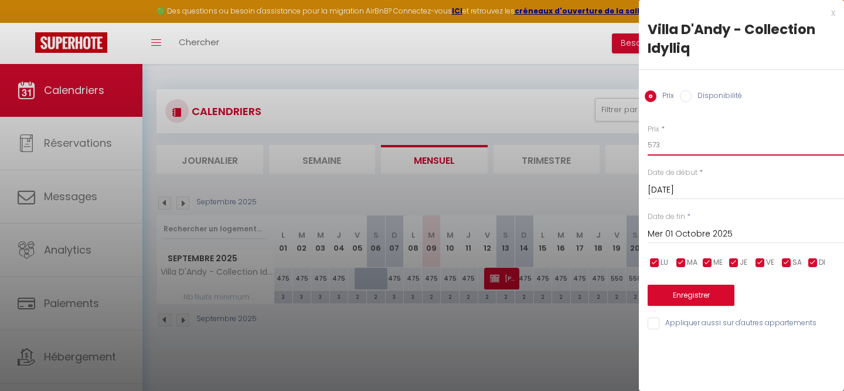
click at [694, 147] on input "573" at bounding box center [746, 144] width 196 height 21
click at [693, 147] on input "573" at bounding box center [746, 144] width 196 height 21
click at [680, 293] on button "Enregistrer" at bounding box center [691, 294] width 87 height 21
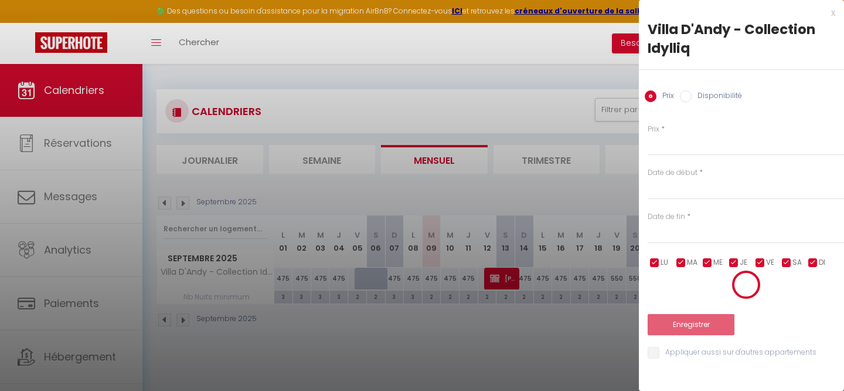
click at [344, 376] on div at bounding box center [422, 195] width 844 height 391
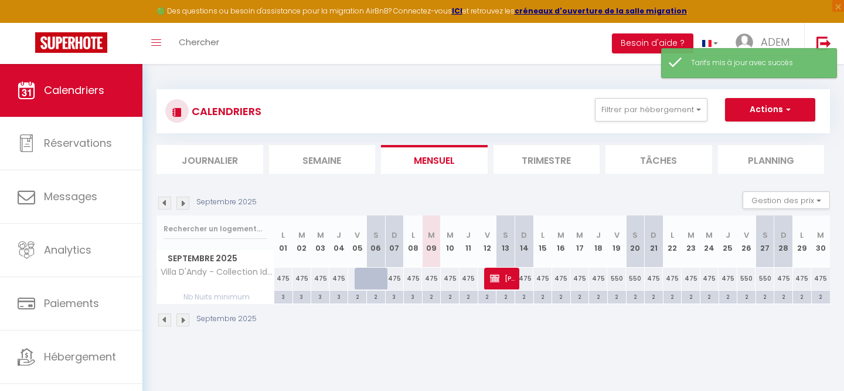
click at [187, 321] on img at bounding box center [183, 319] width 13 height 13
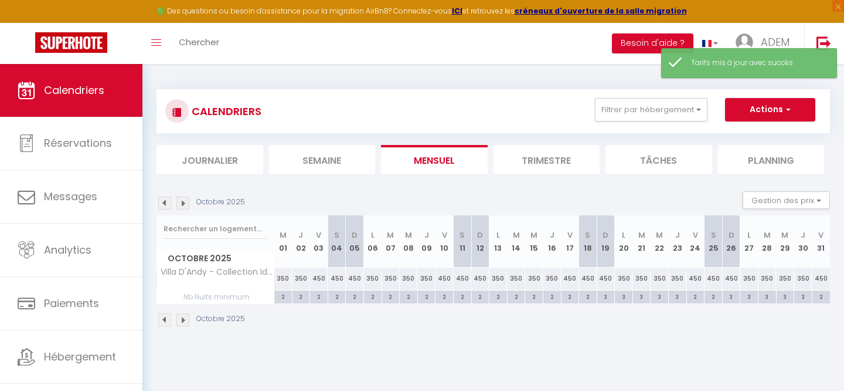
click at [187, 320] on img at bounding box center [183, 319] width 13 height 13
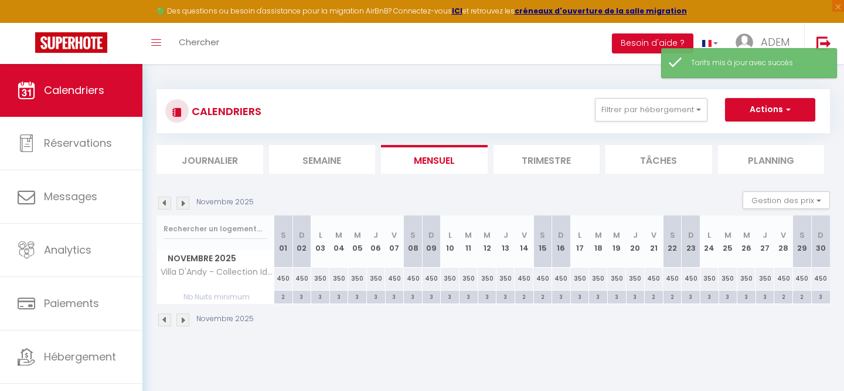
click at [187, 320] on img at bounding box center [183, 319] width 13 height 13
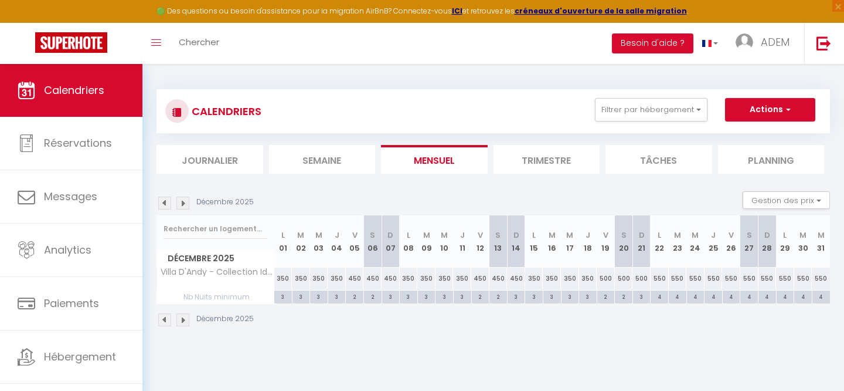
click at [181, 318] on img at bounding box center [183, 319] width 13 height 13
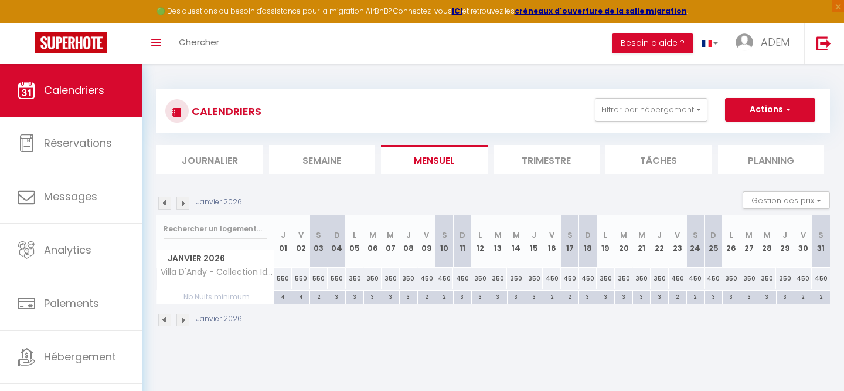
click at [171, 320] on img at bounding box center [164, 319] width 13 height 13
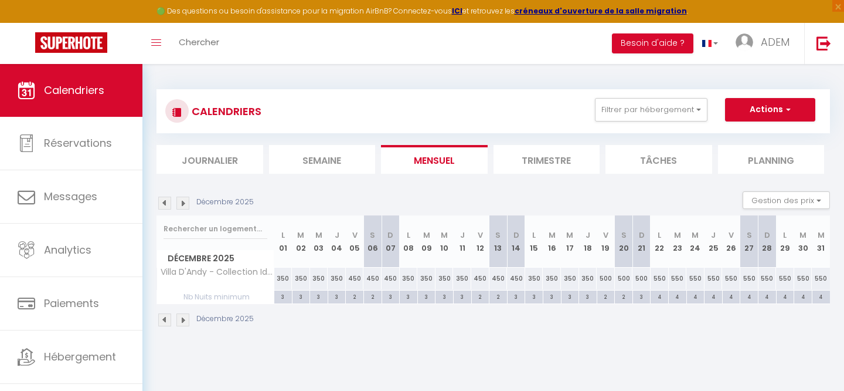
click at [171, 320] on img at bounding box center [164, 319] width 13 height 13
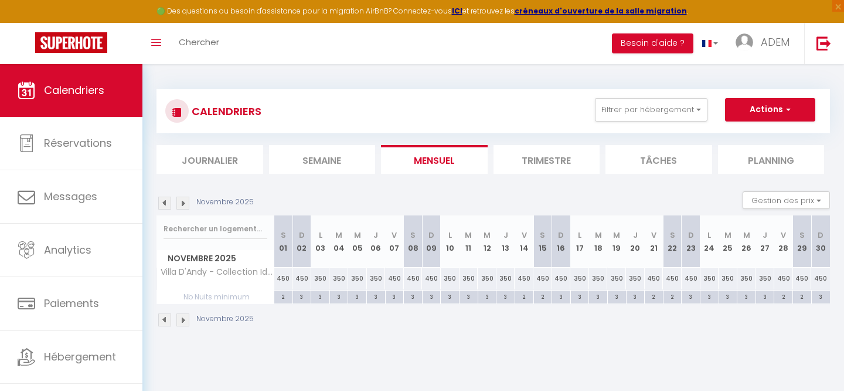
click at [171, 320] on img at bounding box center [164, 319] width 13 height 13
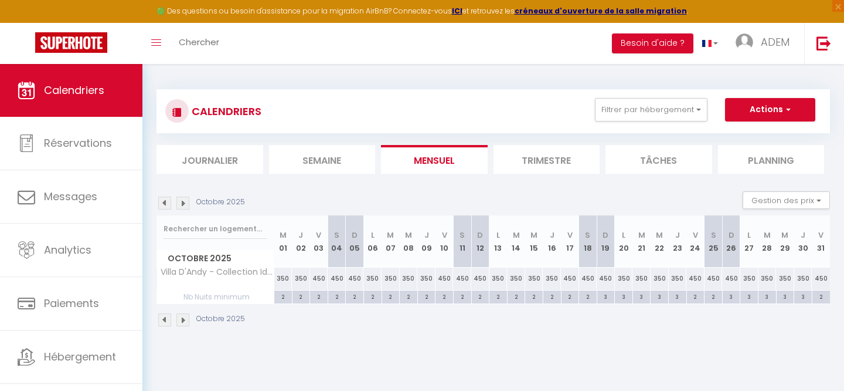
click at [171, 320] on img at bounding box center [164, 319] width 13 height 13
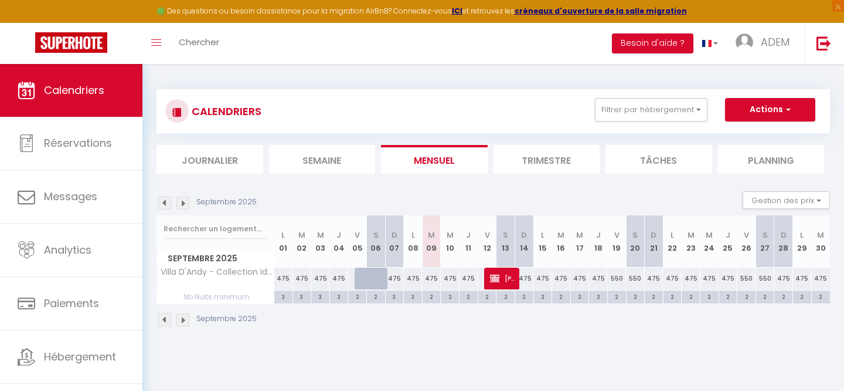
click at [180, 321] on img at bounding box center [183, 319] width 13 height 13
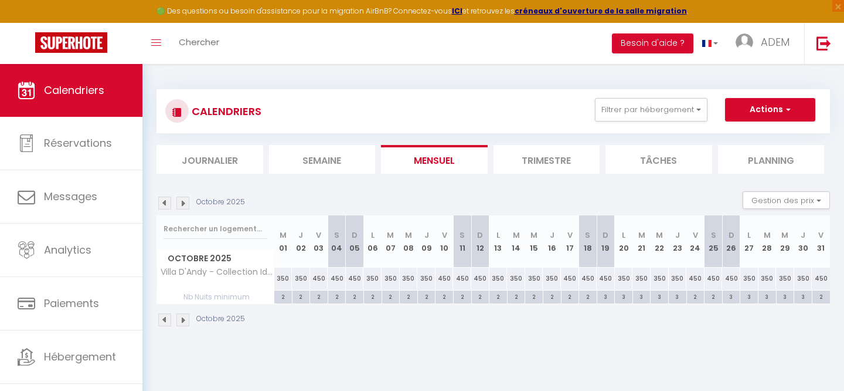
click at [171, 320] on img at bounding box center [164, 319] width 13 height 13
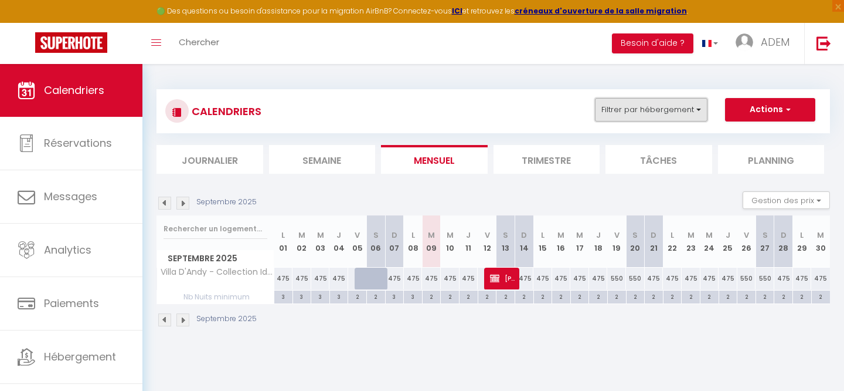
click at [632, 105] on button "Filtrer par hébergement" at bounding box center [651, 109] width 113 height 23
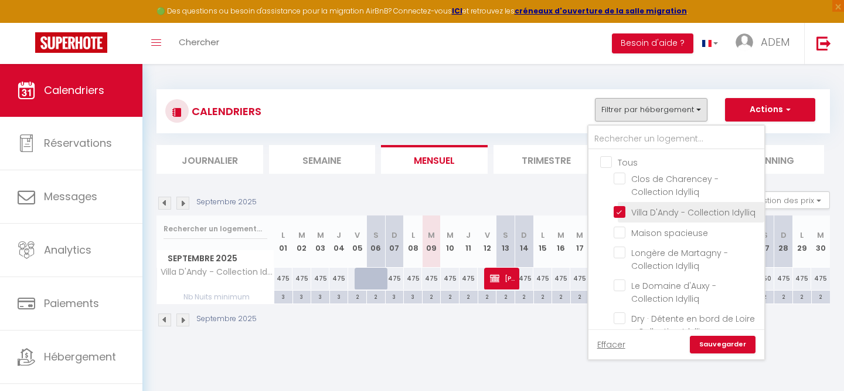
click at [618, 216] on li "Villa D'Andy - Collection Idylliq" at bounding box center [691, 212] width 147 height 21
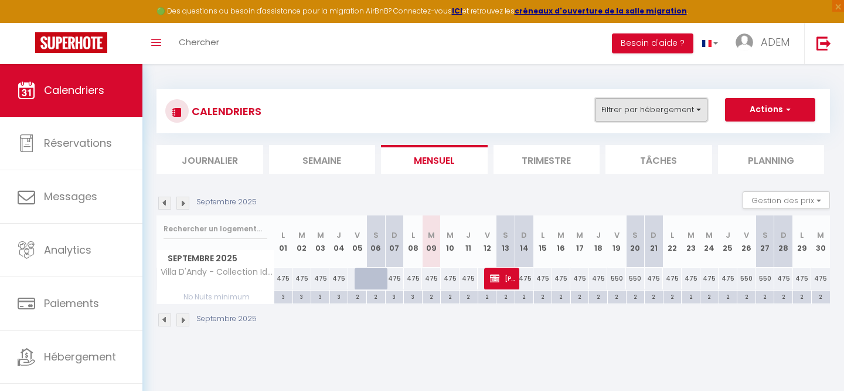
click at [640, 110] on button "Filtrer par hébergement" at bounding box center [651, 109] width 113 height 23
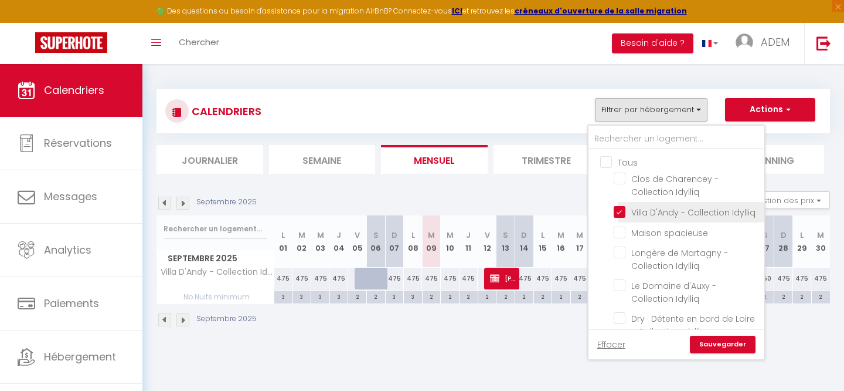
click at [620, 213] on input "Villa D'Andy - Collection Idylliq" at bounding box center [687, 211] width 147 height 12
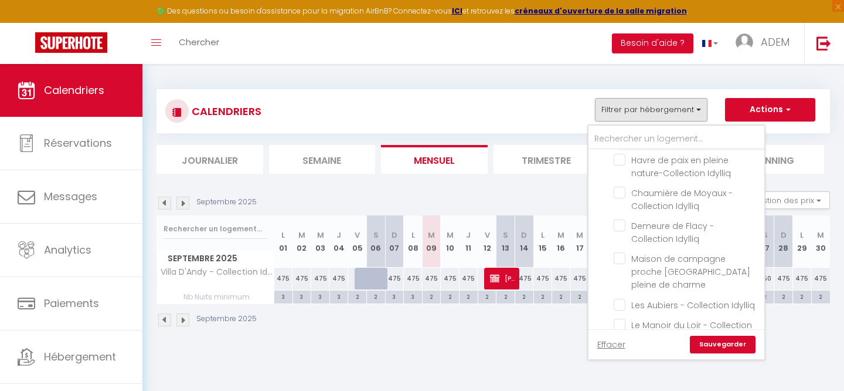
scroll to position [252, 0]
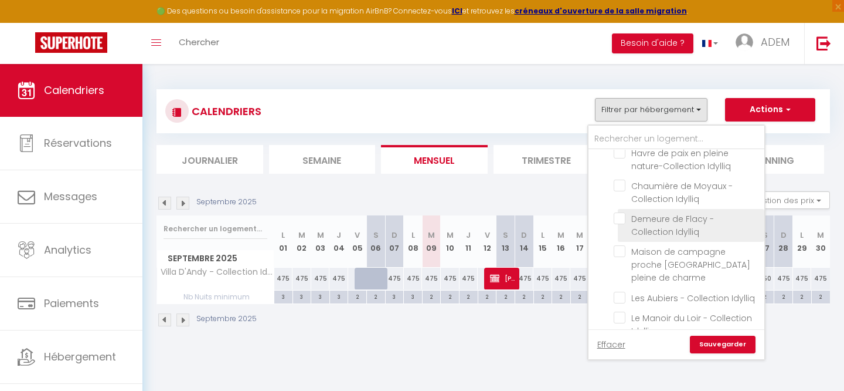
click at [622, 212] on input "Demeure de Flacy - Collection Idylliq" at bounding box center [687, 218] width 147 height 12
click at [713, 345] on link "Sauvegarder" at bounding box center [723, 344] width 66 height 18
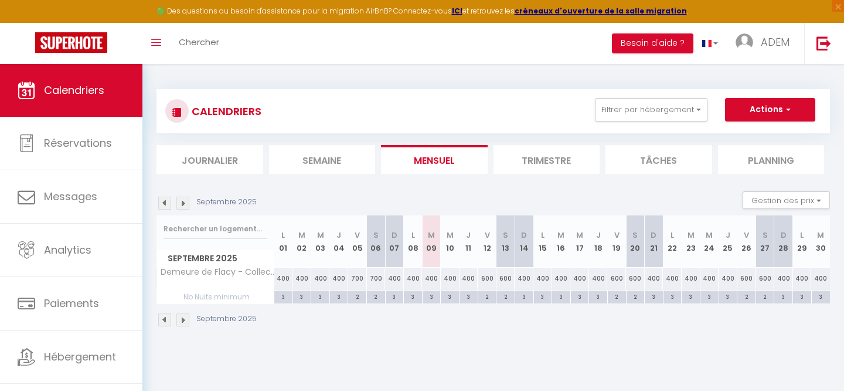
click at [182, 320] on img at bounding box center [183, 319] width 13 height 13
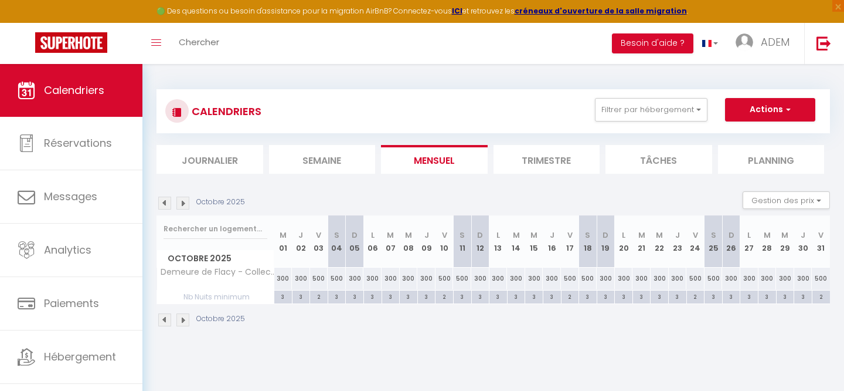
click at [182, 320] on img at bounding box center [183, 319] width 13 height 13
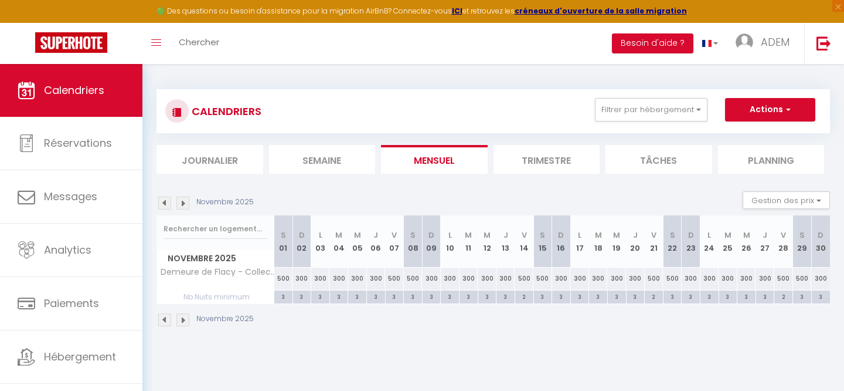
click at [182, 320] on img at bounding box center [183, 319] width 13 height 13
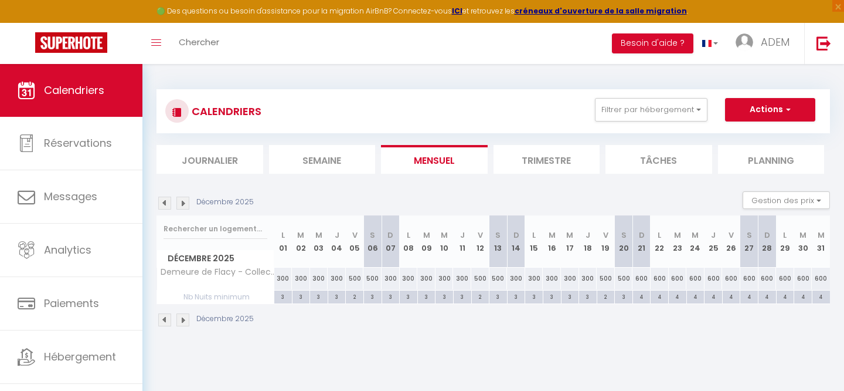
click at [641, 282] on div "600" at bounding box center [642, 278] width 18 height 22
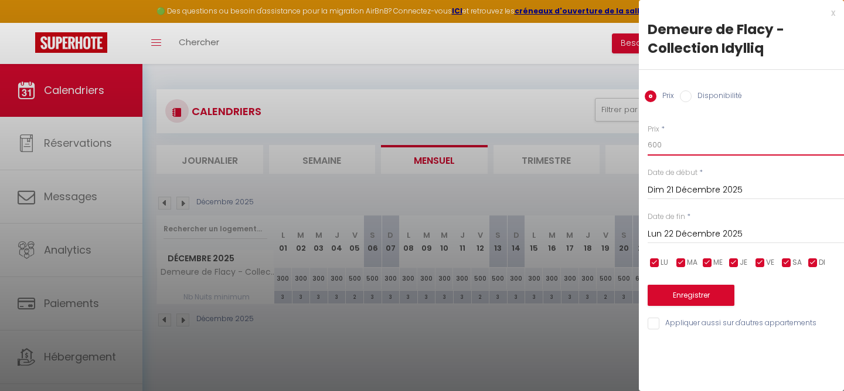
click at [681, 143] on input "600" at bounding box center [746, 144] width 196 height 21
click at [688, 294] on button "Enregistrer" at bounding box center [691, 294] width 87 height 21
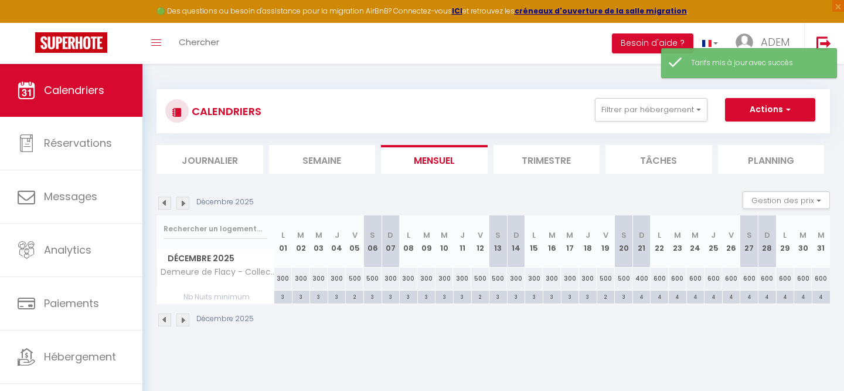
click at [660, 279] on div "600" at bounding box center [660, 278] width 18 height 22
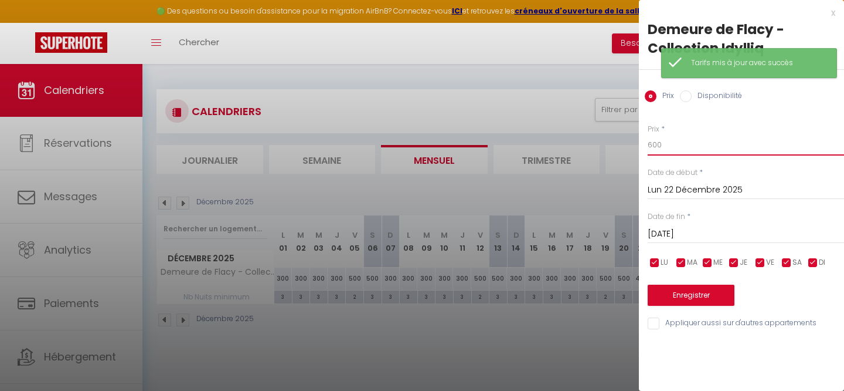
click at [675, 143] on input "600" at bounding box center [746, 144] width 196 height 21
click at [674, 293] on button "Enregistrer" at bounding box center [691, 294] width 87 height 21
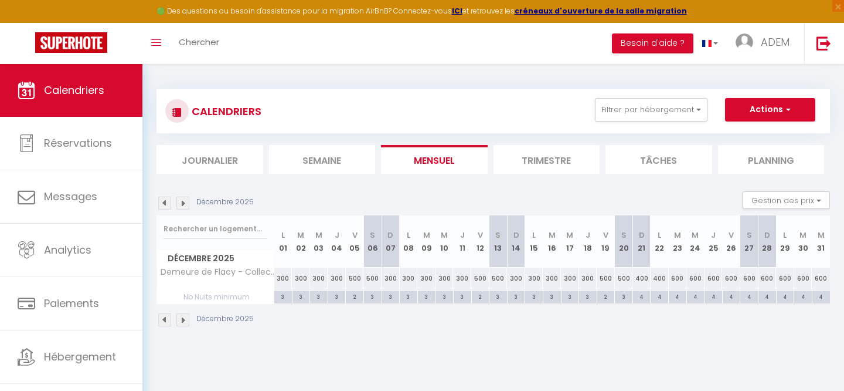
click at [625, 298] on div "3" at bounding box center [624, 295] width 18 height 11
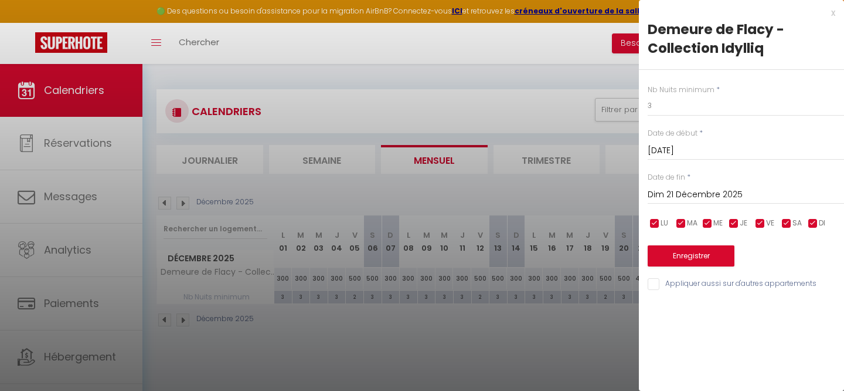
click at [717, 195] on input "Dim 21 Décembre 2025" at bounding box center [746, 194] width 196 height 15
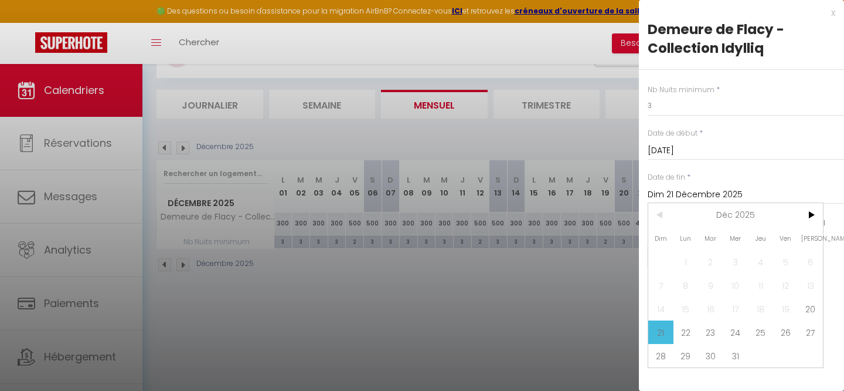
scroll to position [64, 0]
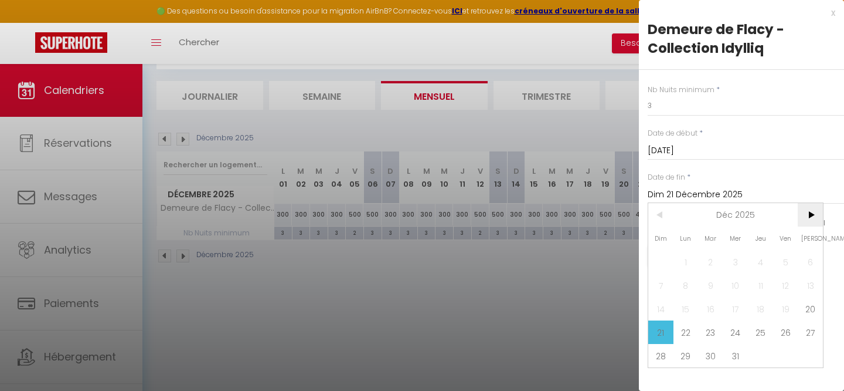
click at [809, 210] on span ">" at bounding box center [810, 214] width 25 height 23
click at [781, 262] on span "2" at bounding box center [785, 261] width 25 height 23
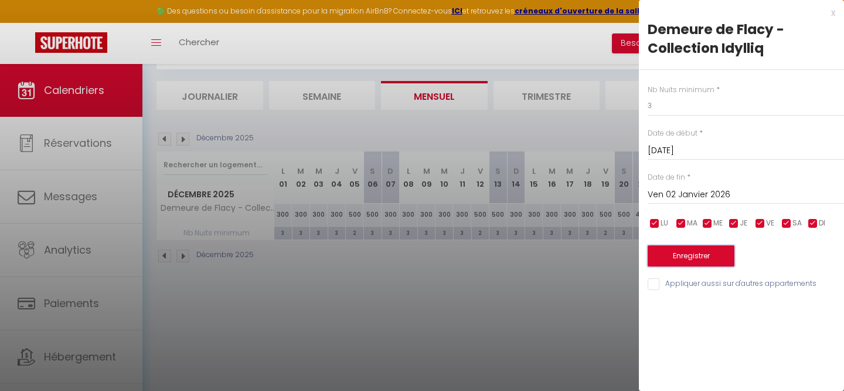
click at [697, 248] on button "Enregistrer" at bounding box center [691, 255] width 87 height 21
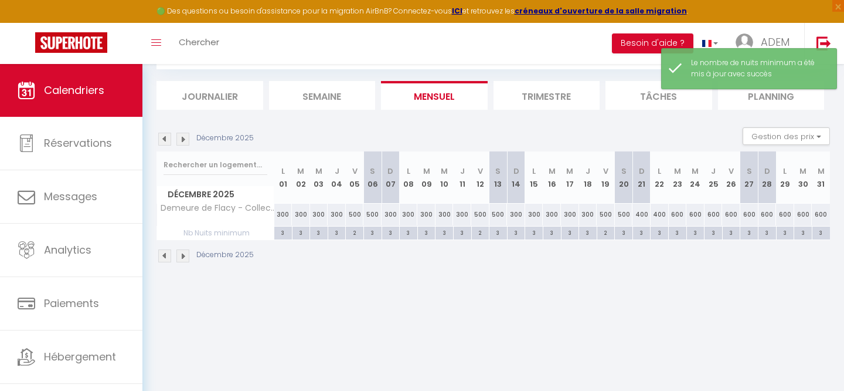
click at [184, 258] on img at bounding box center [183, 255] width 13 height 13
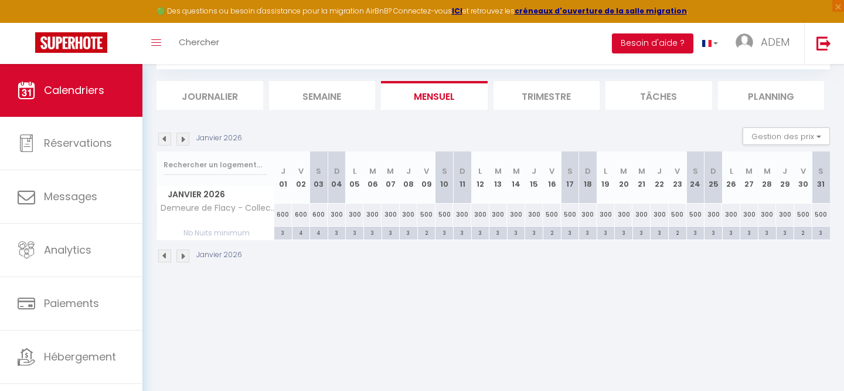
click at [300, 232] on div "4" at bounding box center [302, 231] width 18 height 11
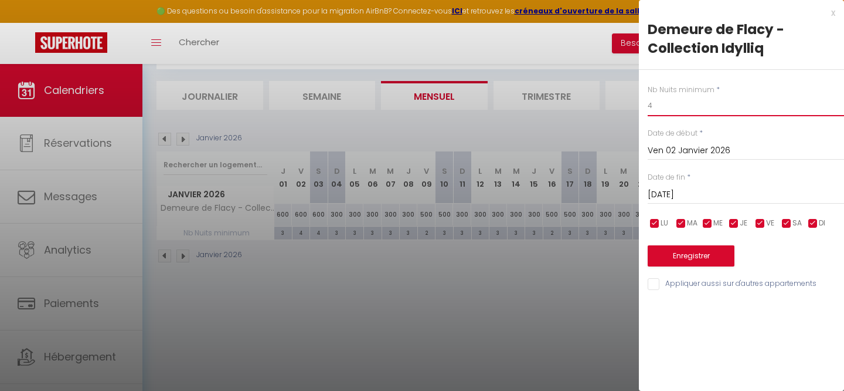
click at [676, 110] on input "4" at bounding box center [746, 105] width 196 height 21
click at [470, 339] on div at bounding box center [422, 195] width 844 height 391
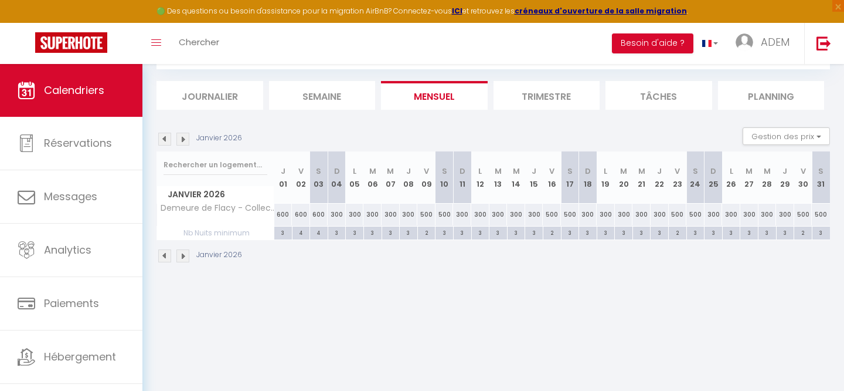
click at [299, 235] on div "4" at bounding box center [302, 231] width 18 height 11
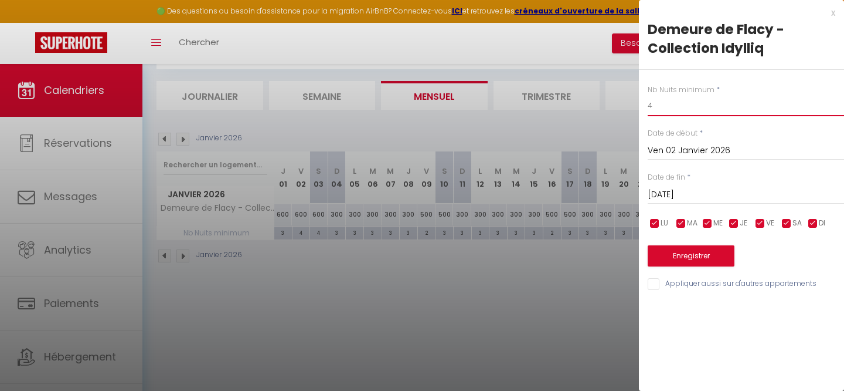
click at [675, 96] on input "4" at bounding box center [746, 105] width 196 height 21
click at [666, 190] on input "[DATE]" at bounding box center [746, 194] width 196 height 15
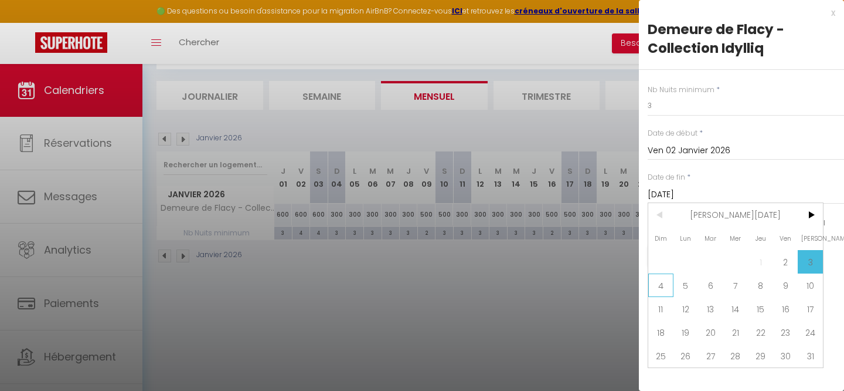
click at [664, 284] on span "4" at bounding box center [661, 284] width 25 height 23
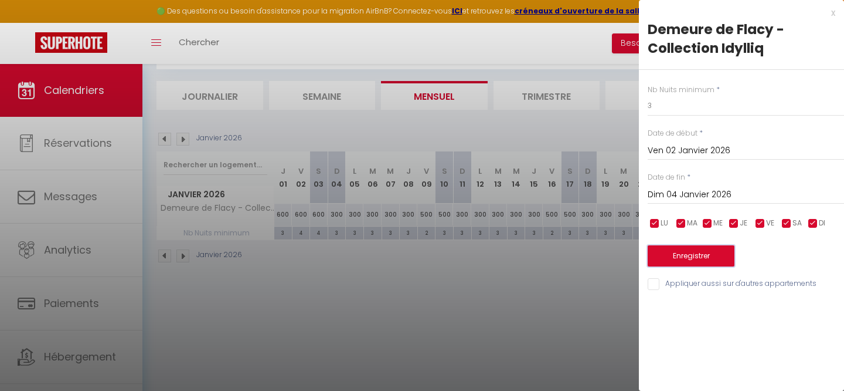
click at [677, 256] on button "Enregistrer" at bounding box center [691, 255] width 87 height 21
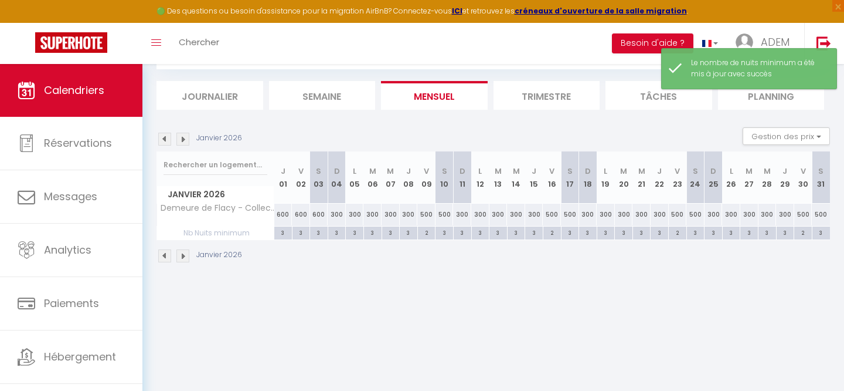
click at [166, 259] on img at bounding box center [164, 255] width 13 height 13
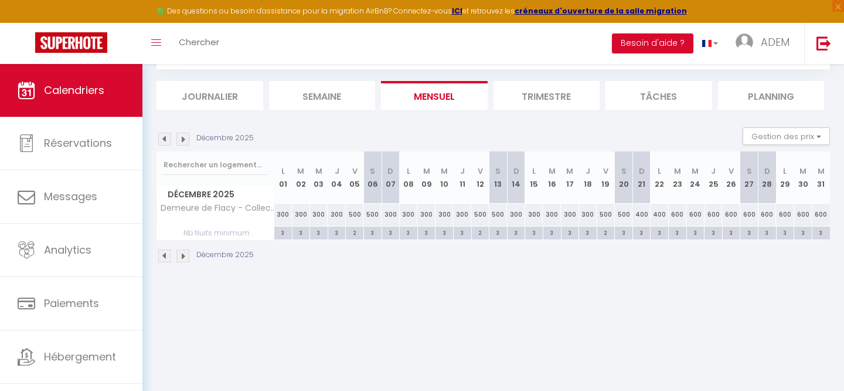
click at [766, 216] on div "600" at bounding box center [768, 214] width 18 height 22
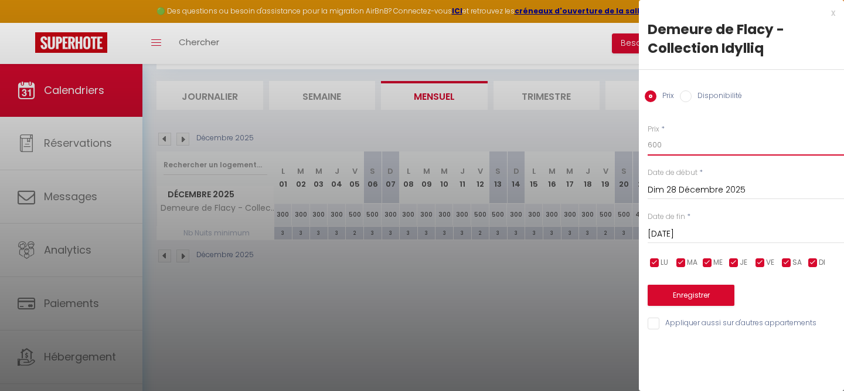
click at [708, 150] on input "600" at bounding box center [746, 144] width 196 height 21
click at [678, 295] on button "Enregistrer" at bounding box center [691, 294] width 87 height 21
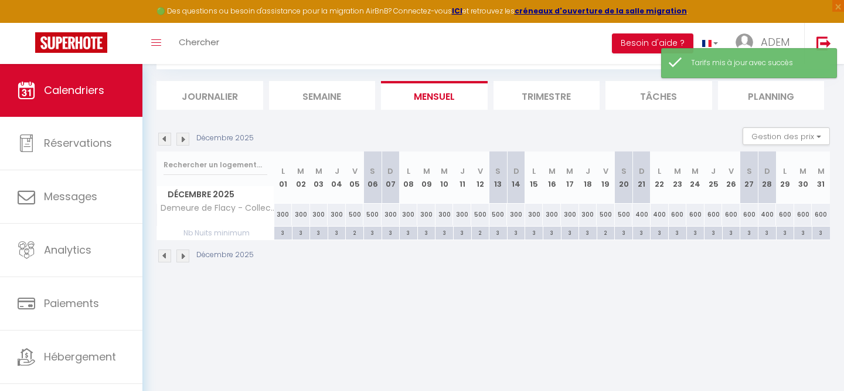
click at [781, 217] on div "600" at bounding box center [785, 214] width 18 height 22
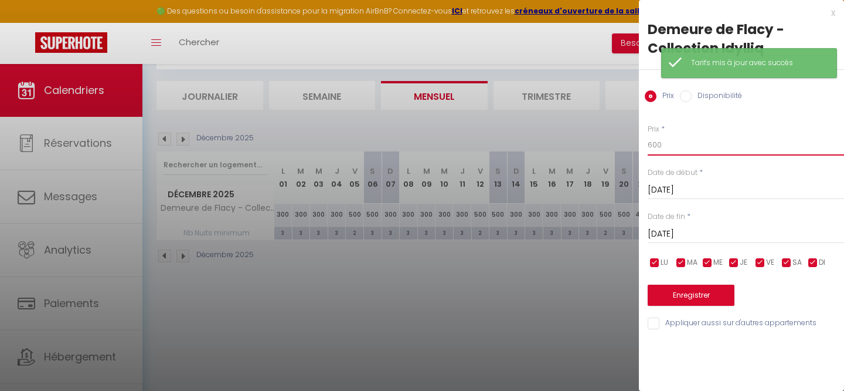
click at [679, 146] on input "600" at bounding box center [746, 144] width 196 height 21
click at [674, 293] on button "Enregistrer" at bounding box center [691, 294] width 87 height 21
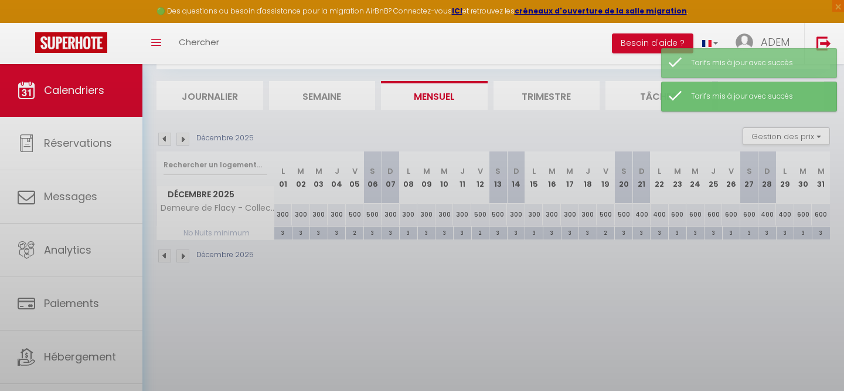
click at [520, 281] on body "🟢 Des questions ou besoin d'assistance pour la migration AirBnB? Connectez-vous…" at bounding box center [422, 195] width 844 height 391
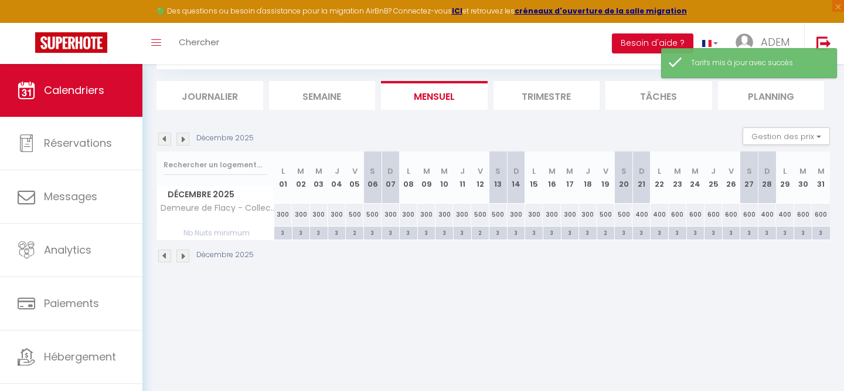
click at [182, 257] on img at bounding box center [183, 255] width 13 height 13
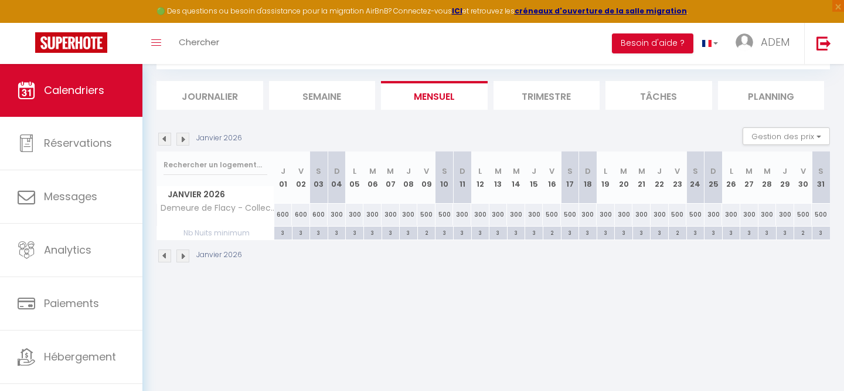
click at [301, 218] on div "600" at bounding box center [301, 214] width 18 height 22
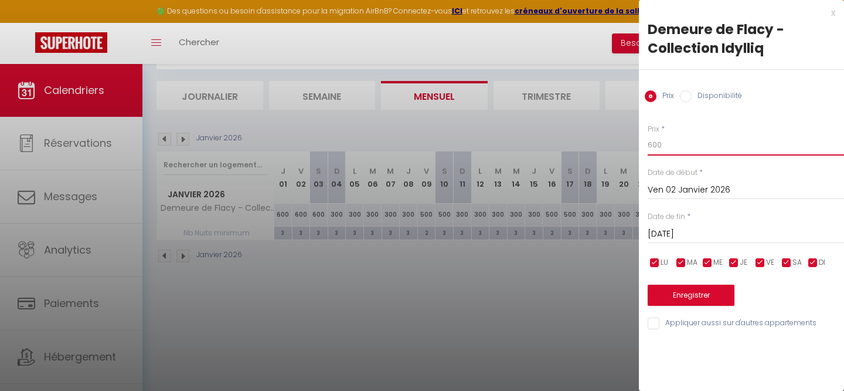
click at [667, 141] on input "600" at bounding box center [746, 144] width 196 height 21
click at [664, 294] on button "Enregistrer" at bounding box center [691, 294] width 87 height 21
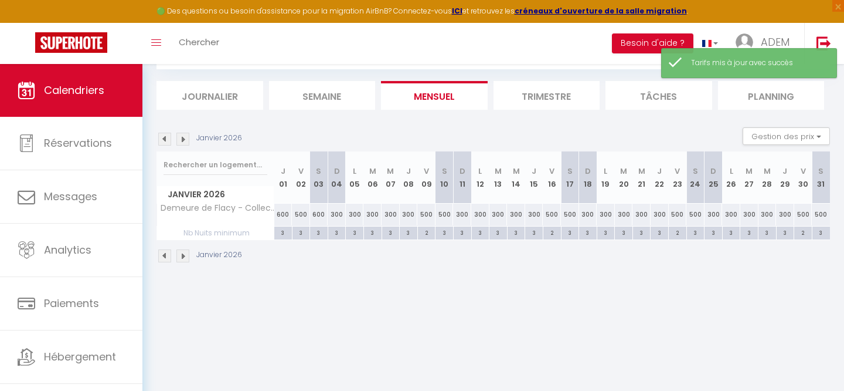
click at [319, 216] on div "600" at bounding box center [319, 214] width 18 height 22
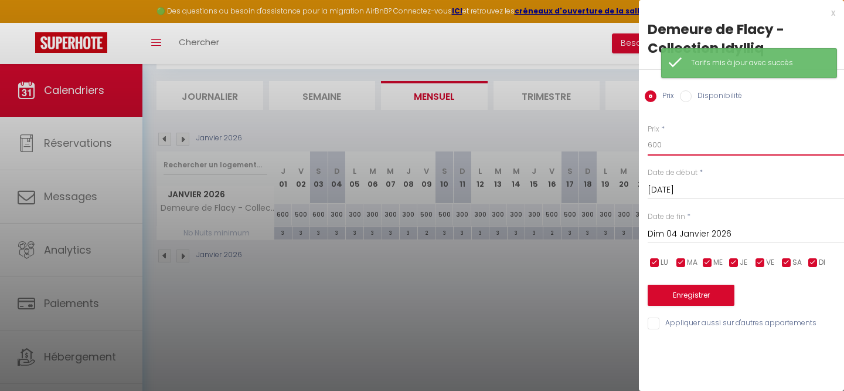
click at [701, 142] on input "600" at bounding box center [746, 144] width 196 height 21
click at [687, 296] on button "Enregistrer" at bounding box center [691, 294] width 87 height 21
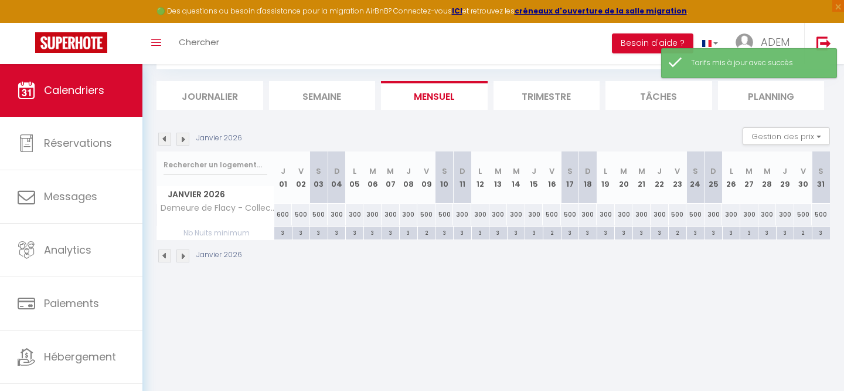
click at [164, 253] on img at bounding box center [164, 255] width 13 height 13
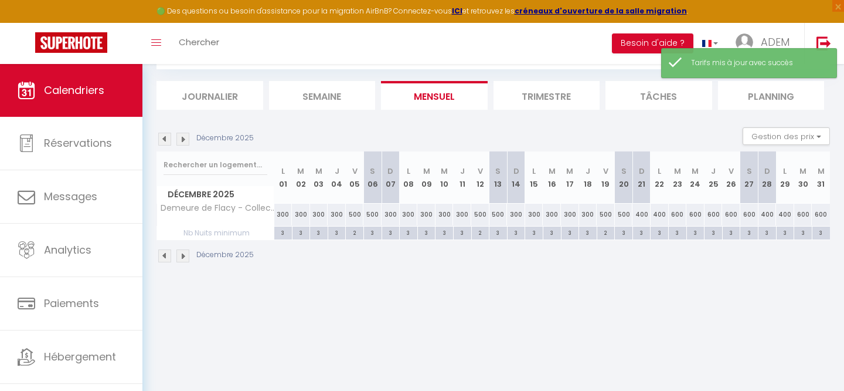
click at [165, 255] on img at bounding box center [164, 255] width 13 height 13
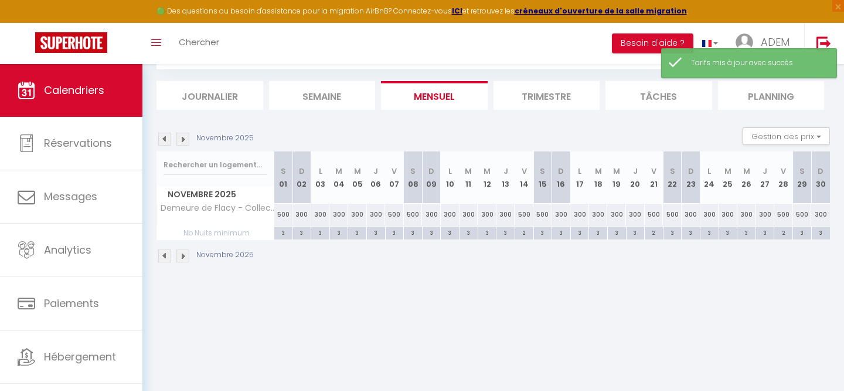
click at [167, 257] on img at bounding box center [164, 255] width 13 height 13
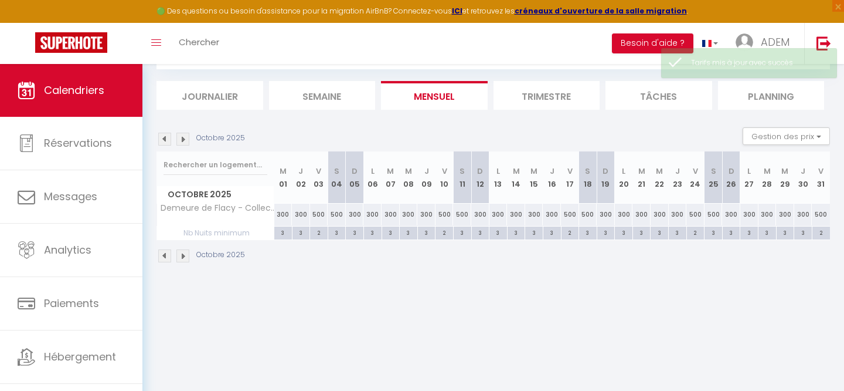
click at [167, 257] on img at bounding box center [164, 255] width 13 height 13
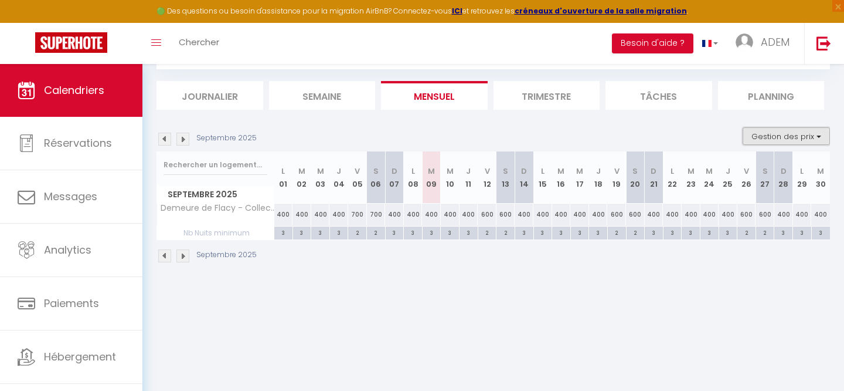
click at [755, 134] on button "Gestion des prix" at bounding box center [786, 136] width 87 height 18
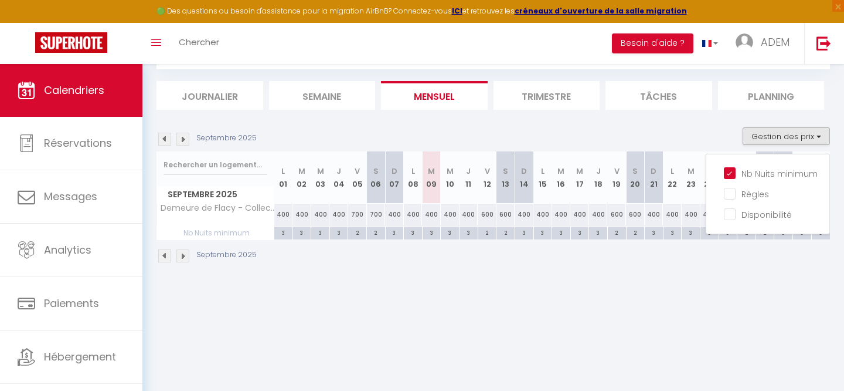
click at [655, 137] on div "Septembre 2025 Gestion des prix Nb Nuits minimum Règles Disponibilité" at bounding box center [494, 139] width 674 height 24
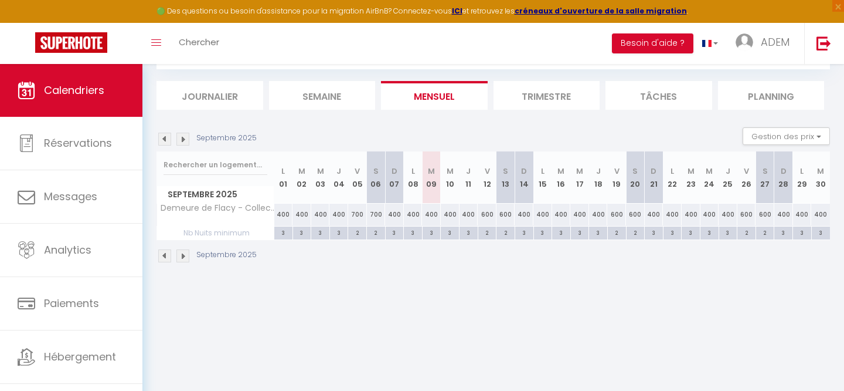
scroll to position [0, 0]
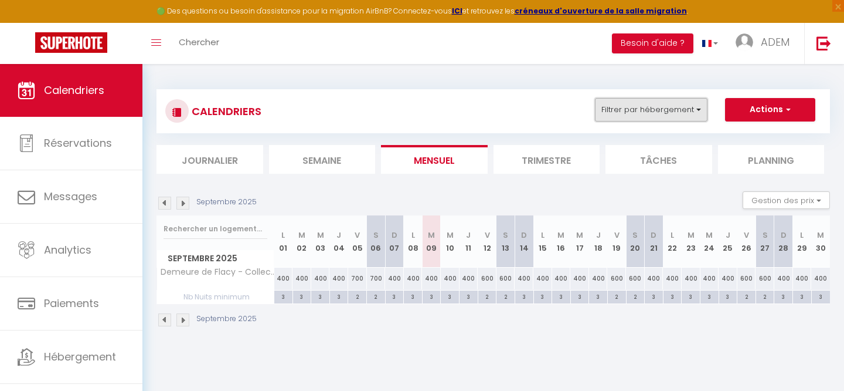
click at [661, 120] on button "Filtrer par hébergement" at bounding box center [651, 109] width 113 height 23
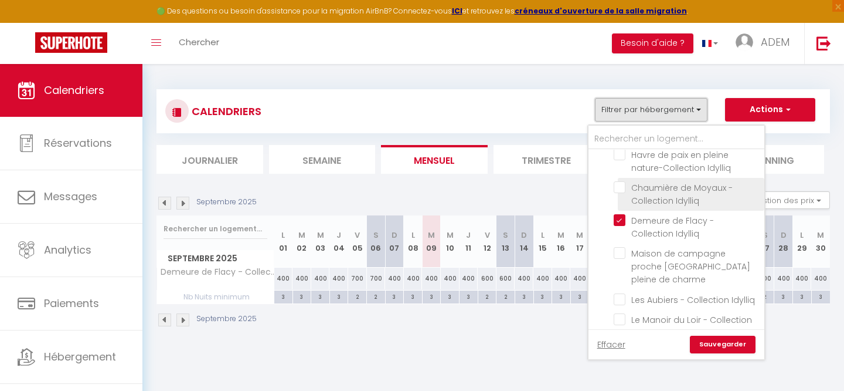
scroll to position [274, 0]
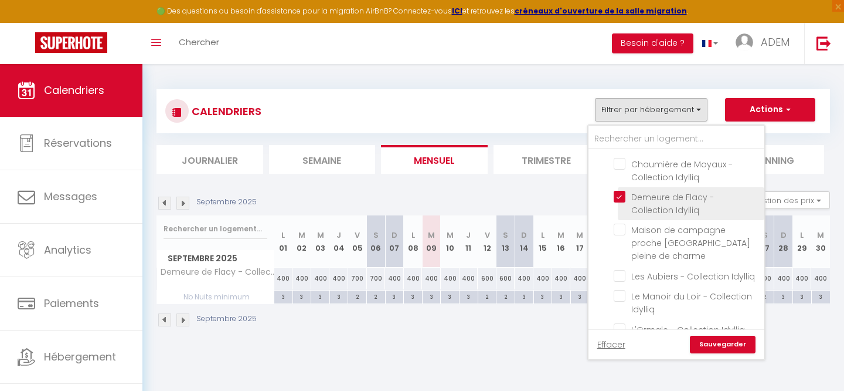
click at [619, 191] on input "Demeure de Flacy - Collection Idylliq" at bounding box center [687, 197] width 147 height 12
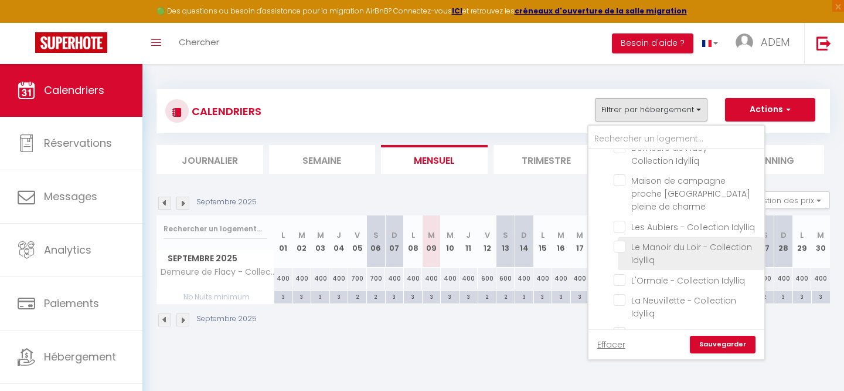
scroll to position [362, 0]
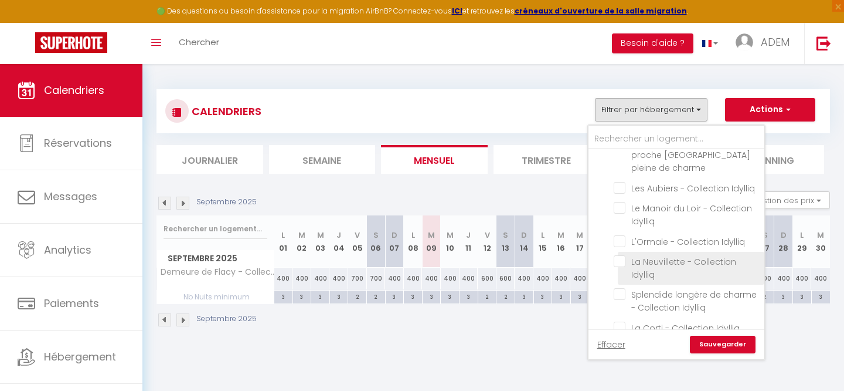
click at [623, 255] on input "La Neuvillette - Collection Idylliq" at bounding box center [687, 261] width 147 height 12
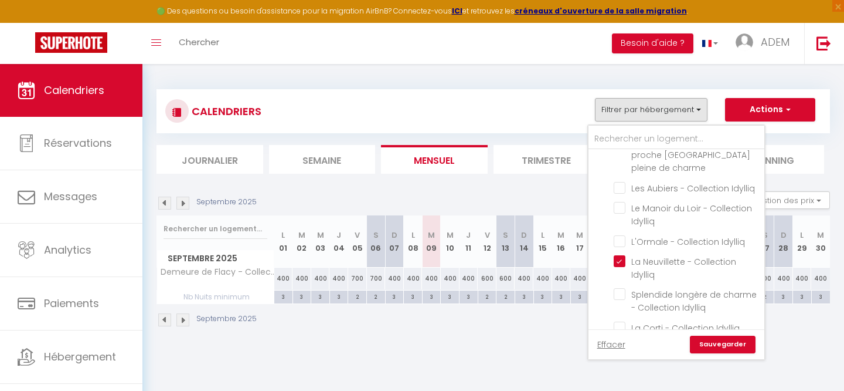
click at [729, 345] on link "Sauvegarder" at bounding box center [723, 344] width 66 height 18
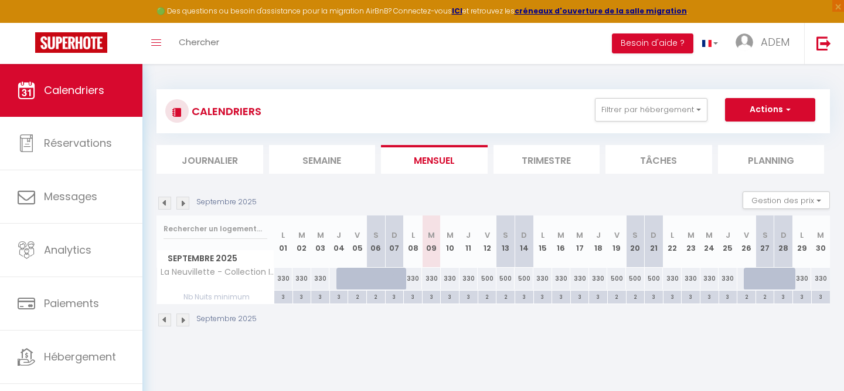
click at [181, 324] on img at bounding box center [183, 319] width 13 height 13
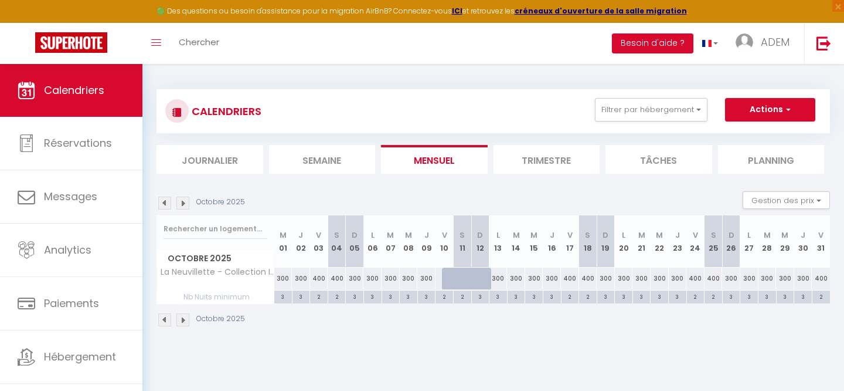
click at [181, 324] on img at bounding box center [183, 319] width 13 height 13
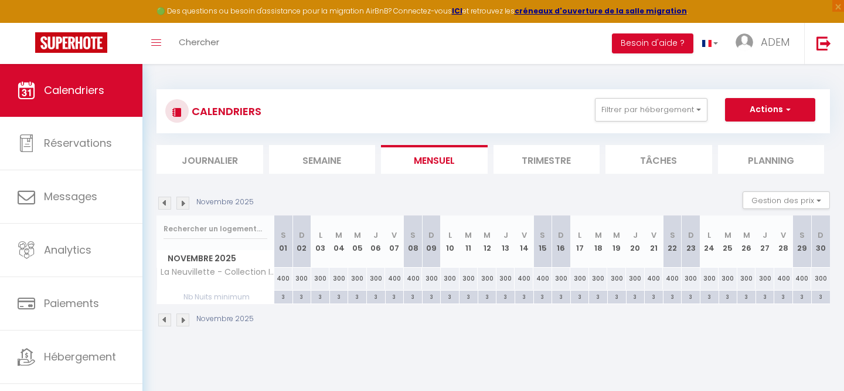
click at [181, 324] on img at bounding box center [183, 319] width 13 height 13
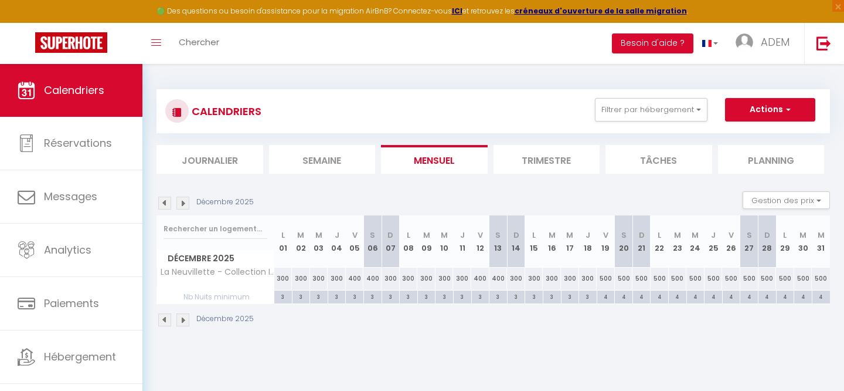
click at [607, 298] on div "4" at bounding box center [607, 295] width 18 height 11
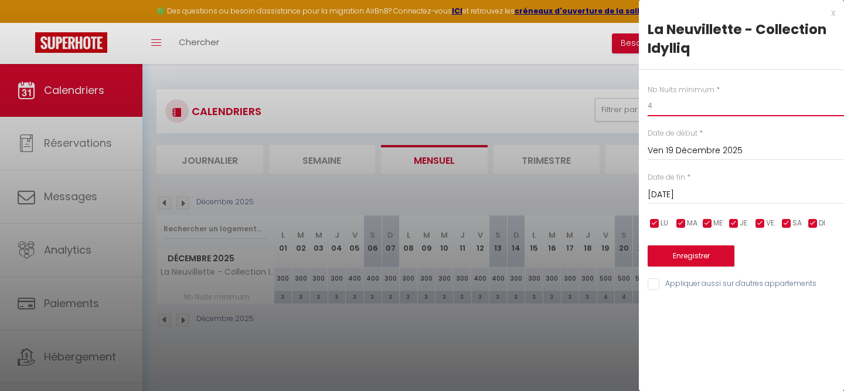
click at [682, 106] on input "4" at bounding box center [746, 105] width 196 height 21
click at [691, 200] on input "[DATE]" at bounding box center [746, 194] width 196 height 15
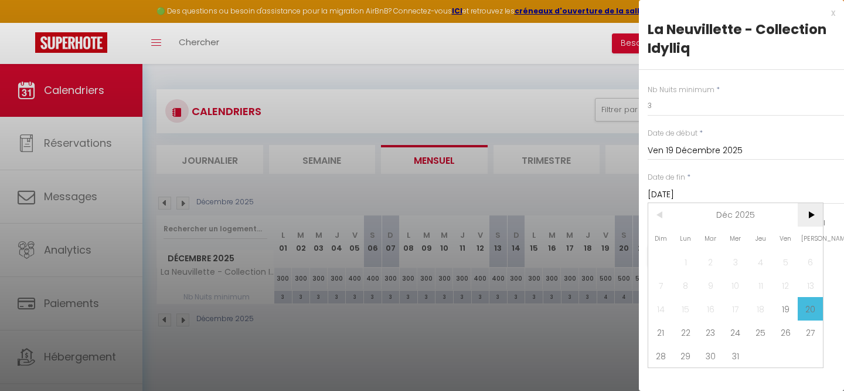
click at [809, 213] on span ">" at bounding box center [810, 214] width 25 height 23
click at [667, 284] on span "4" at bounding box center [661, 284] width 25 height 23
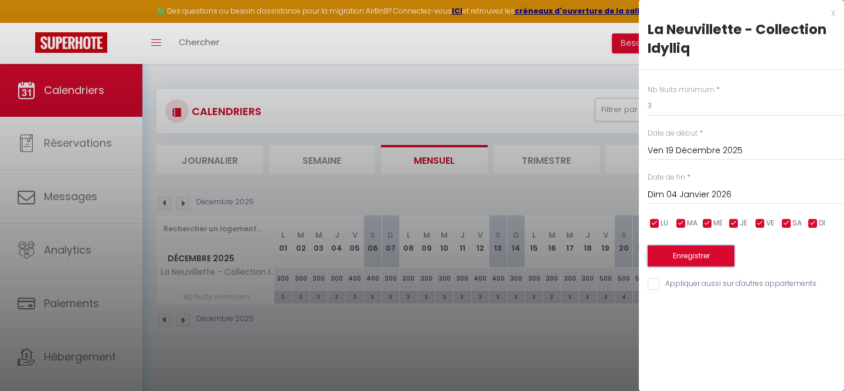
click at [691, 258] on button "Enregistrer" at bounding box center [691, 255] width 87 height 21
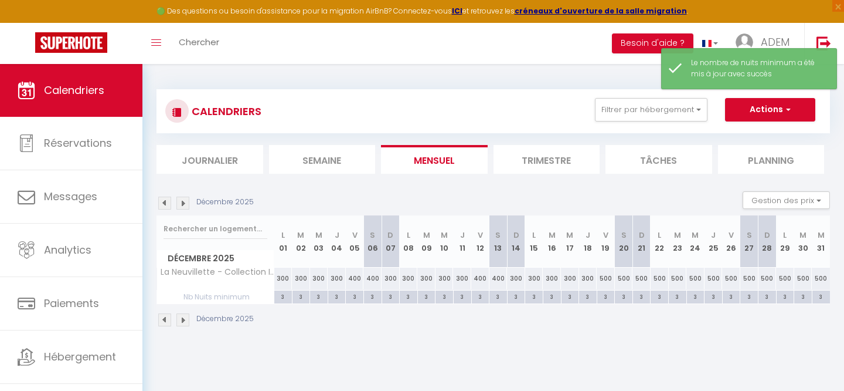
click at [622, 325] on div "Décembre 2025" at bounding box center [494, 321] width 674 height 35
click at [606, 299] on div "3" at bounding box center [607, 295] width 18 height 11
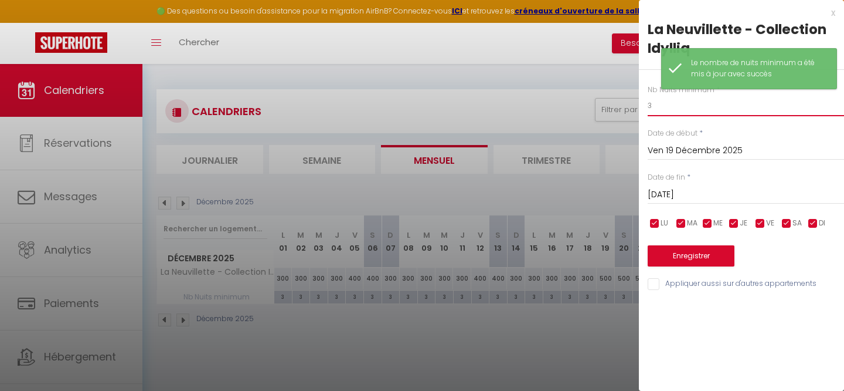
click at [670, 113] on input "3" at bounding box center [746, 105] width 196 height 21
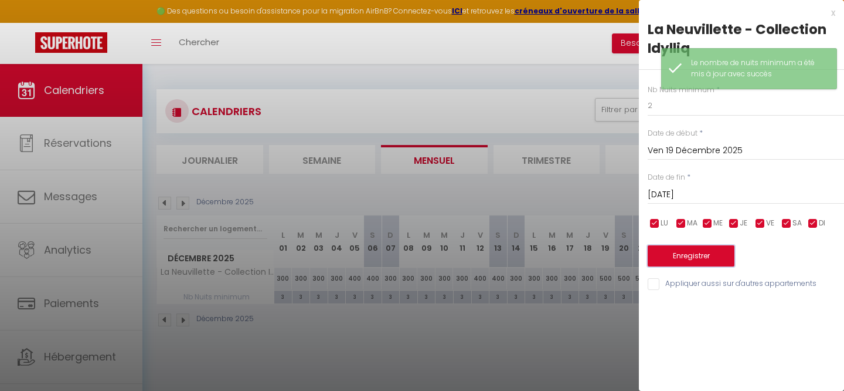
click at [669, 256] on button "Enregistrer" at bounding box center [691, 255] width 87 height 21
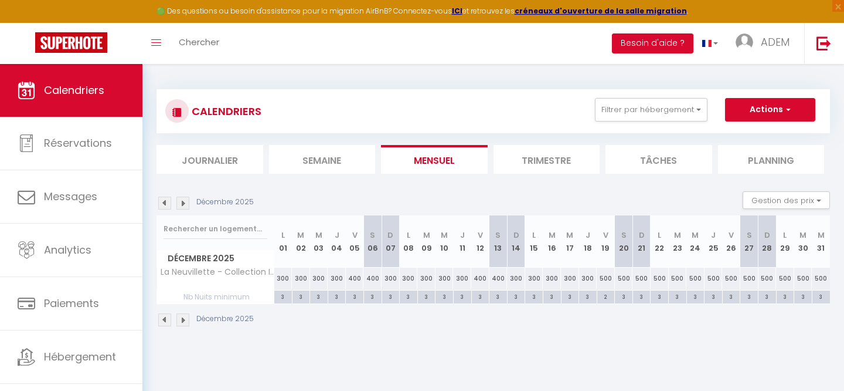
click at [624, 297] on div "3" at bounding box center [624, 295] width 18 height 11
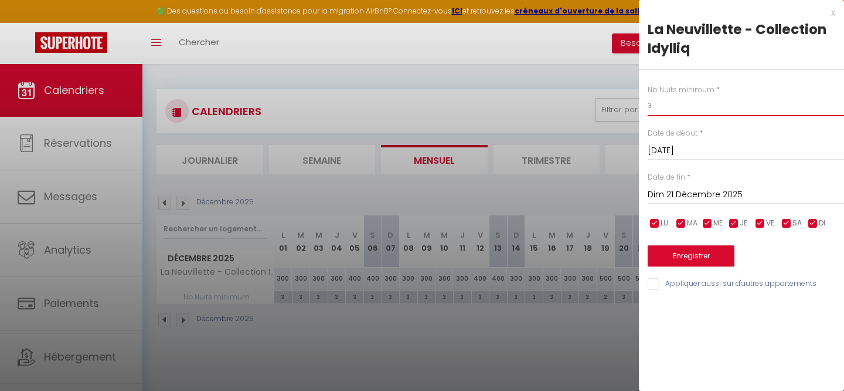
click at [669, 107] on input "3" at bounding box center [746, 105] width 196 height 21
click at [671, 264] on button "Enregistrer" at bounding box center [691, 255] width 87 height 21
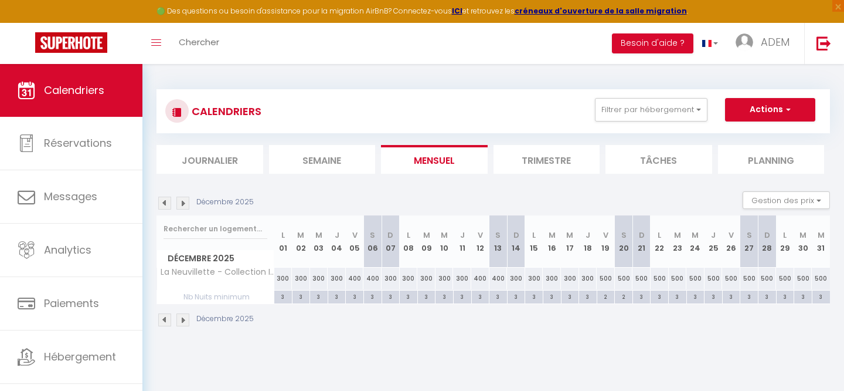
click at [735, 296] on div "3" at bounding box center [732, 295] width 18 height 11
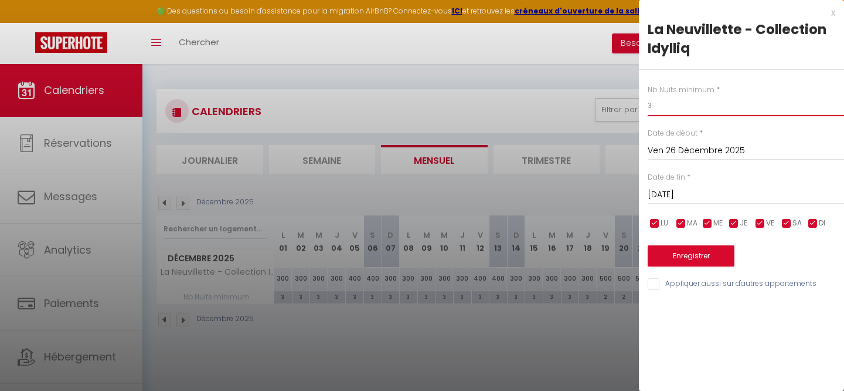
click at [699, 113] on input "3" at bounding box center [746, 105] width 196 height 21
click at [686, 259] on button "Enregistrer" at bounding box center [691, 255] width 87 height 21
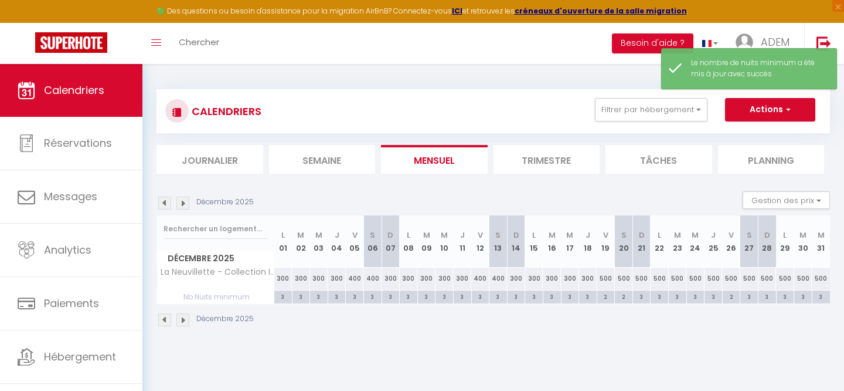
click at [749, 298] on div "3" at bounding box center [750, 295] width 18 height 11
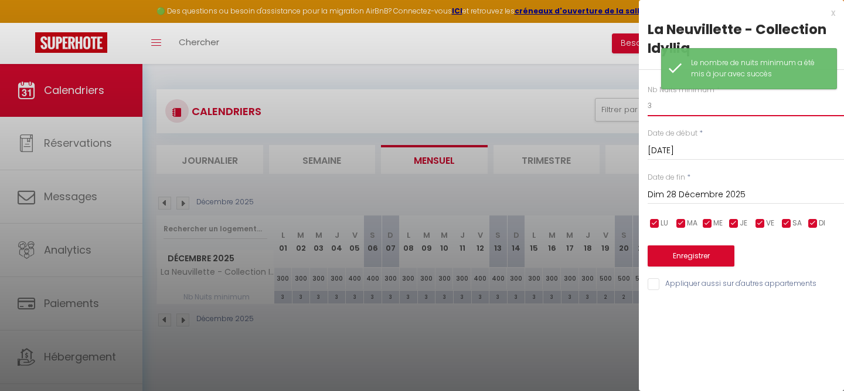
click at [703, 105] on input "3" at bounding box center [746, 105] width 196 height 21
click at [685, 257] on button "Enregistrer" at bounding box center [691, 255] width 87 height 21
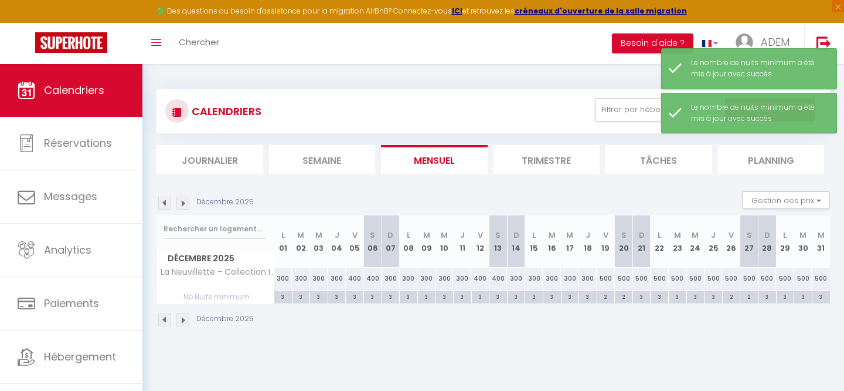
click at [768, 298] on div "3" at bounding box center [768, 295] width 18 height 11
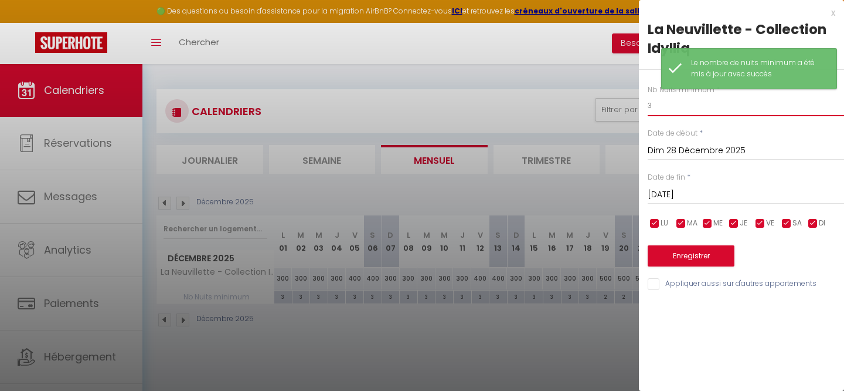
click at [660, 107] on input "3" at bounding box center [746, 105] width 196 height 21
click at [683, 255] on button "Enregistrer" at bounding box center [691, 255] width 87 height 21
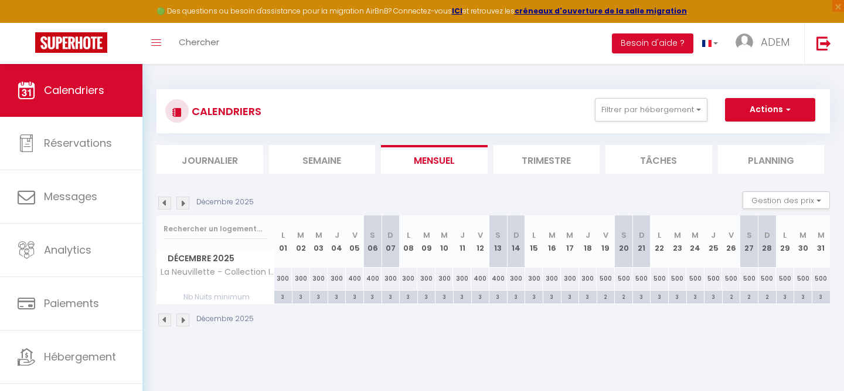
click at [186, 321] on img at bounding box center [183, 319] width 13 height 13
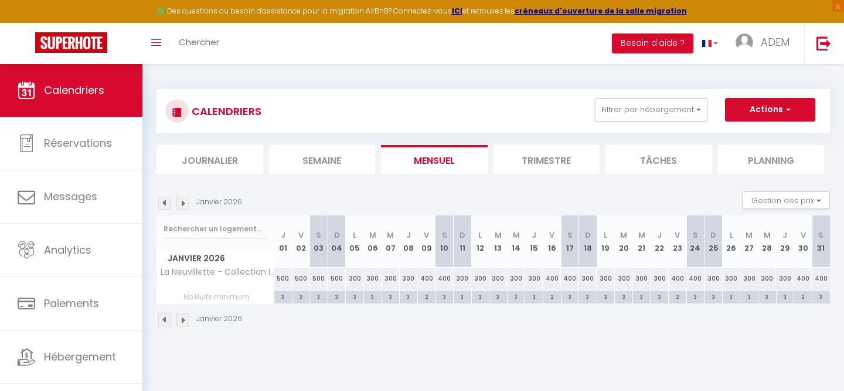
click at [331, 280] on div "500" at bounding box center [337, 278] width 18 height 22
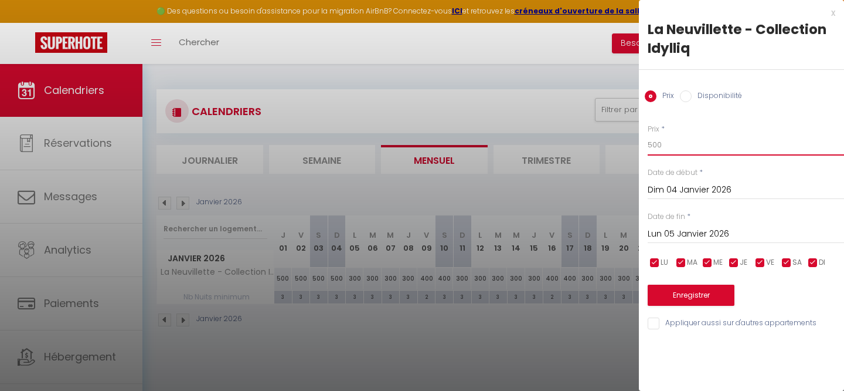
click at [674, 145] on input "500" at bounding box center [746, 144] width 196 height 21
click at [675, 290] on button "Enregistrer" at bounding box center [691, 294] width 87 height 21
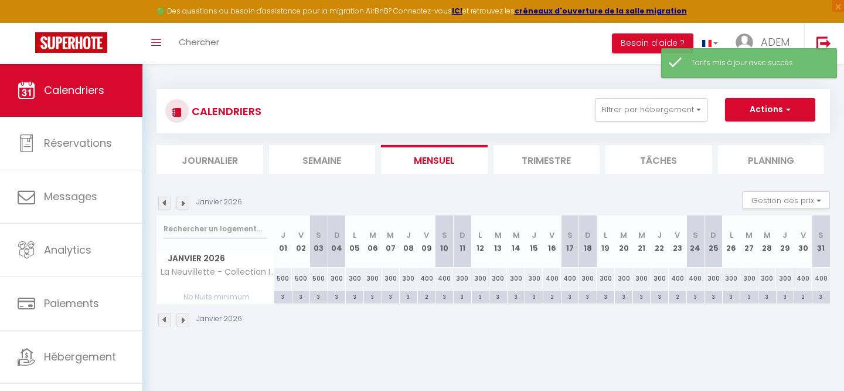
click at [164, 321] on img at bounding box center [164, 319] width 13 height 13
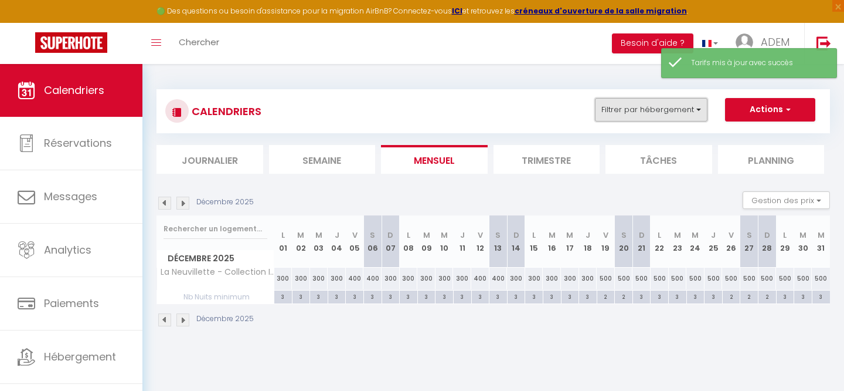
click at [649, 116] on button "Filtrer par hébergement" at bounding box center [651, 109] width 113 height 23
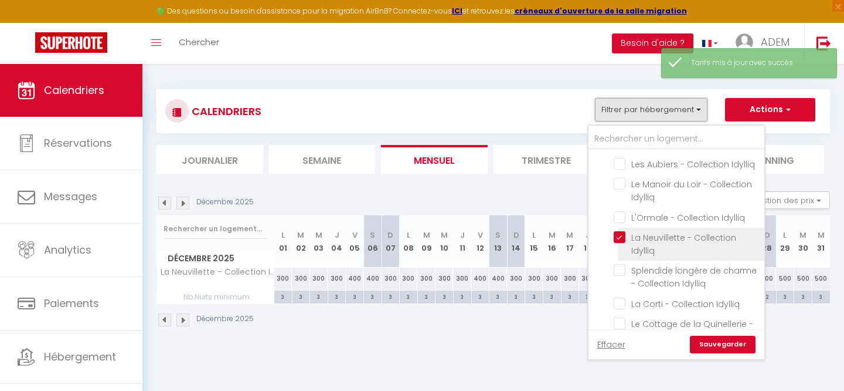
scroll to position [379, 0]
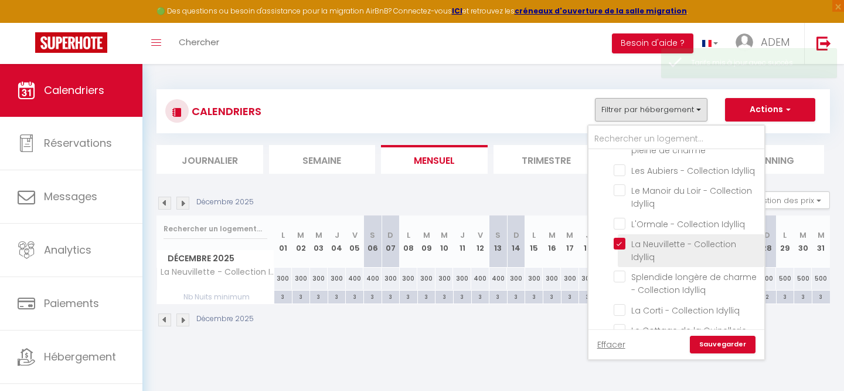
click at [617, 238] on input "La Neuvillette - Collection Idylliq" at bounding box center [687, 244] width 147 height 12
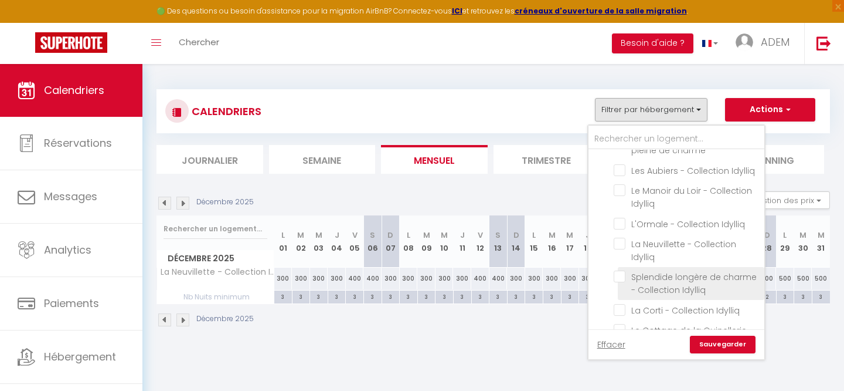
click at [619, 270] on input "Splendide longère de charme - Collection Idylliq" at bounding box center [687, 276] width 147 height 12
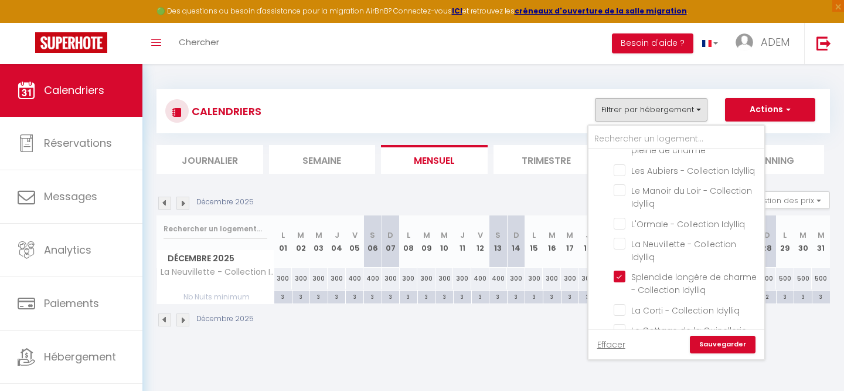
click at [717, 347] on link "Sauvegarder" at bounding box center [723, 344] width 66 height 18
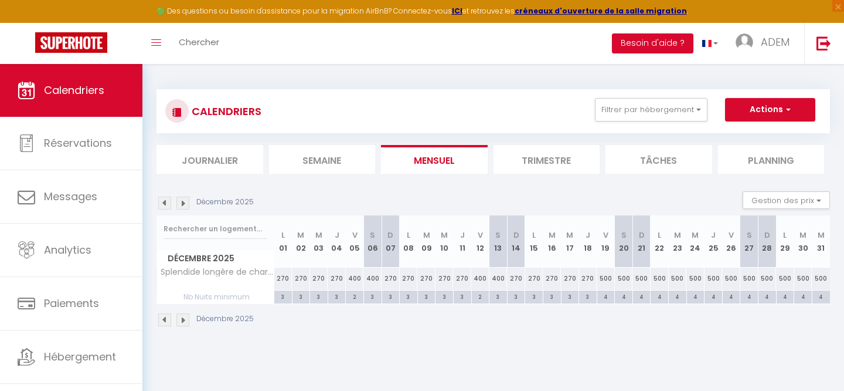
click at [165, 319] on img at bounding box center [164, 319] width 13 height 13
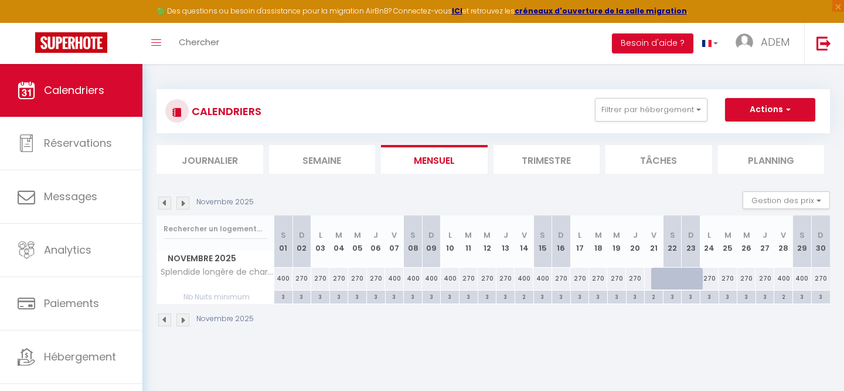
click at [165, 319] on img at bounding box center [164, 319] width 13 height 13
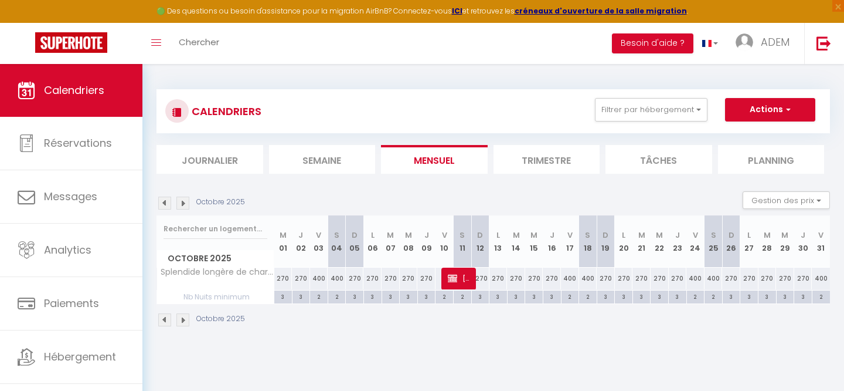
click at [165, 319] on img at bounding box center [164, 319] width 13 height 13
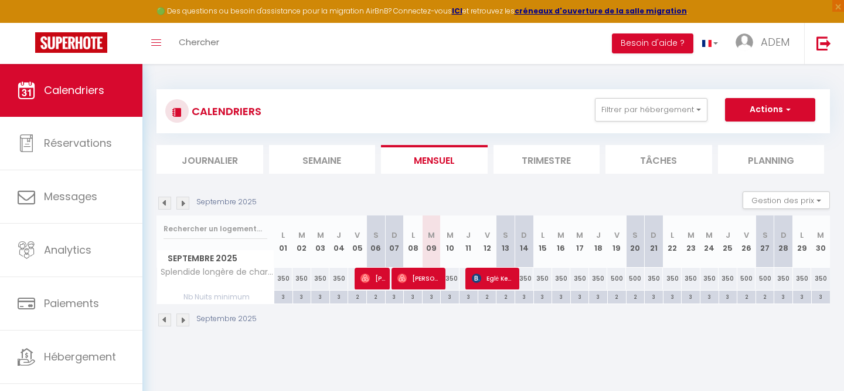
click at [182, 320] on img at bounding box center [183, 319] width 13 height 13
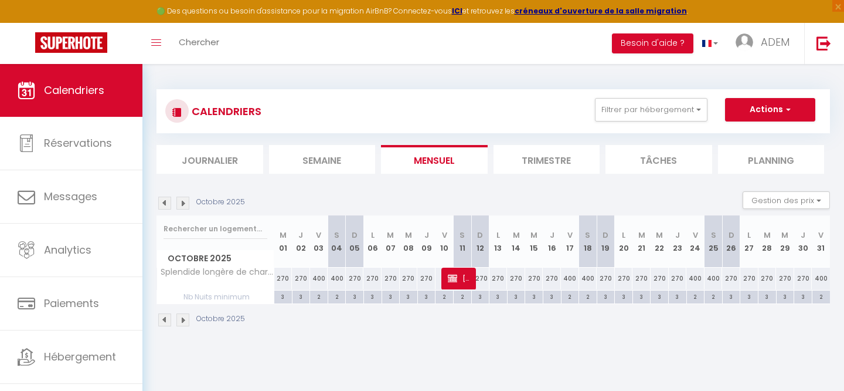
click at [182, 320] on img at bounding box center [183, 319] width 13 height 13
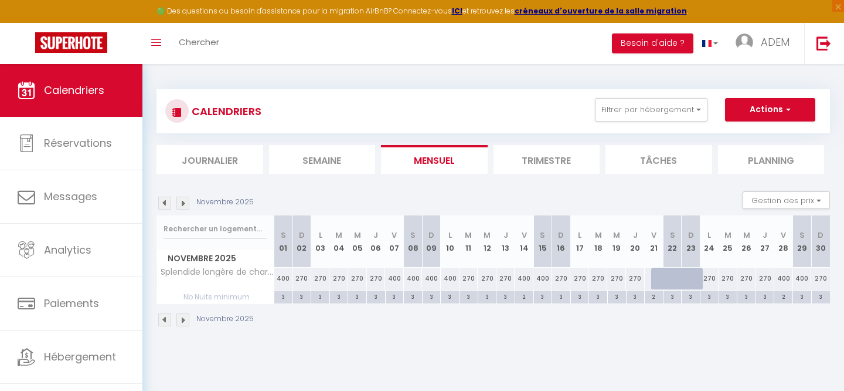
click at [182, 320] on img at bounding box center [183, 319] width 13 height 13
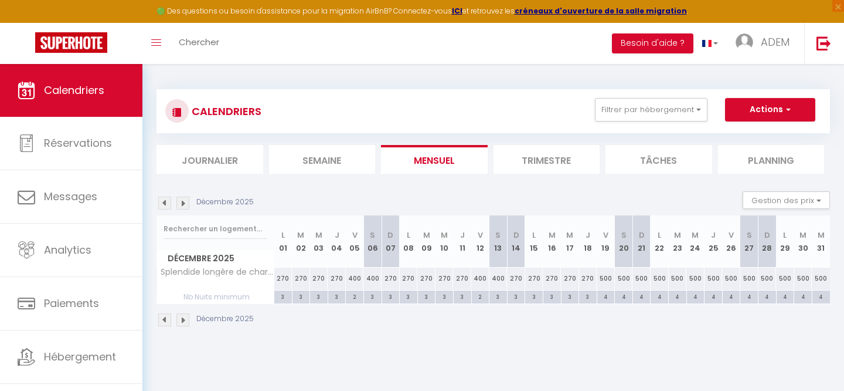
click at [182, 321] on img at bounding box center [183, 319] width 13 height 13
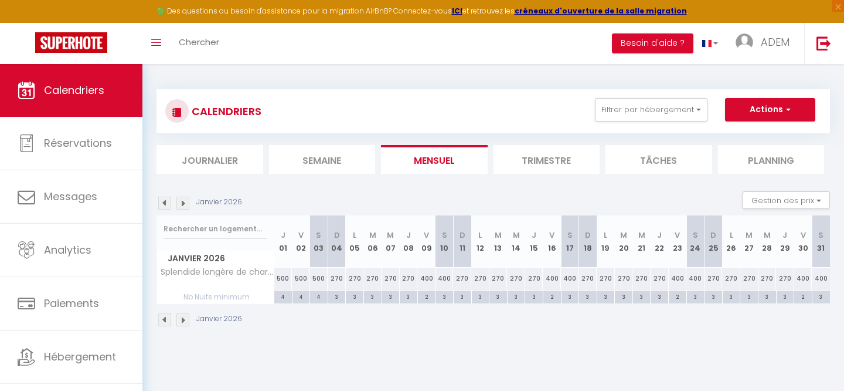
click at [164, 321] on img at bounding box center [164, 319] width 13 height 13
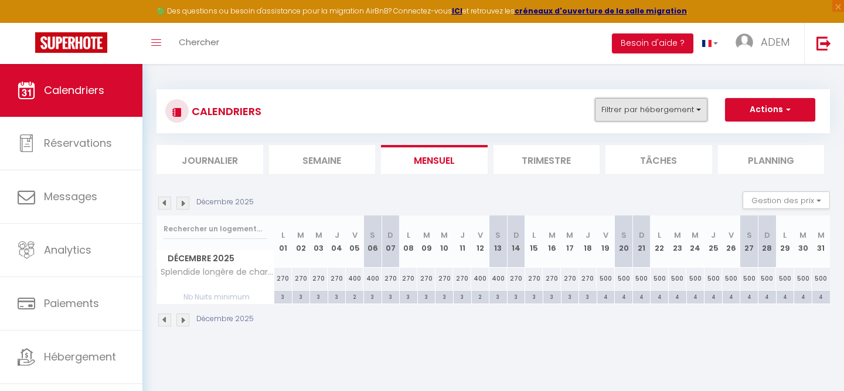
click at [632, 110] on button "Filtrer par hébergement" at bounding box center [651, 109] width 113 height 23
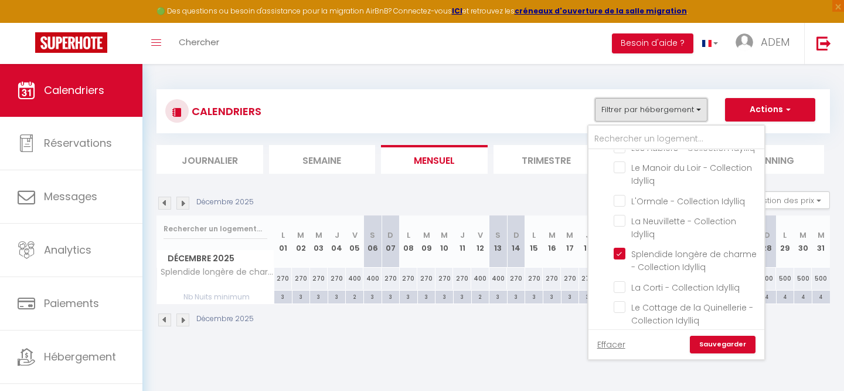
scroll to position [406, 0]
click at [618, 277] on input "La Corti - Collection Idylliq" at bounding box center [687, 283] width 147 height 12
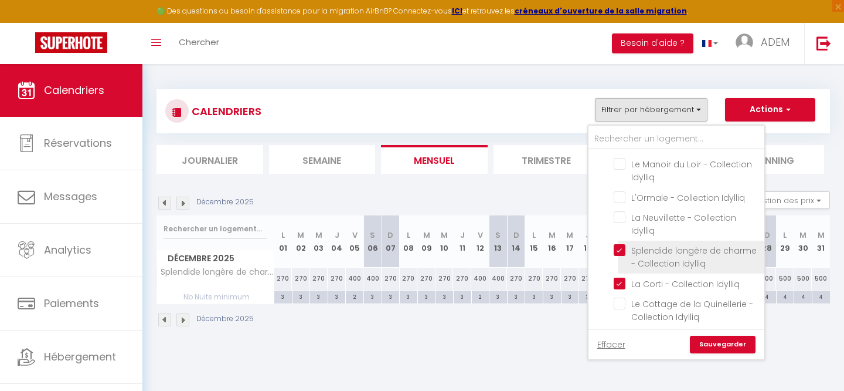
click at [623, 244] on input "Splendide longère de charme - Collection Idylliq" at bounding box center [687, 250] width 147 height 12
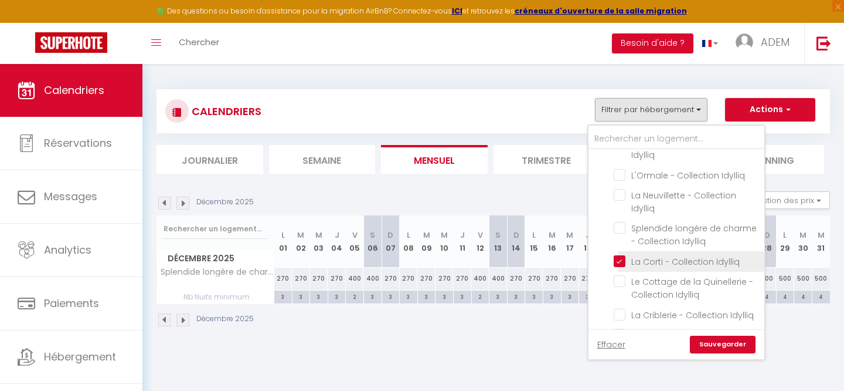
scroll to position [436, 0]
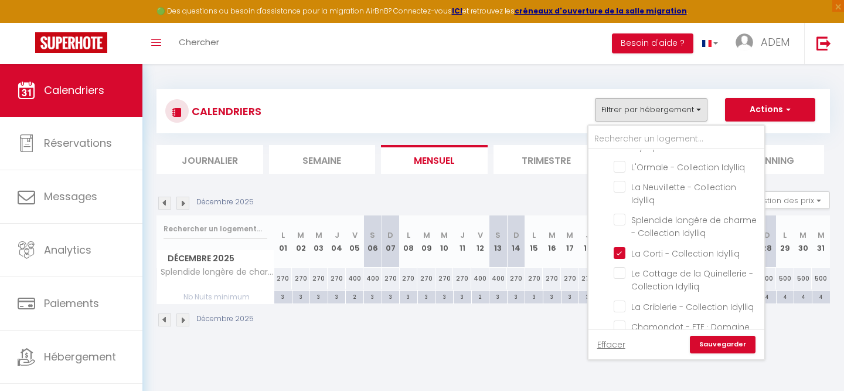
click at [721, 347] on link "Sauvegarder" at bounding box center [723, 344] width 66 height 18
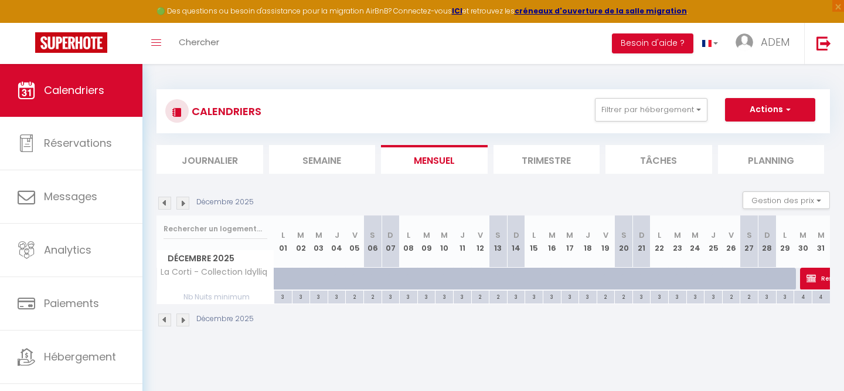
click at [177, 327] on div "Décembre 2025" at bounding box center [494, 321] width 674 height 35
click at [179, 326] on div "Décembre 2025" at bounding box center [494, 321] width 674 height 35
click at [181, 324] on img at bounding box center [183, 319] width 13 height 13
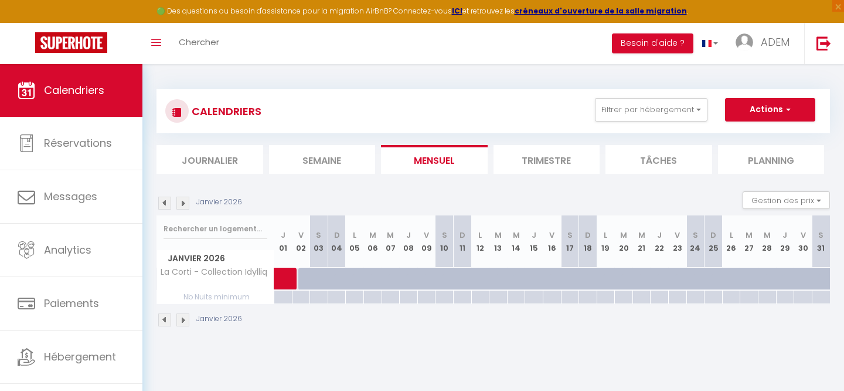
click at [181, 323] on img at bounding box center [183, 319] width 13 height 13
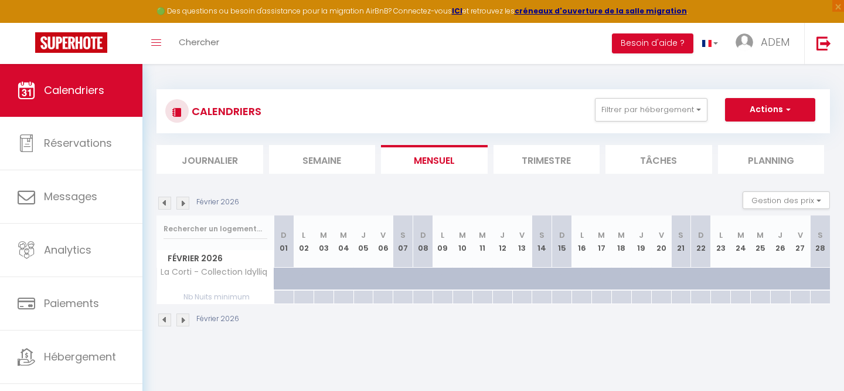
click at [165, 323] on img at bounding box center [164, 319] width 13 height 13
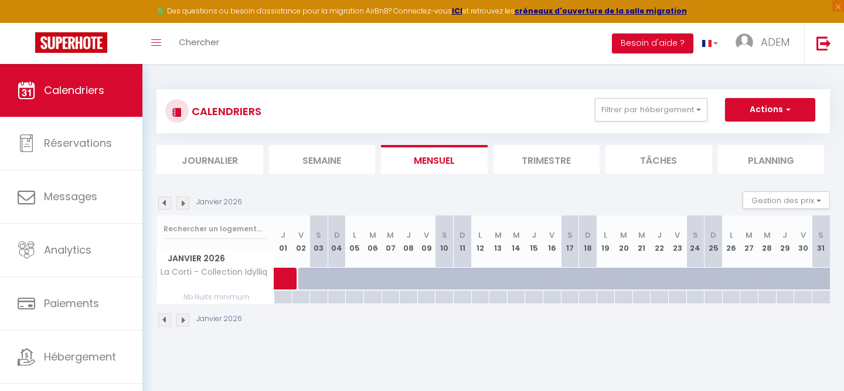
click at [165, 323] on img at bounding box center [164, 319] width 13 height 13
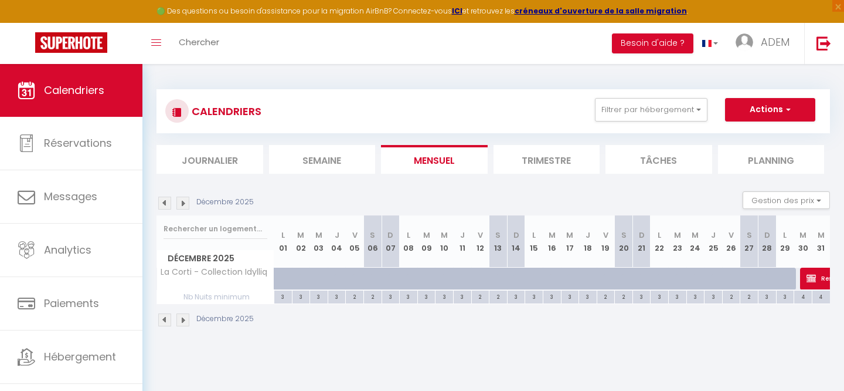
click at [165, 323] on img at bounding box center [164, 319] width 13 height 13
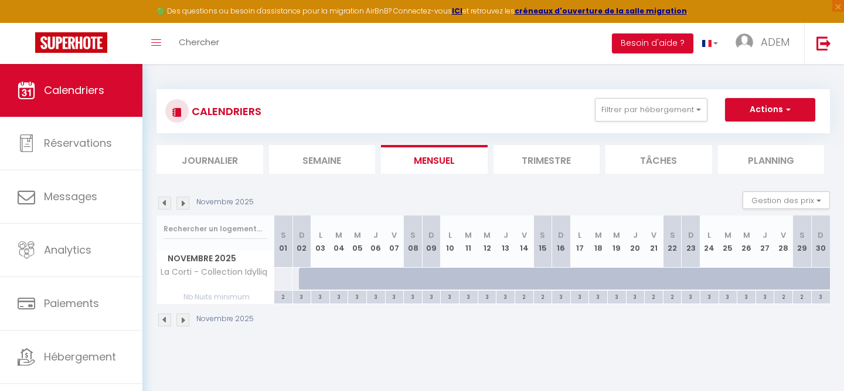
click at [165, 323] on img at bounding box center [164, 319] width 13 height 13
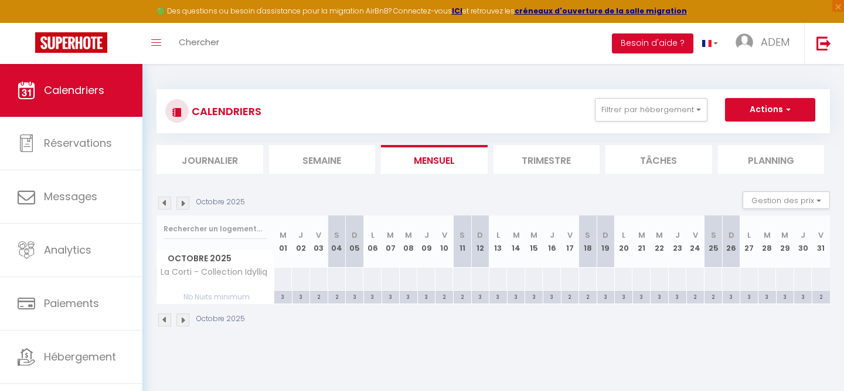
click at [165, 323] on img at bounding box center [164, 319] width 13 height 13
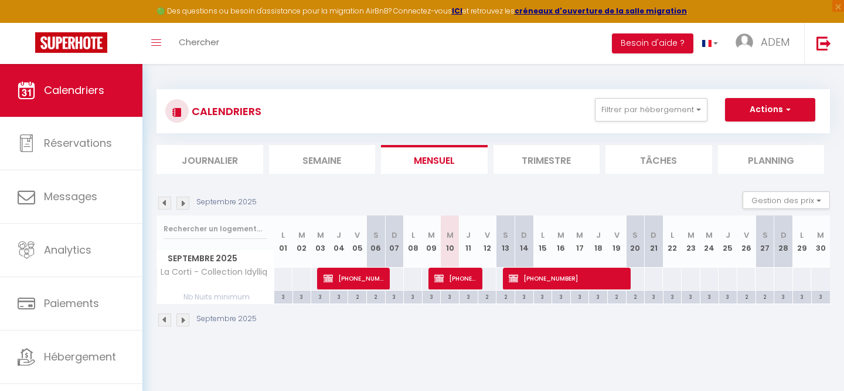
click at [165, 323] on img at bounding box center [164, 319] width 13 height 13
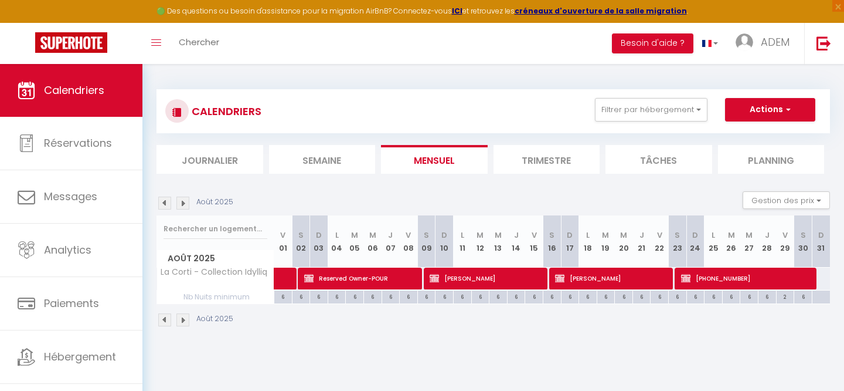
click at [186, 321] on img at bounding box center [183, 319] width 13 height 13
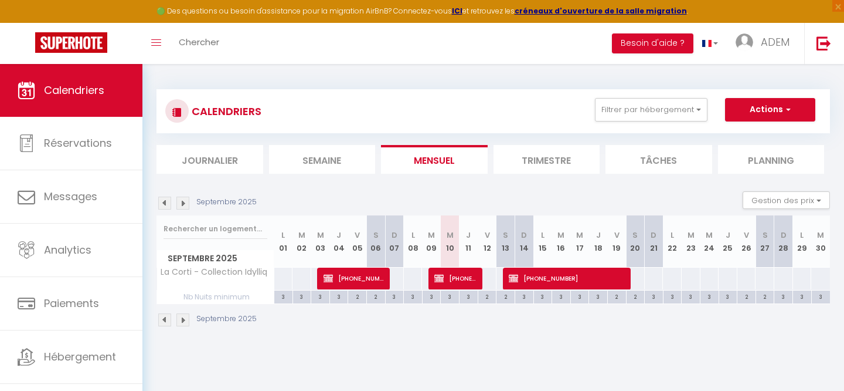
click at [186, 321] on img at bounding box center [183, 319] width 13 height 13
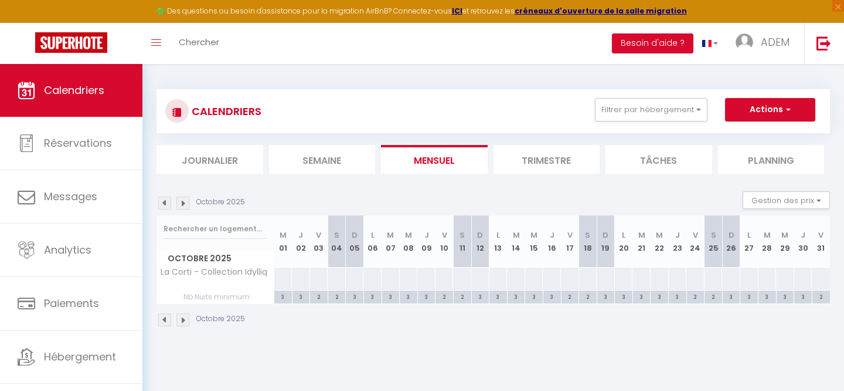
click at [186, 321] on img at bounding box center [183, 319] width 13 height 13
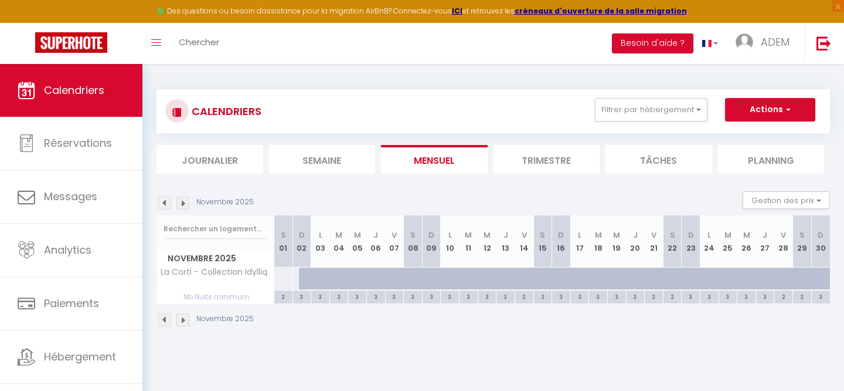
click at [186, 321] on img at bounding box center [183, 319] width 13 height 13
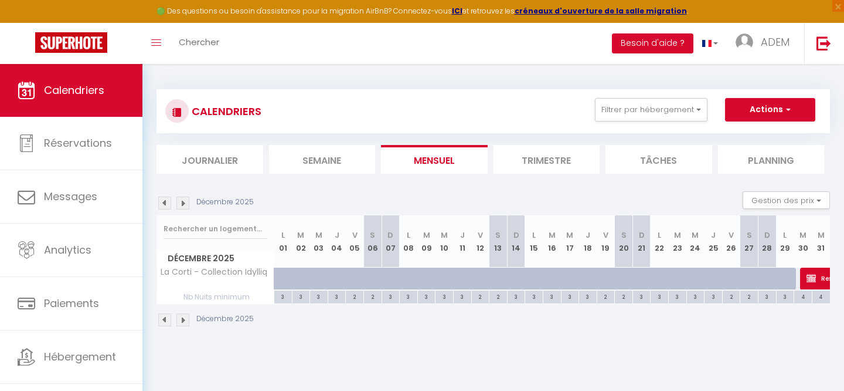
click at [164, 321] on img at bounding box center [164, 319] width 13 height 13
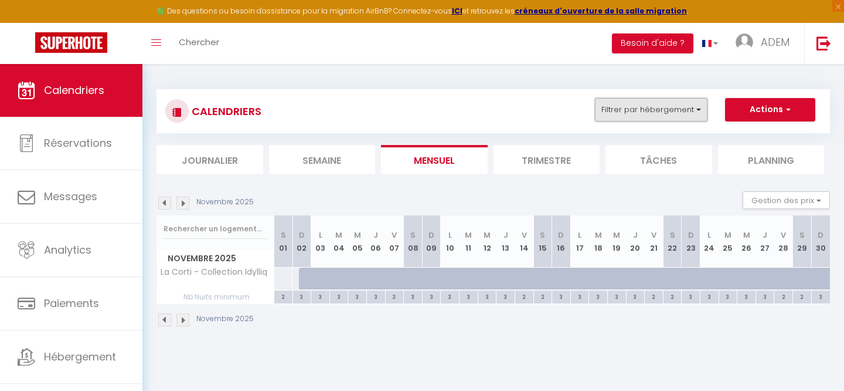
click at [629, 101] on button "Filtrer par hébergement" at bounding box center [651, 109] width 113 height 23
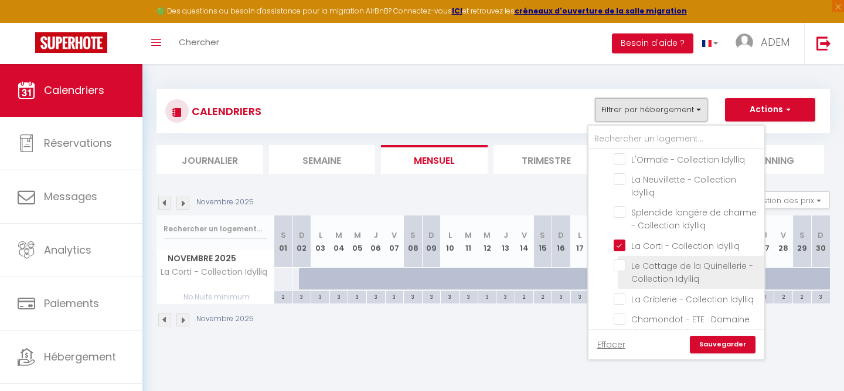
scroll to position [445, 0]
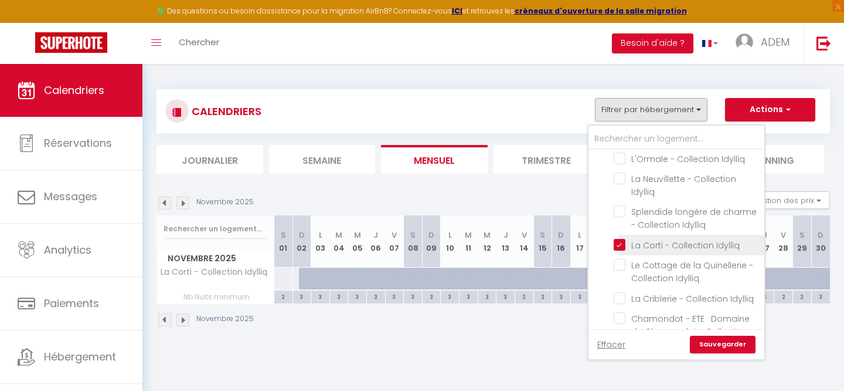
click at [620, 238] on input "La Corti - Collection Idylliq" at bounding box center [687, 244] width 147 height 12
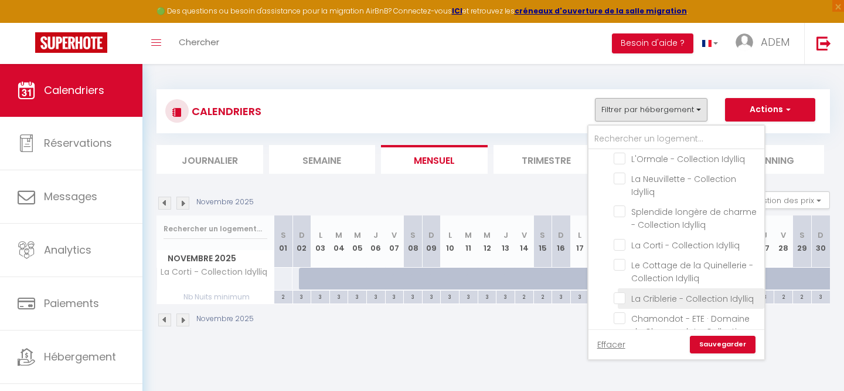
click at [622, 291] on input "La Criblerie - Collection Idylliq" at bounding box center [687, 297] width 147 height 12
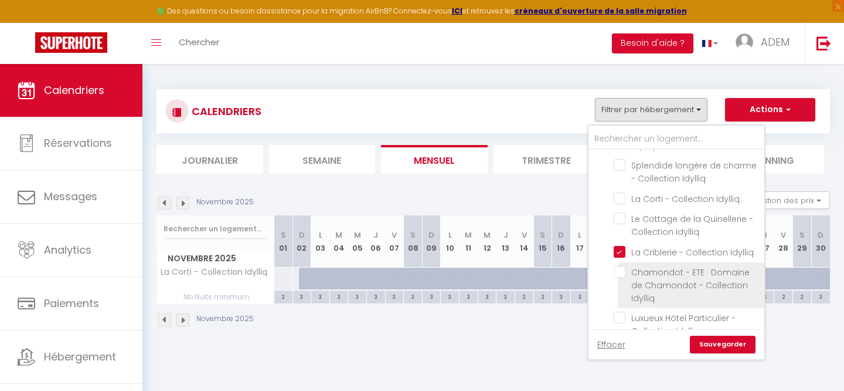
scroll to position [519, 0]
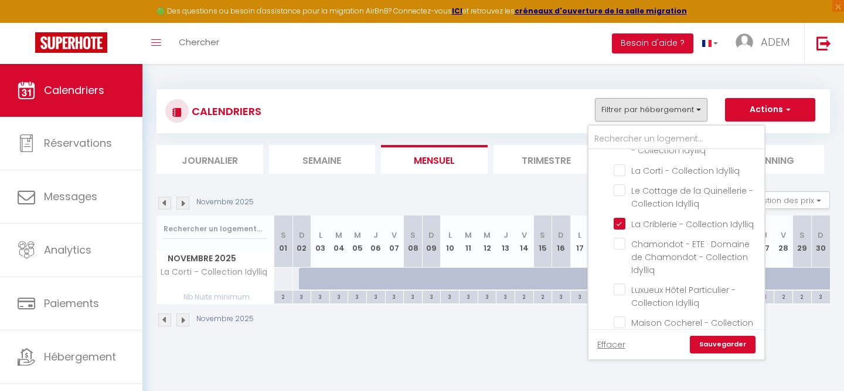
click at [720, 350] on link "Sauvegarder" at bounding box center [723, 344] width 66 height 18
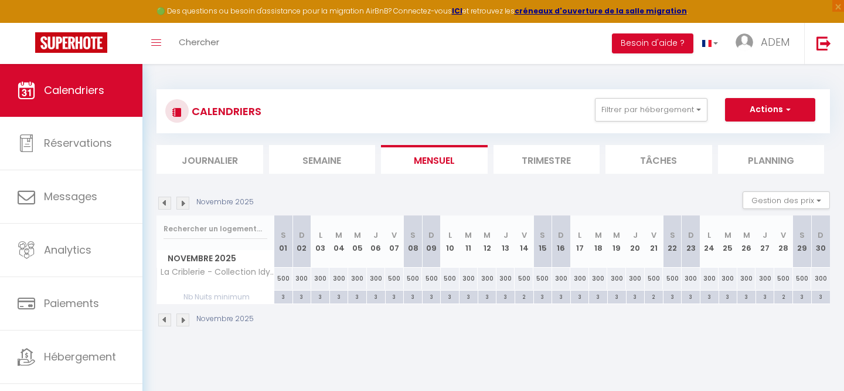
click at [162, 322] on img at bounding box center [164, 319] width 13 height 13
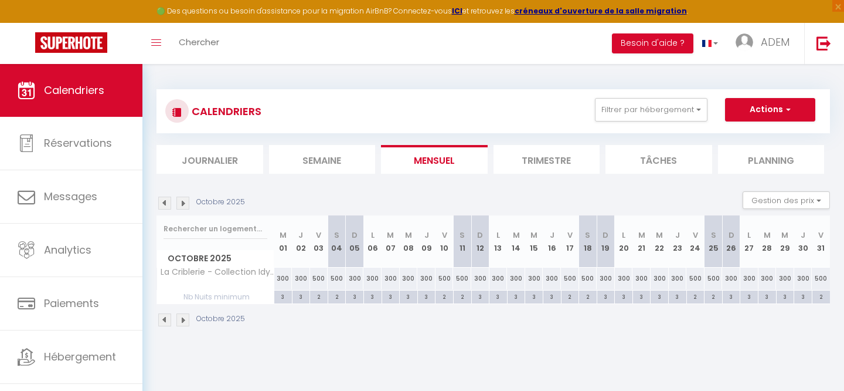
click at [163, 322] on img at bounding box center [164, 319] width 13 height 13
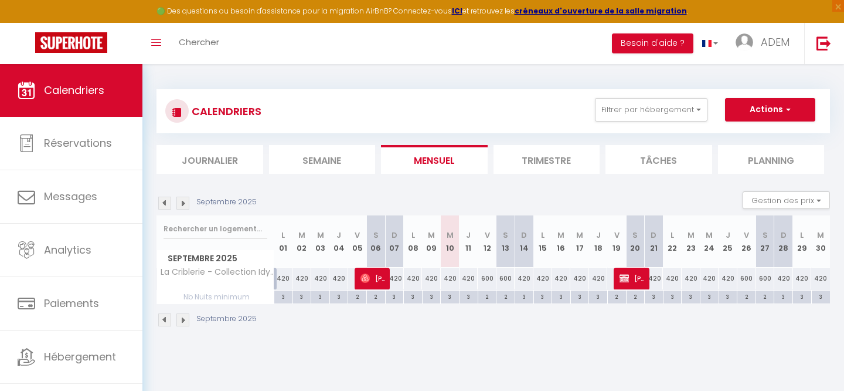
click at [183, 320] on img at bounding box center [183, 319] width 13 height 13
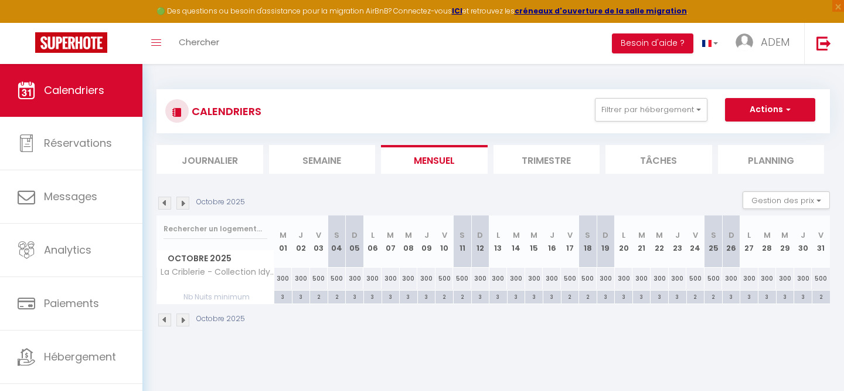
click at [158, 320] on img at bounding box center [164, 319] width 13 height 13
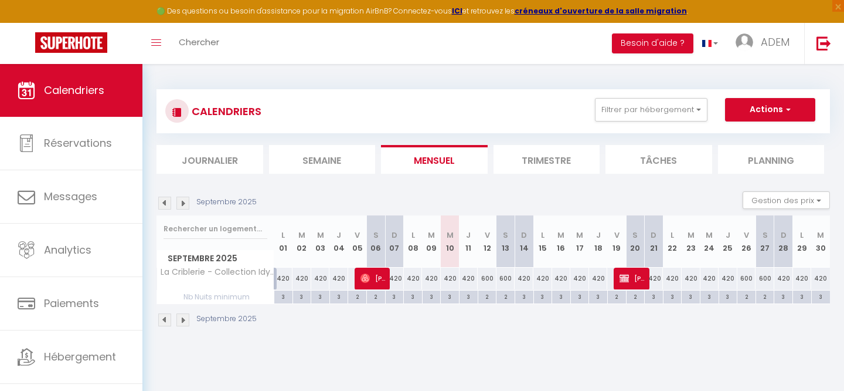
click at [182, 320] on img at bounding box center [183, 319] width 13 height 13
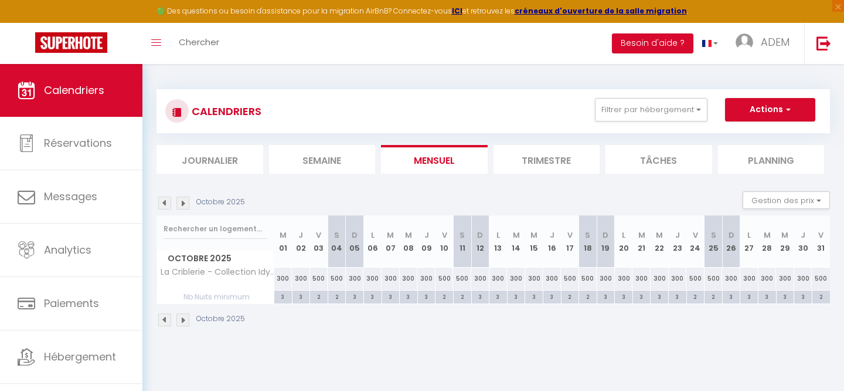
click at [182, 320] on img at bounding box center [183, 319] width 13 height 13
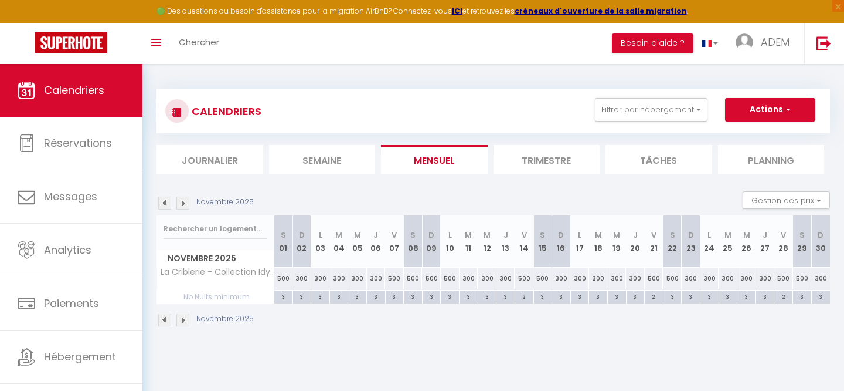
click at [182, 320] on img at bounding box center [183, 319] width 13 height 13
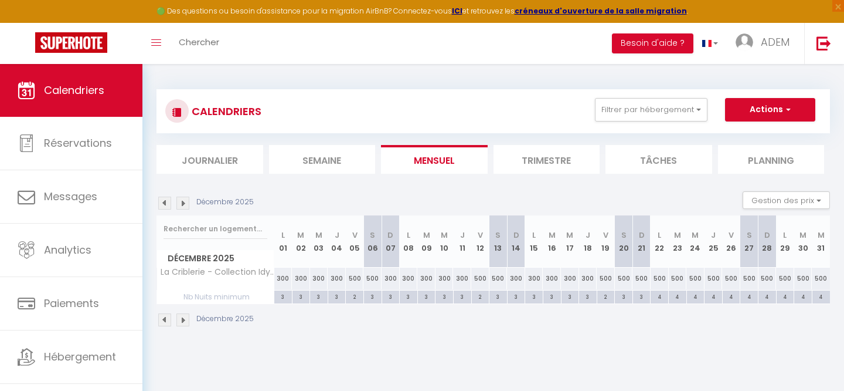
click at [163, 320] on img at bounding box center [164, 319] width 13 height 13
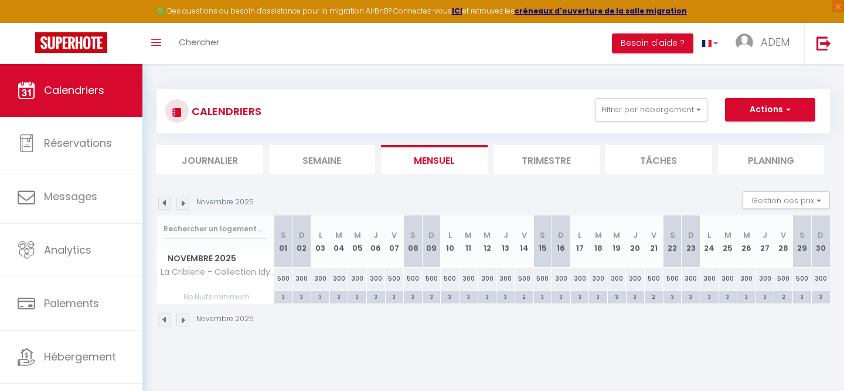
click at [164, 320] on img at bounding box center [164, 319] width 13 height 13
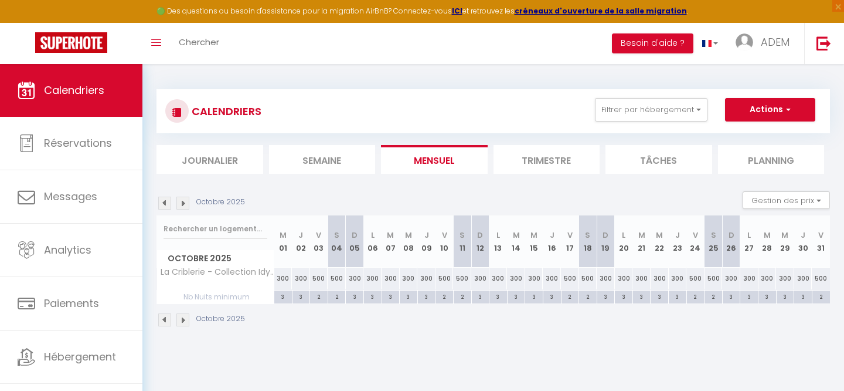
click at [568, 281] on div "500" at bounding box center [570, 278] width 18 height 22
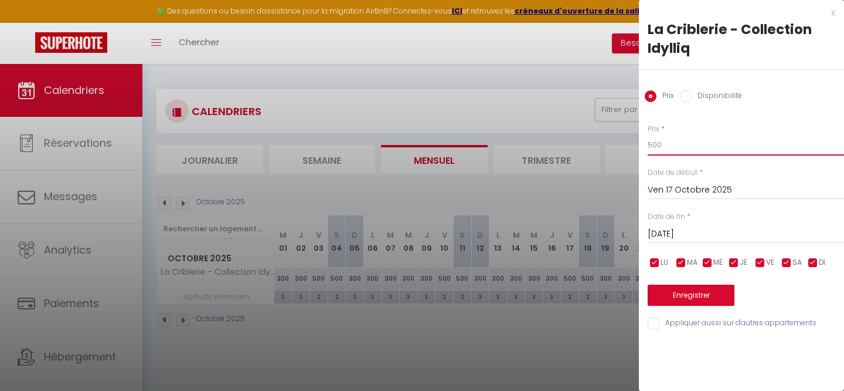
click at [665, 151] on input "500" at bounding box center [746, 144] width 196 height 21
click at [501, 332] on div at bounding box center [422, 195] width 844 height 391
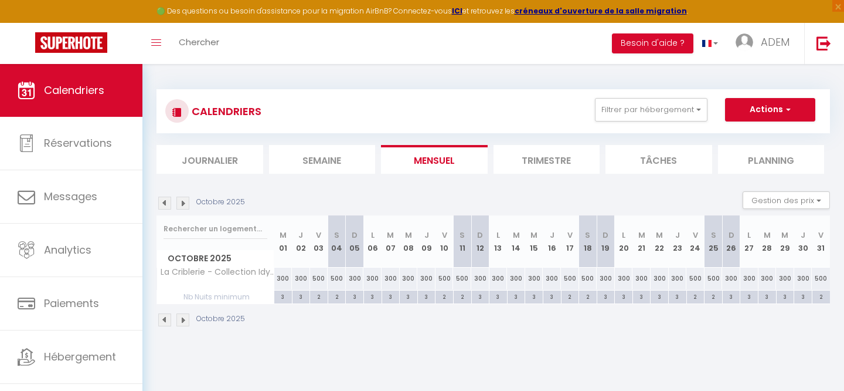
click at [182, 318] on img at bounding box center [183, 319] width 13 height 13
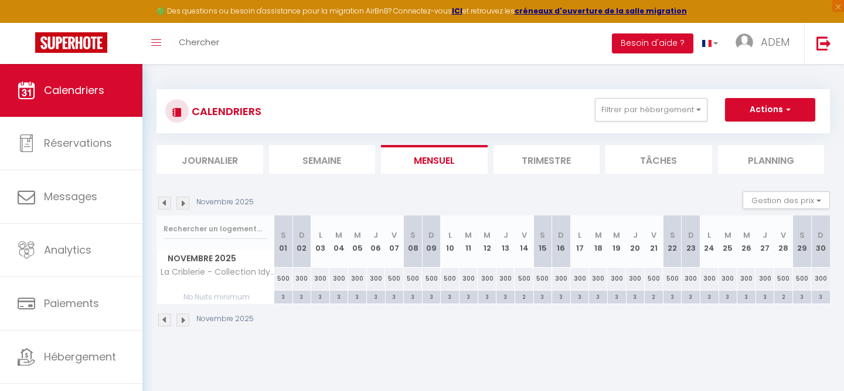
click at [182, 318] on img at bounding box center [183, 319] width 13 height 13
